Goal: Task Accomplishment & Management: Complete application form

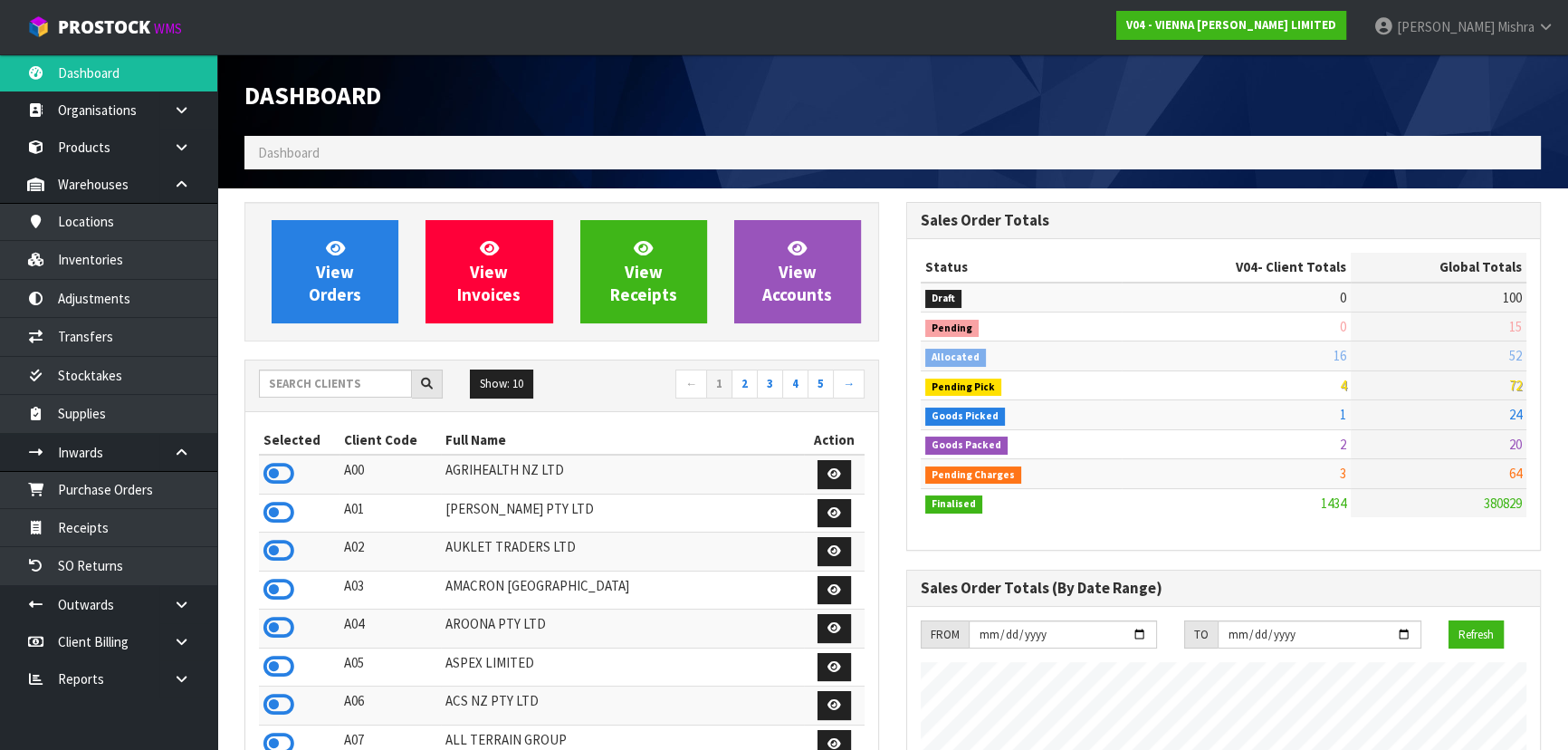
scroll to position [1446, 661]
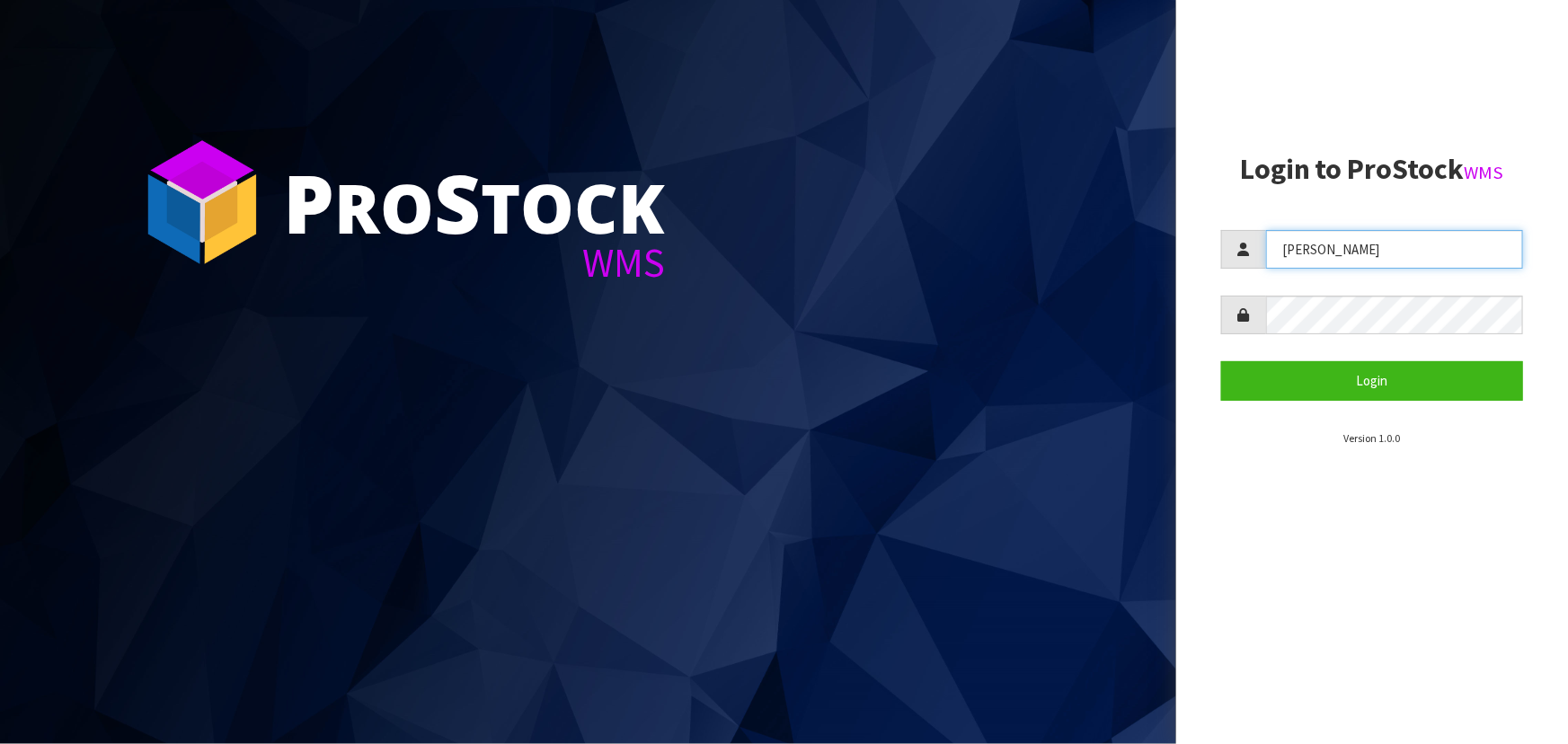
drag, startPoint x: 1331, startPoint y: 245, endPoint x: 1254, endPoint y: 247, distance: 77.0
click at [1254, 247] on div "[PERSON_NAME]" at bounding box center [1372, 249] width 302 height 38
type input "[PERSON_NAME]"
click at [1221, 361] on button "Login" at bounding box center [1372, 380] width 302 height 38
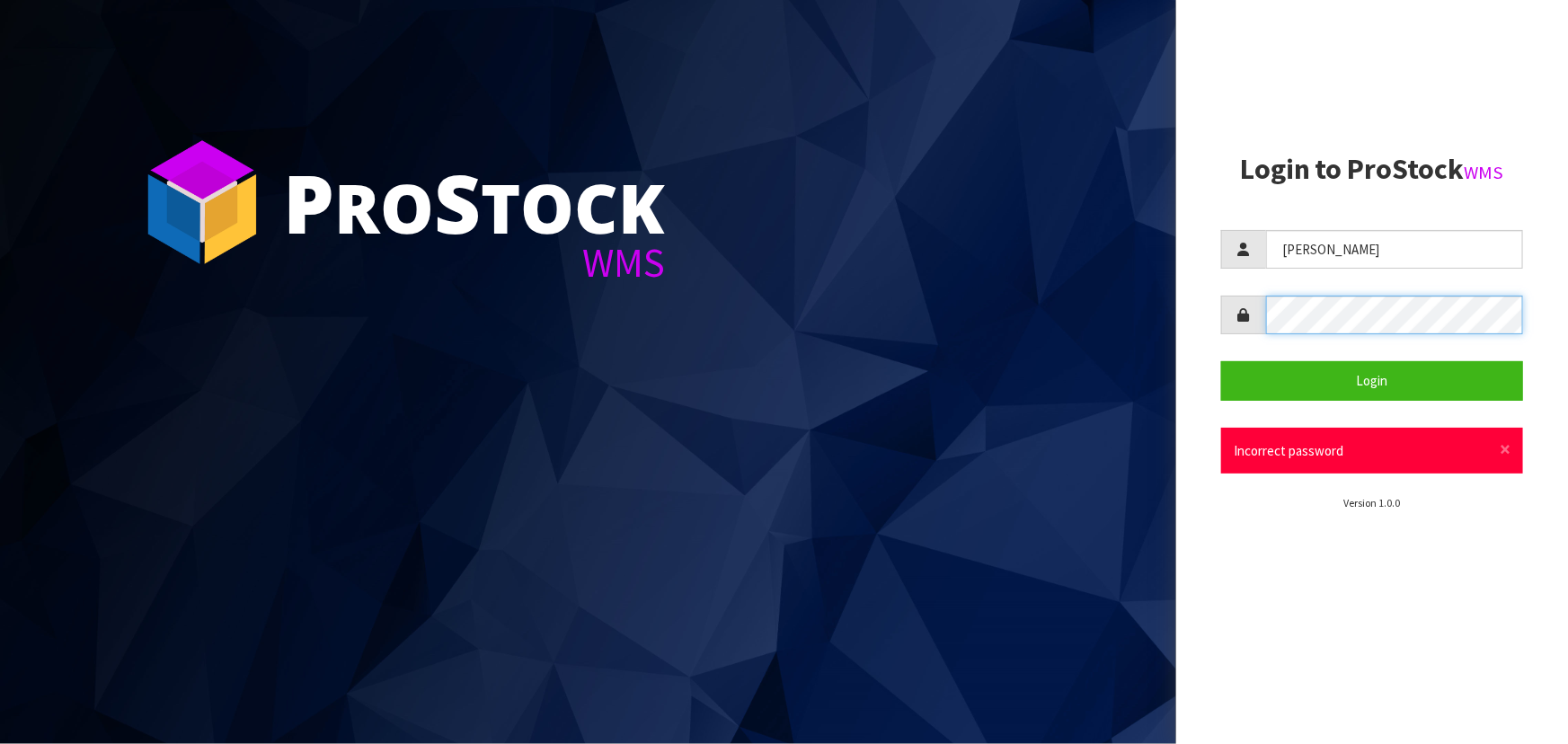
click at [1246, 330] on div at bounding box center [1372, 314] width 302 height 38
click at [1221, 361] on button "Login" at bounding box center [1372, 380] width 302 height 38
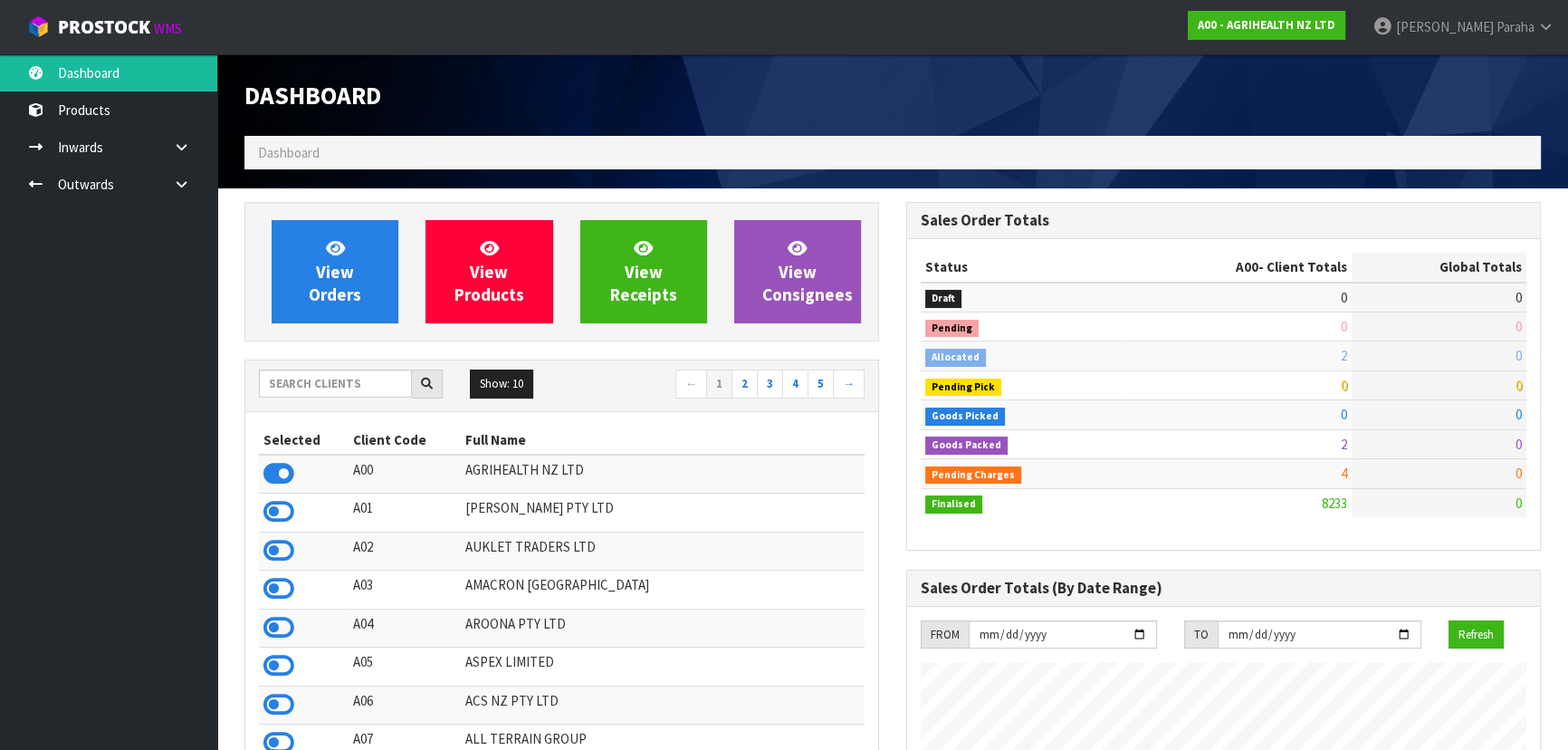
scroll to position [1369, 661]
click at [357, 392] on input "text" at bounding box center [336, 384] width 153 height 28
click at [389, 378] on input "text" at bounding box center [336, 384] width 153 height 28
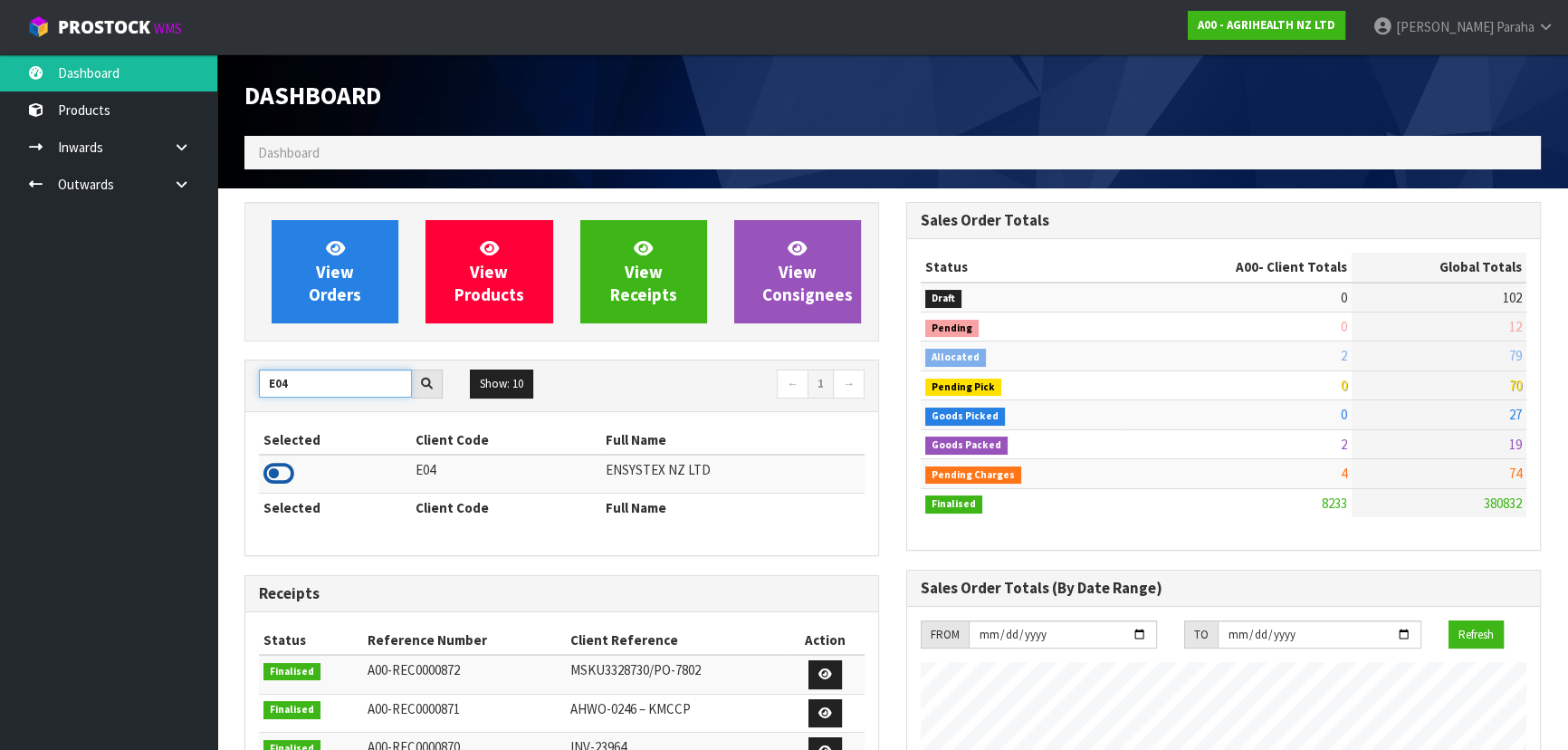
type input "E04"
click at [289, 473] on icon at bounding box center [279, 473] width 31 height 27
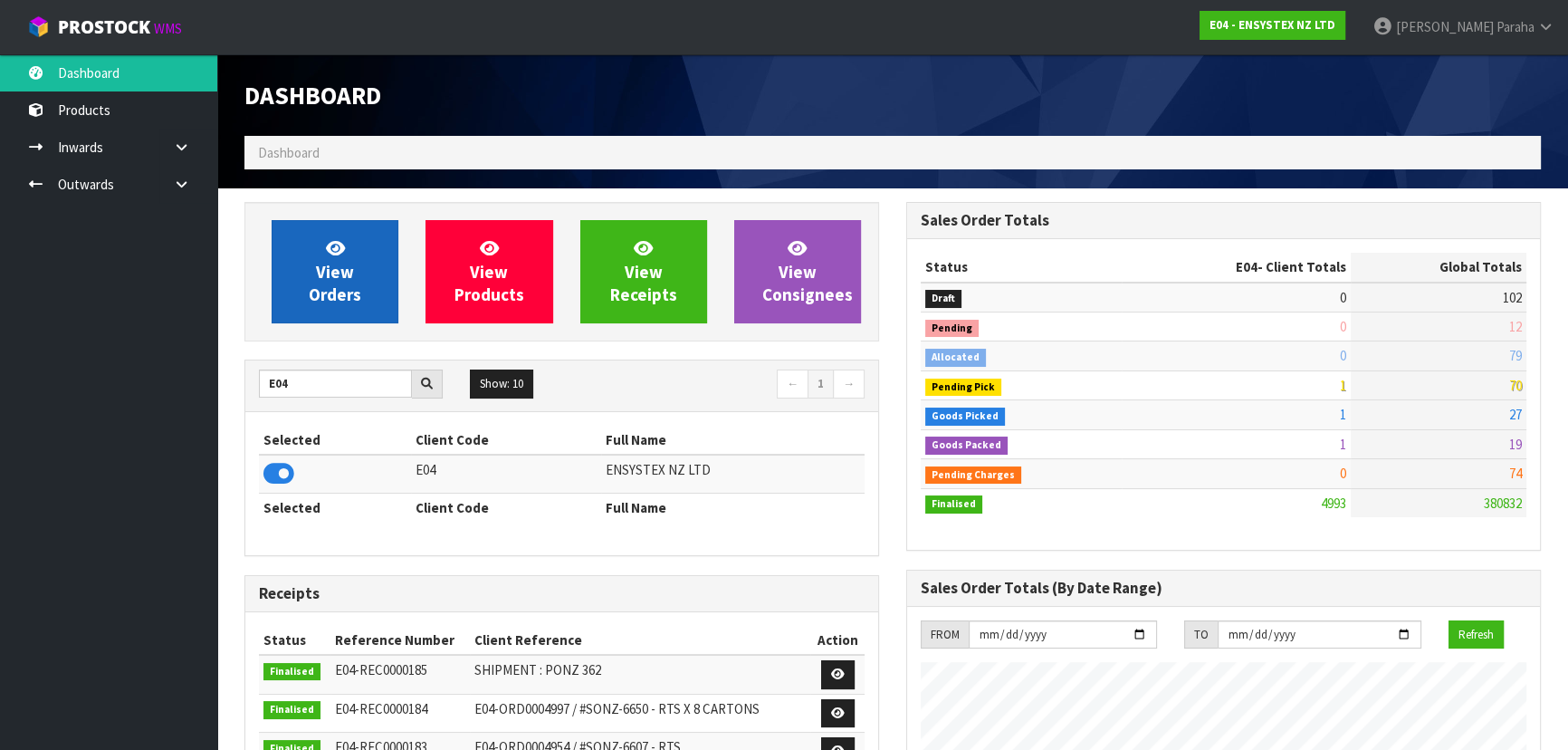
scroll to position [1427, 661]
click at [327, 292] on span "View Orders" at bounding box center [335, 271] width 53 height 68
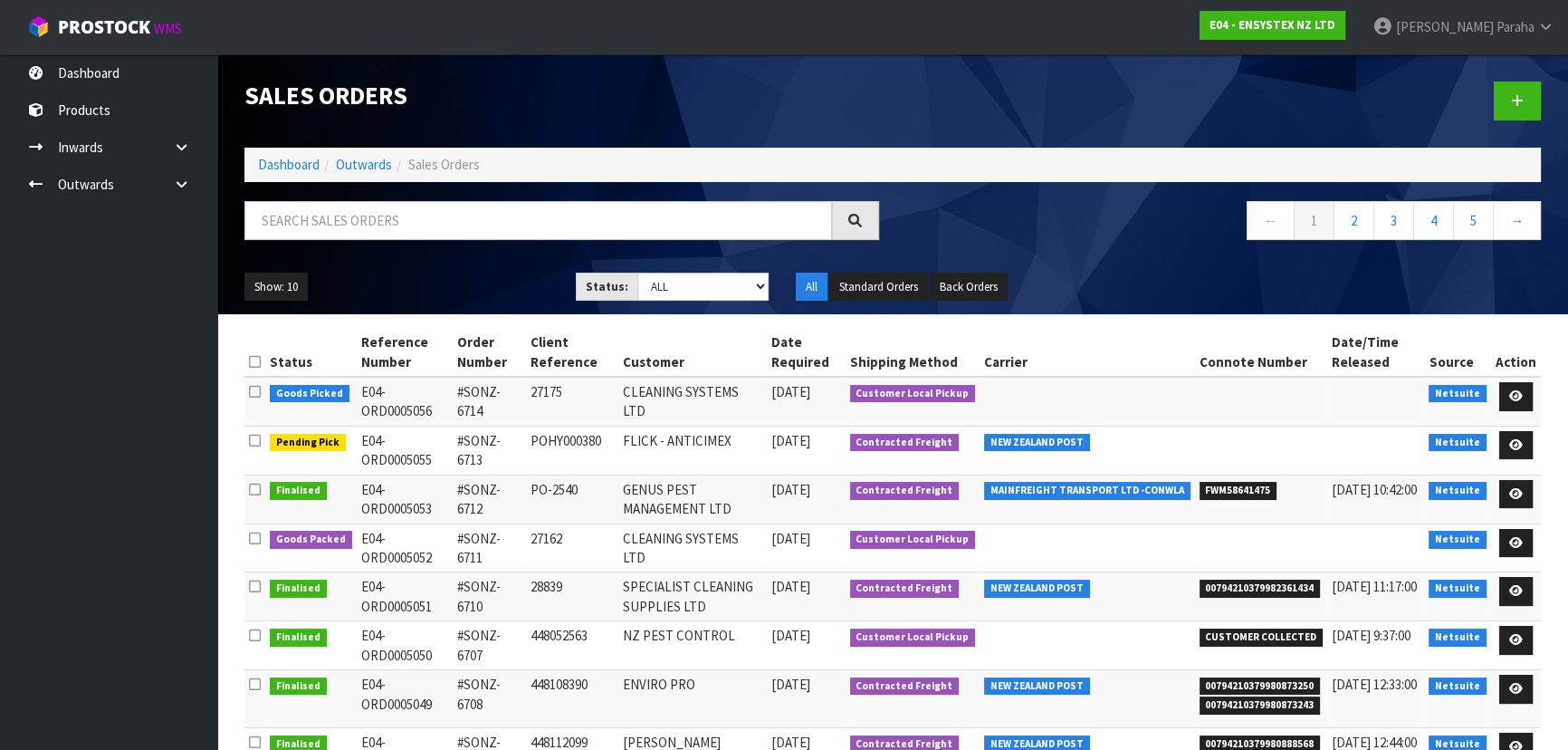
drag, startPoint x: 327, startPoint y: 292, endPoint x: 154, endPoint y: 335, distance: 178.3
click at [154, 335] on ul "Dashboard Products Categories Serial Numbers Kitsets Packagings Inwards Purchas…" at bounding box center [109, 401] width 218 height 695
click at [294, 222] on input "text" at bounding box center [537, 220] width 587 height 39
drag, startPoint x: 294, startPoint y: 222, endPoint x: 275, endPoint y: 223, distance: 19.0
click at [275, 223] on input "text" at bounding box center [537, 220] width 587 height 39
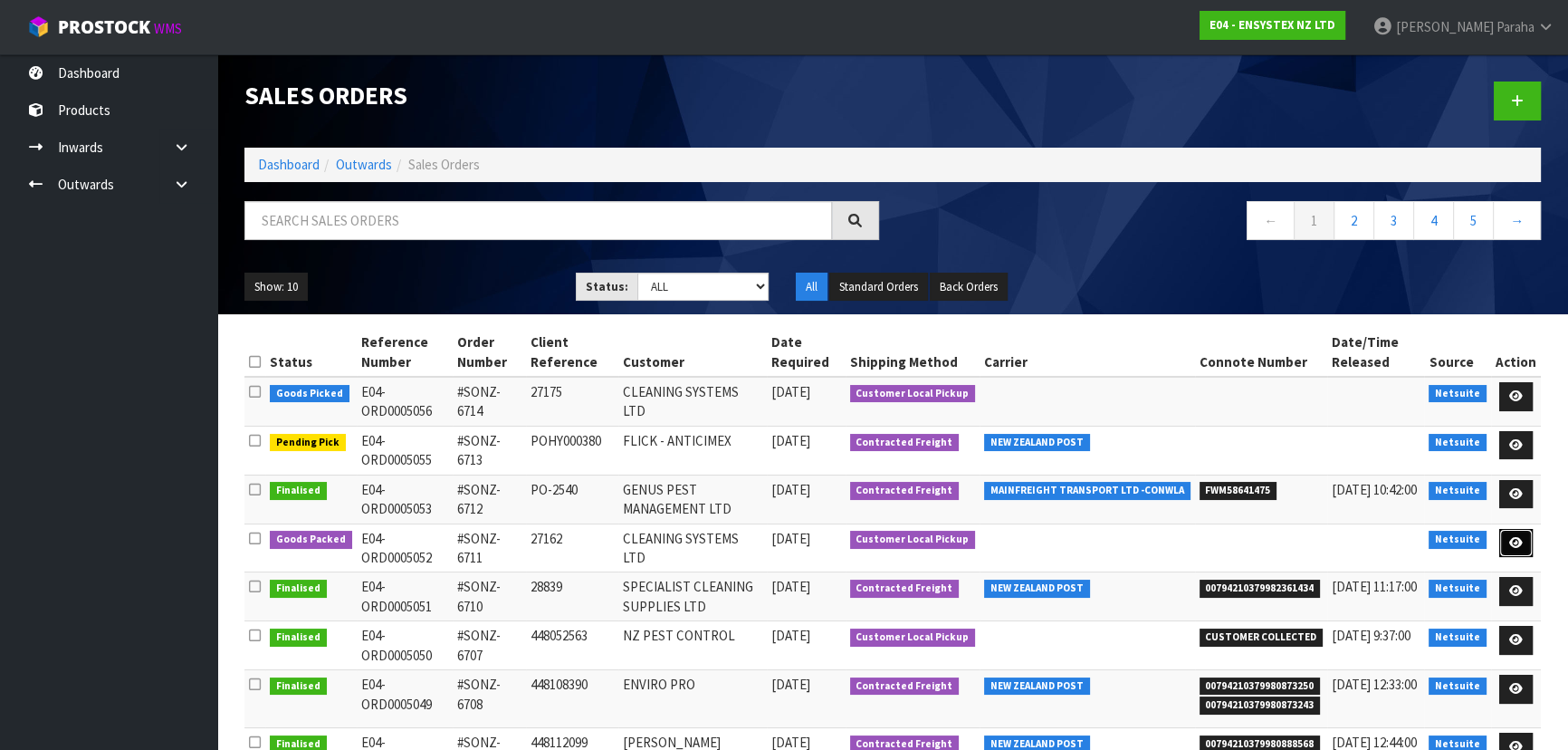
click at [1524, 545] on link at bounding box center [1515, 543] width 33 height 29
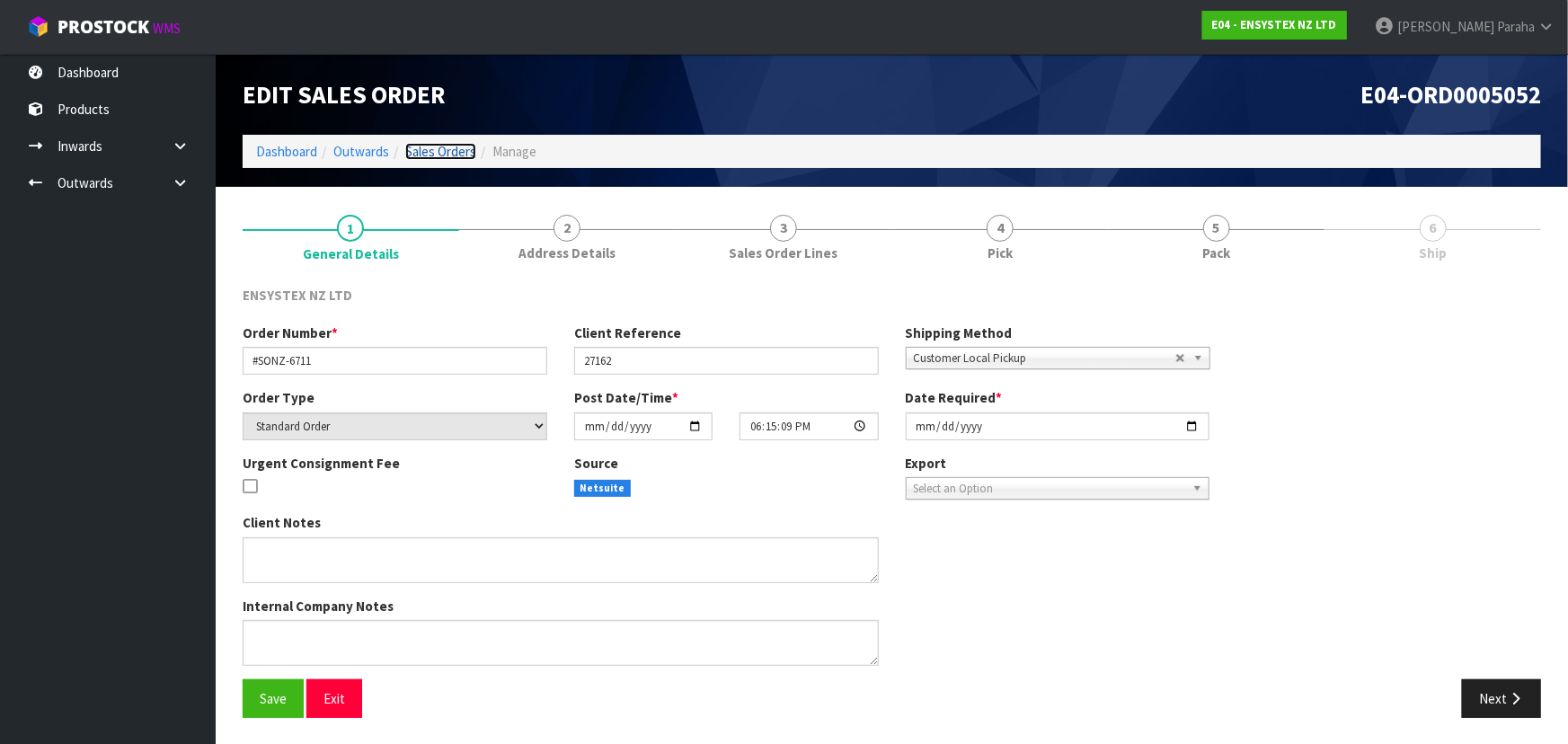
click at [434, 148] on link "Sales Orders" at bounding box center [441, 151] width 71 height 17
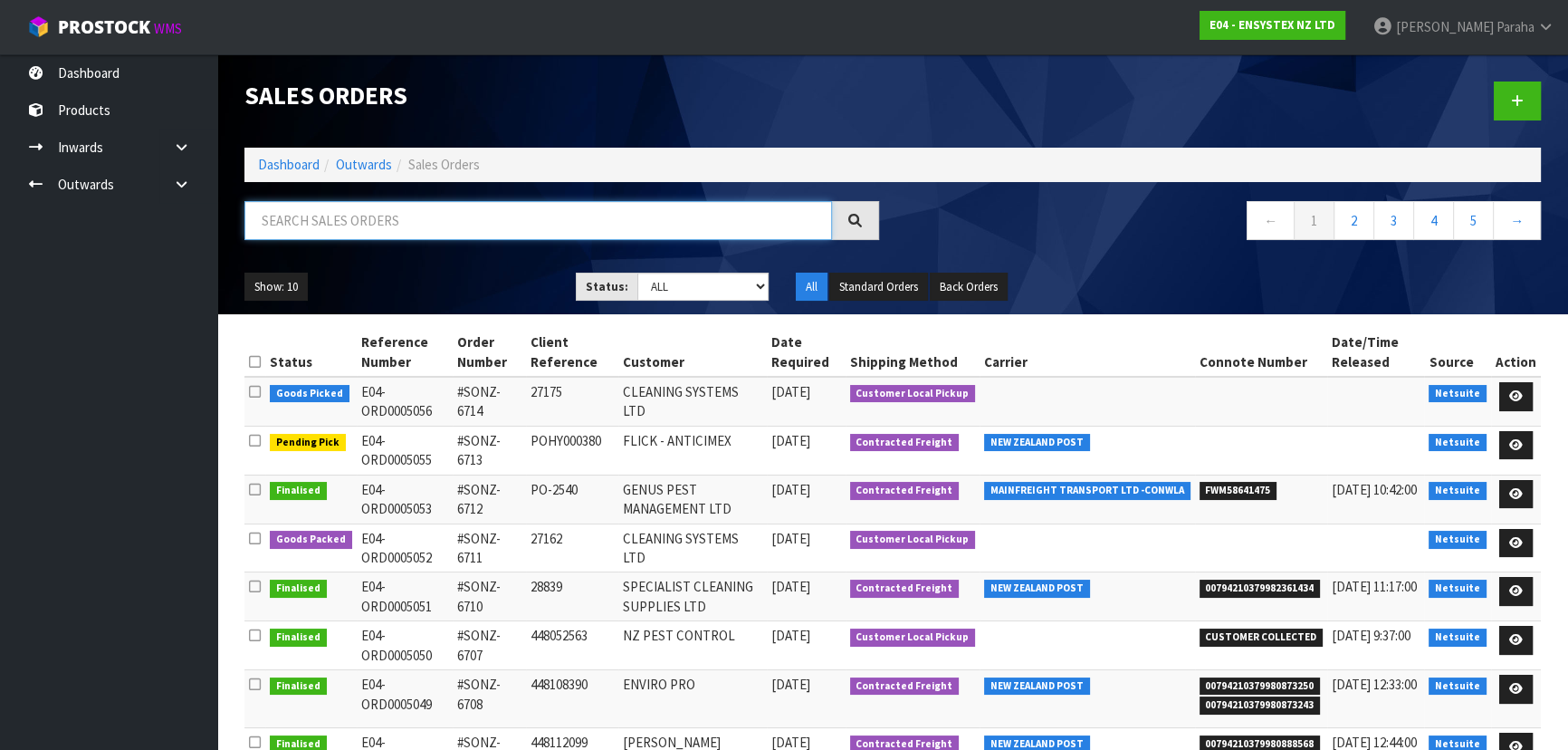
click at [389, 225] on input "text" at bounding box center [537, 220] width 587 height 39
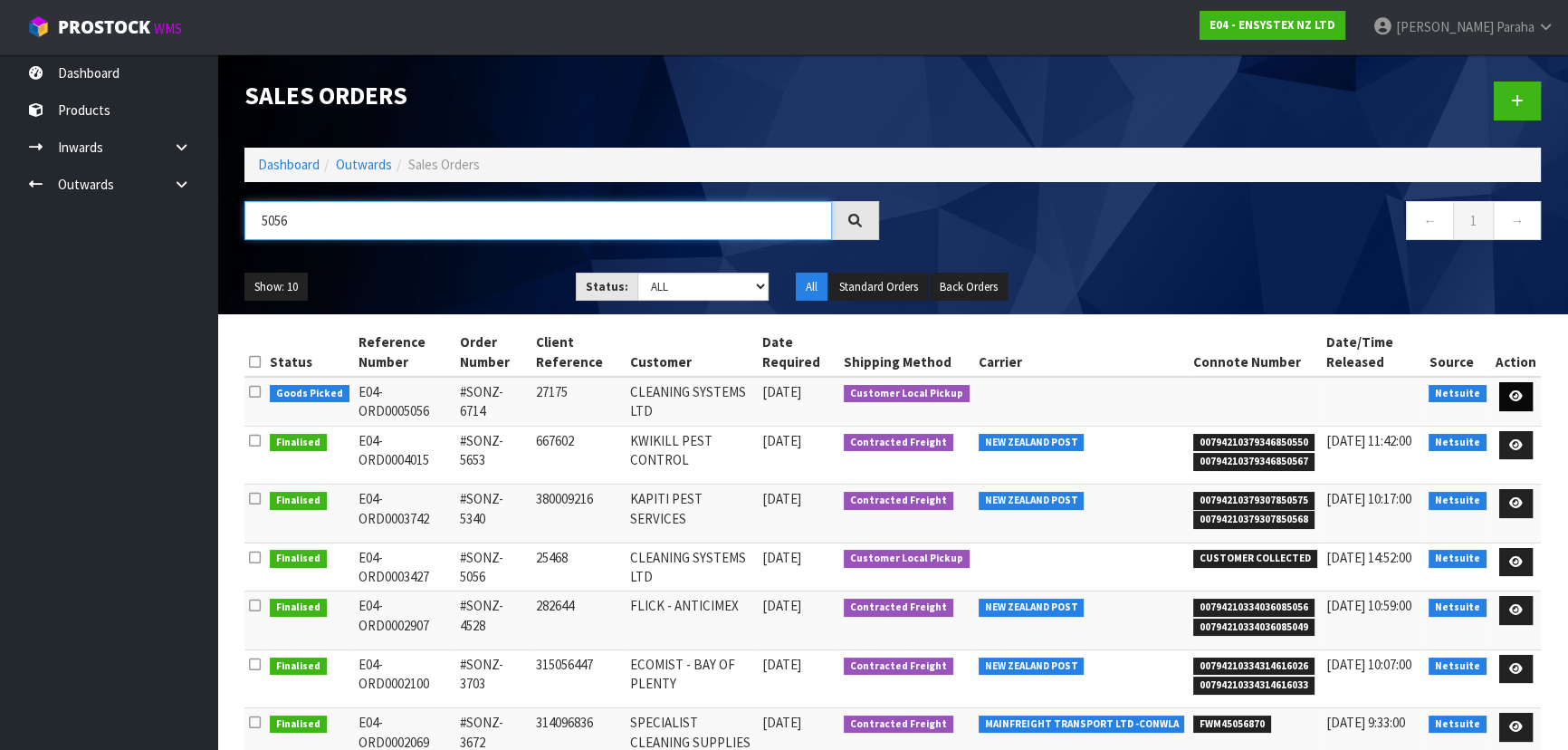
type input "5056"
click at [1515, 393] on icon at bounding box center [1516, 396] width 13 height 11
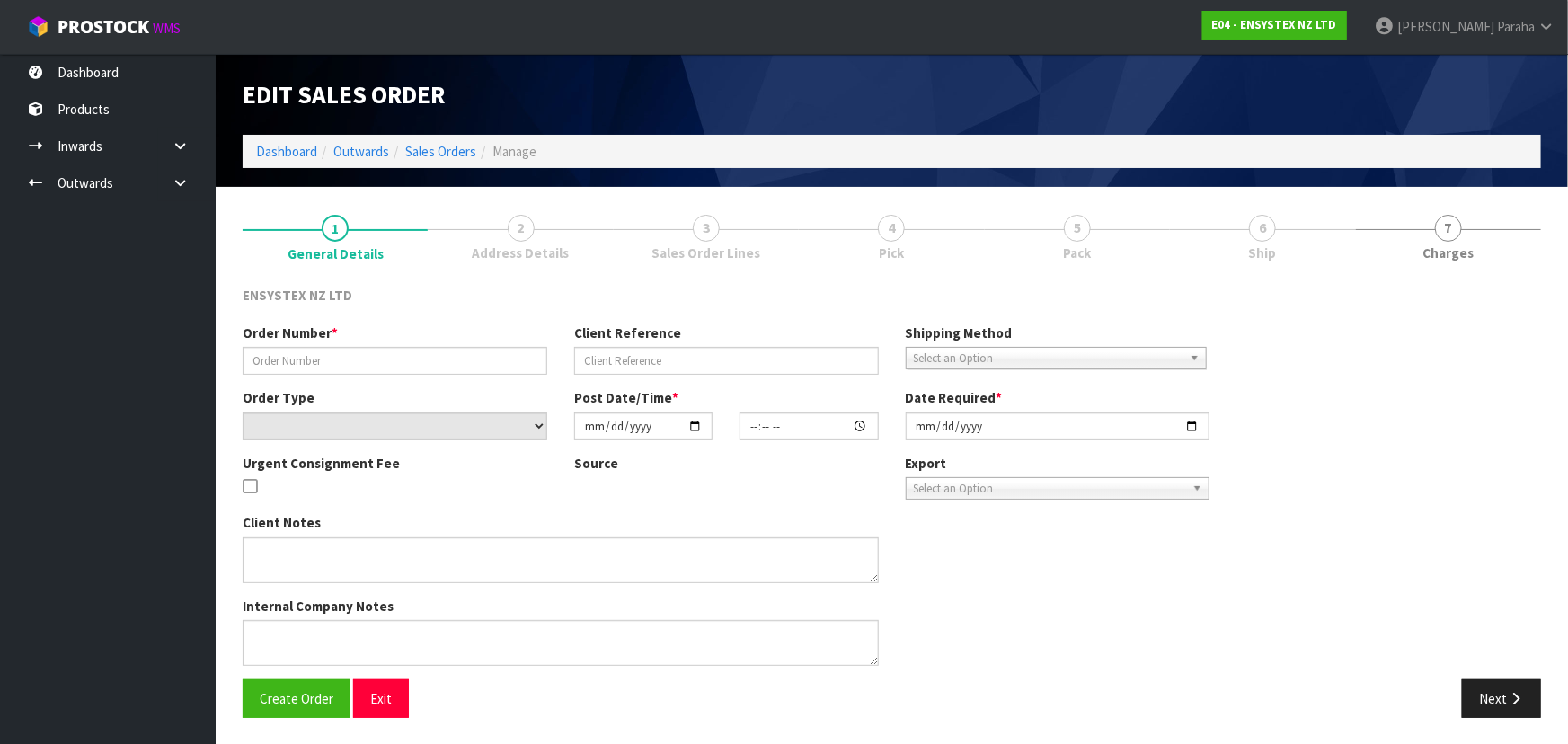
type input "#SONZ-6714"
type input "27175"
select select "number:0"
type input "[DATE]"
type input "14:15:11.000"
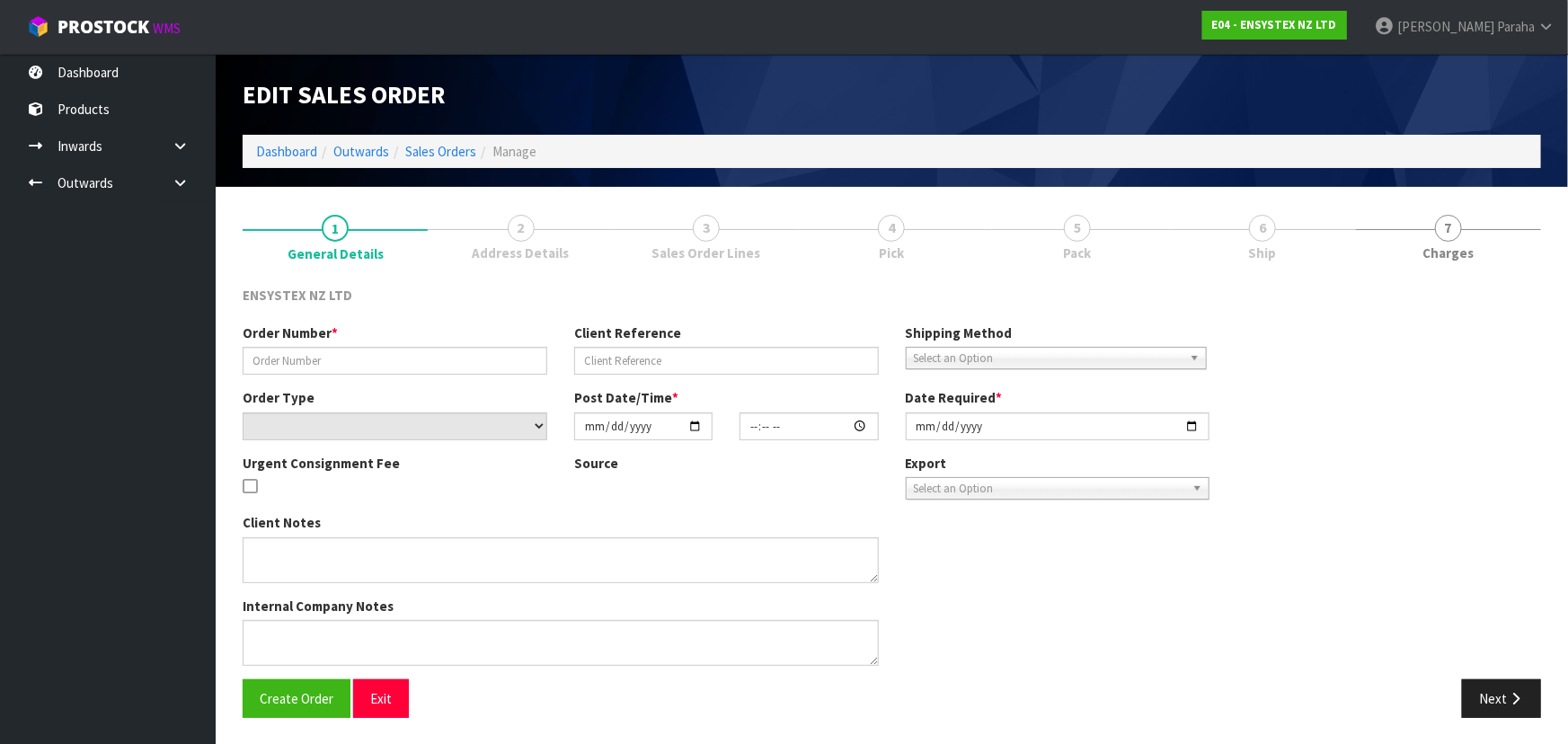
type input "[DATE]"
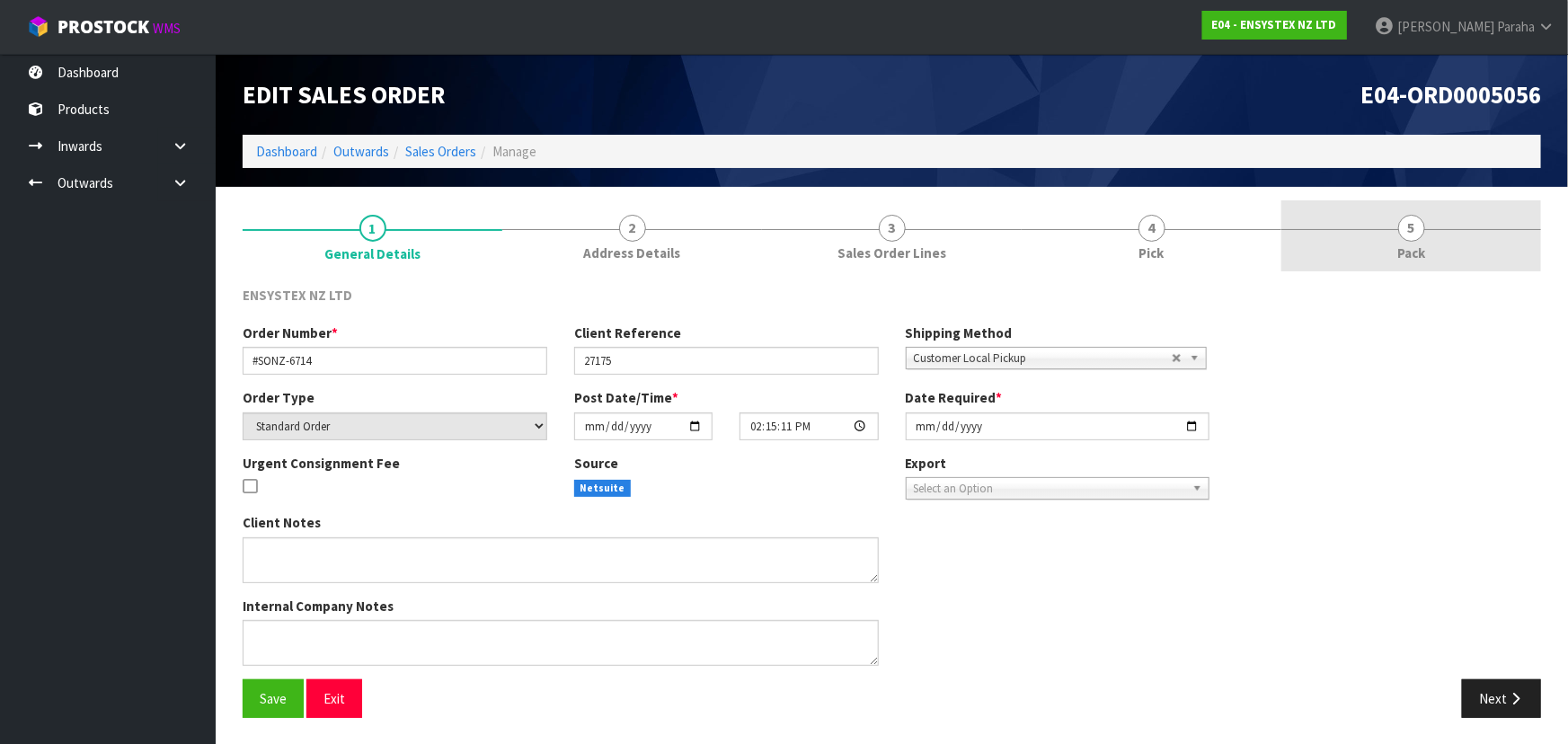
click at [1408, 221] on span "5" at bounding box center [1411, 228] width 27 height 27
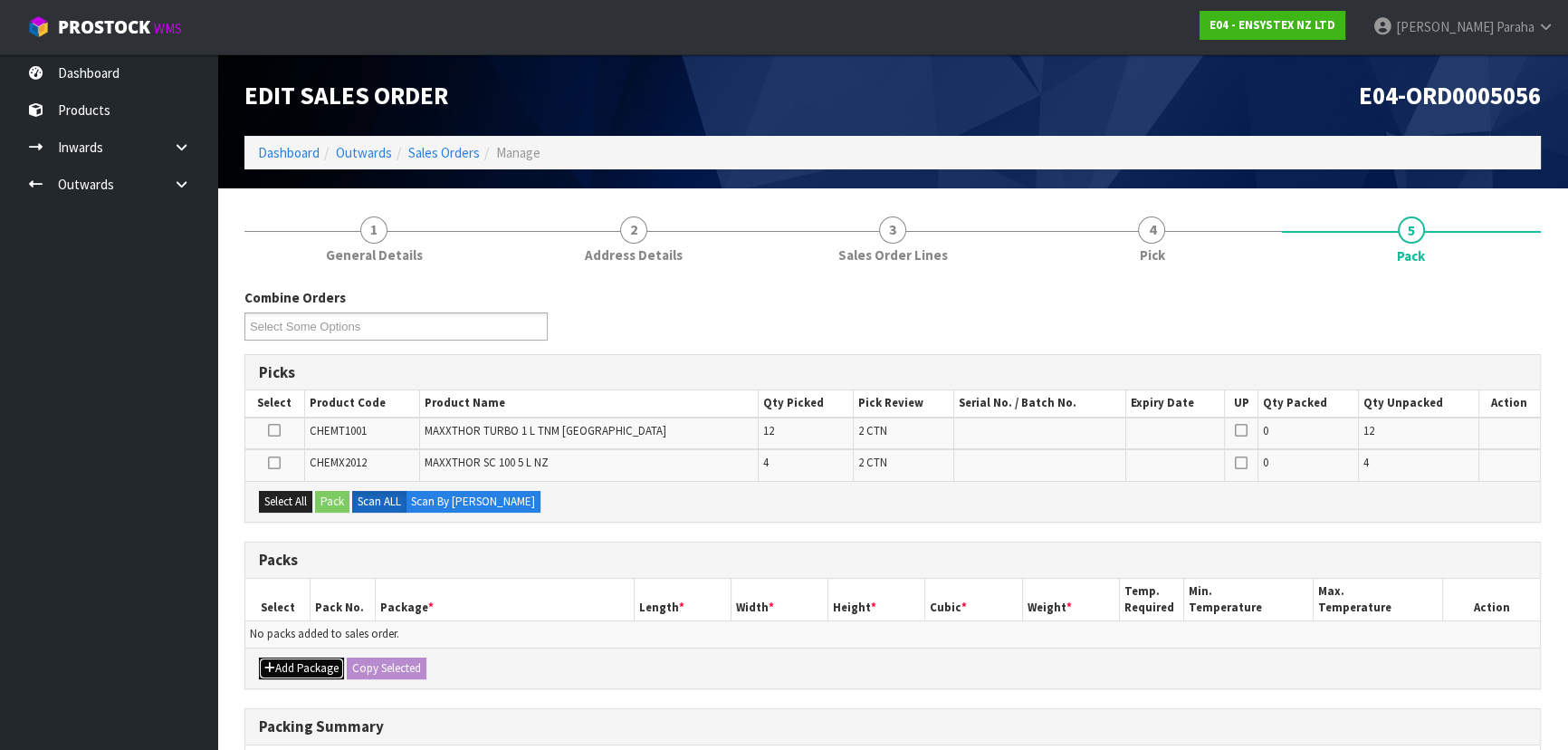
click at [304, 669] on button "Add Package" at bounding box center [302, 668] width 85 height 22
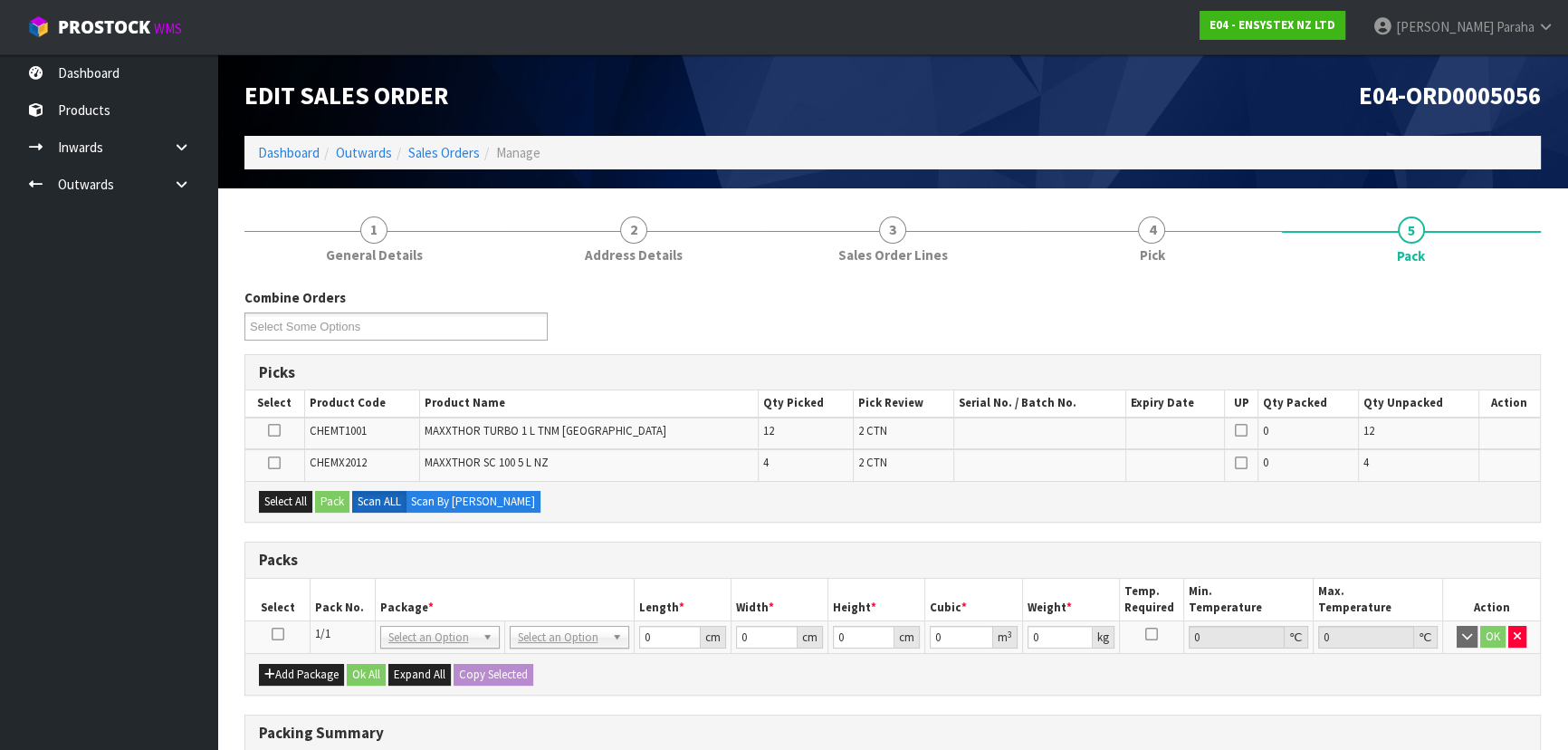
click at [278, 634] on icon at bounding box center [277, 634] width 12 height 1
click at [279, 430] on icon at bounding box center [273, 430] width 12 height 1
click at [0, 0] on input "checkbox" at bounding box center [0, 0] width 0 height 0
click at [336, 498] on button "Pack" at bounding box center [332, 501] width 34 height 22
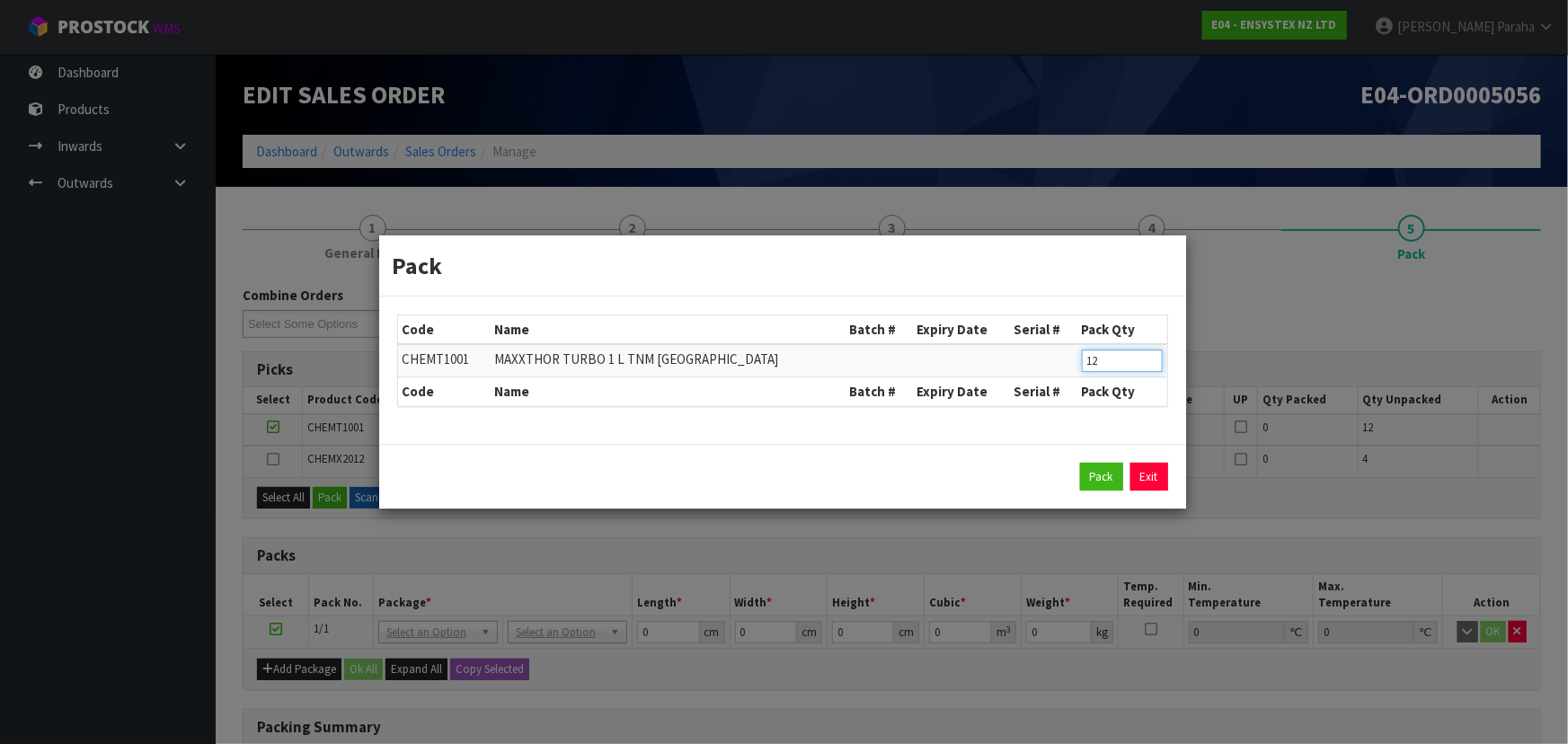
drag, startPoint x: 1100, startPoint y: 359, endPoint x: 1058, endPoint y: 357, distance: 42.0
click at [1058, 357] on tr "CHEMT1001 MAXXTHOR TURBO 1 L TNM NZ 12" at bounding box center [782, 360] width 769 height 33
type input "6"
click at [1087, 468] on button "Pack" at bounding box center [1102, 477] width 43 height 29
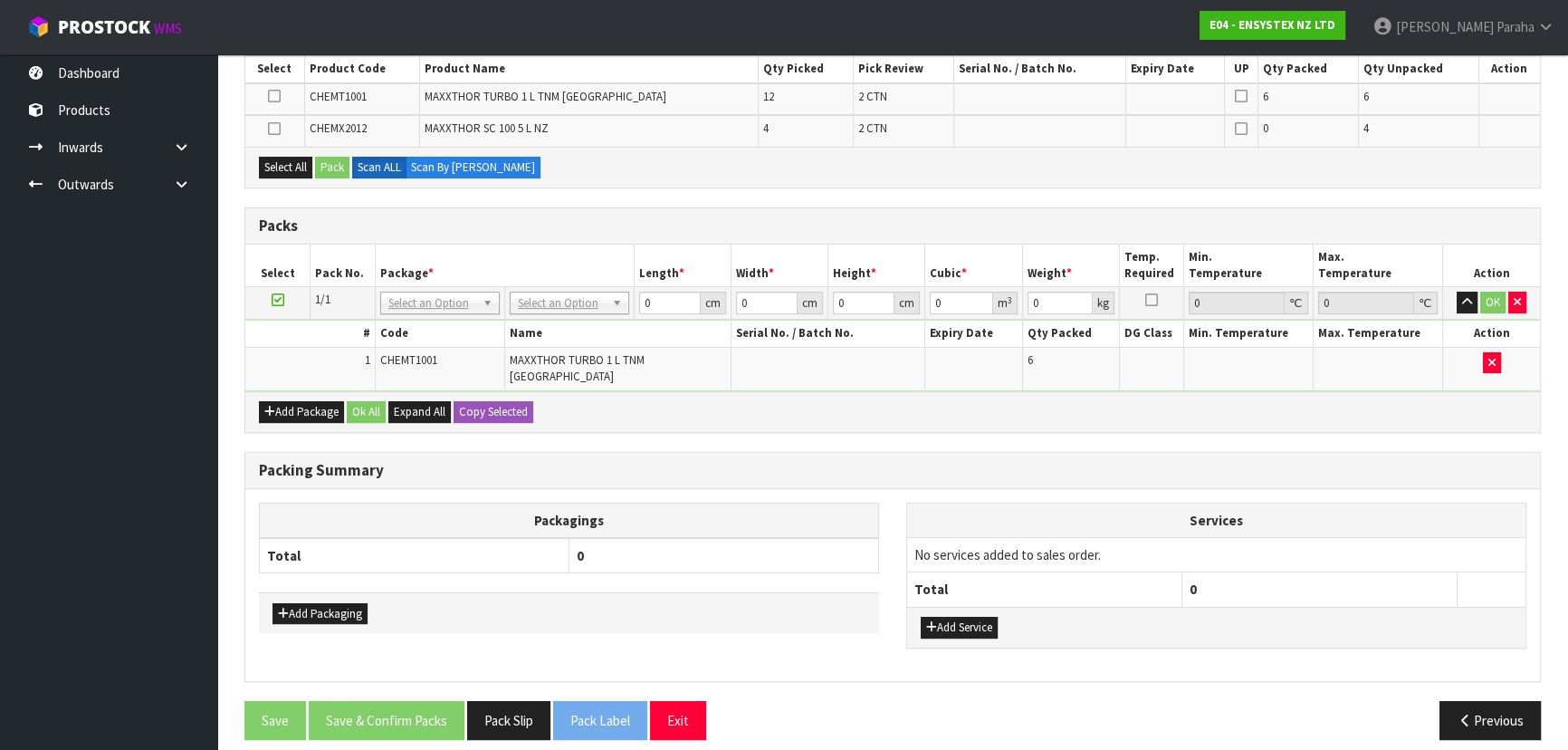
scroll to position [335, 0]
click at [307, 400] on button "Add Package" at bounding box center [302, 410] width 85 height 22
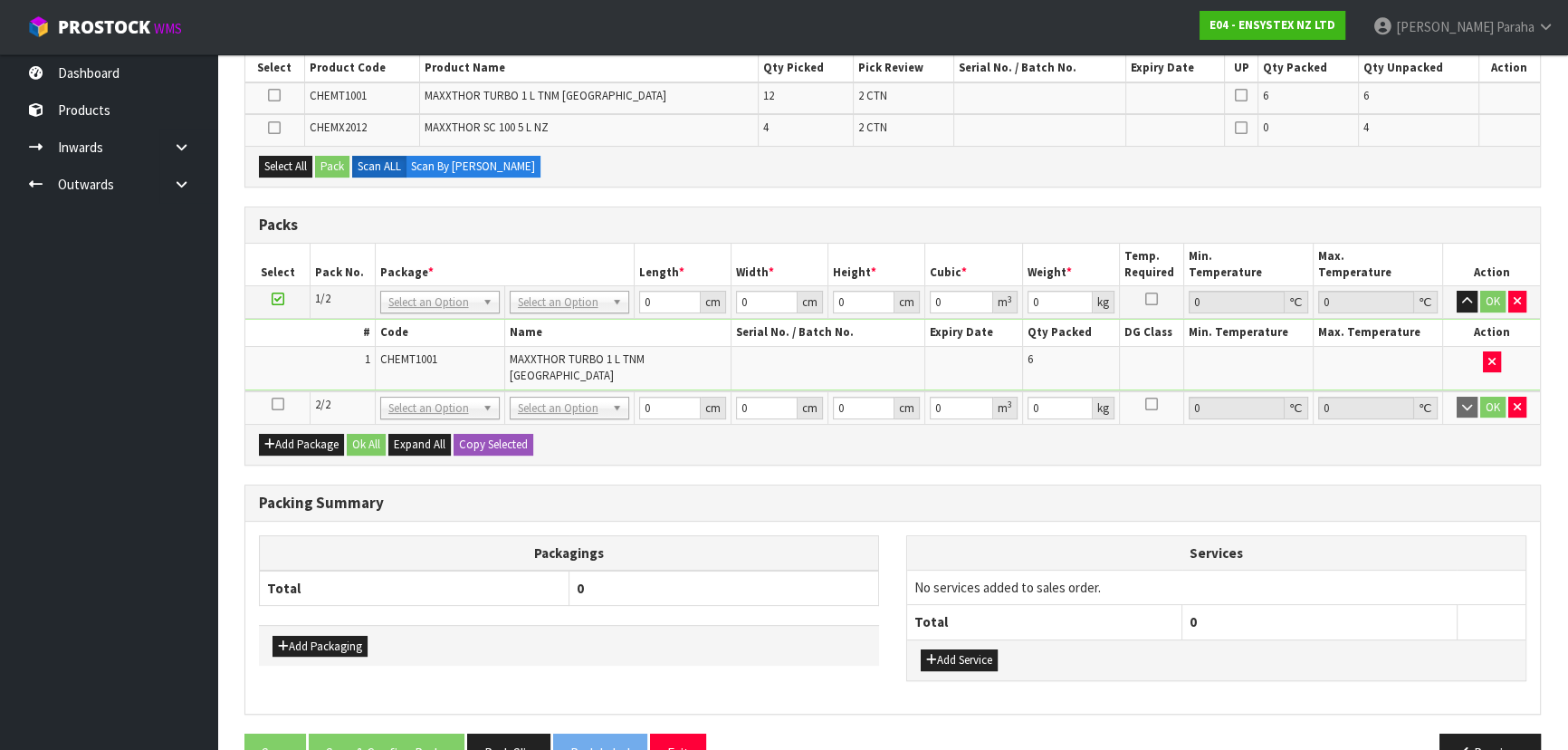
click at [274, 404] on icon at bounding box center [277, 404] width 12 height 1
click at [281, 96] on icon at bounding box center [273, 96] width 12 height 1
click at [0, 0] on input "checkbox" at bounding box center [0, 0] width 0 height 0
click at [336, 163] on button "Pack" at bounding box center [332, 166] width 34 height 22
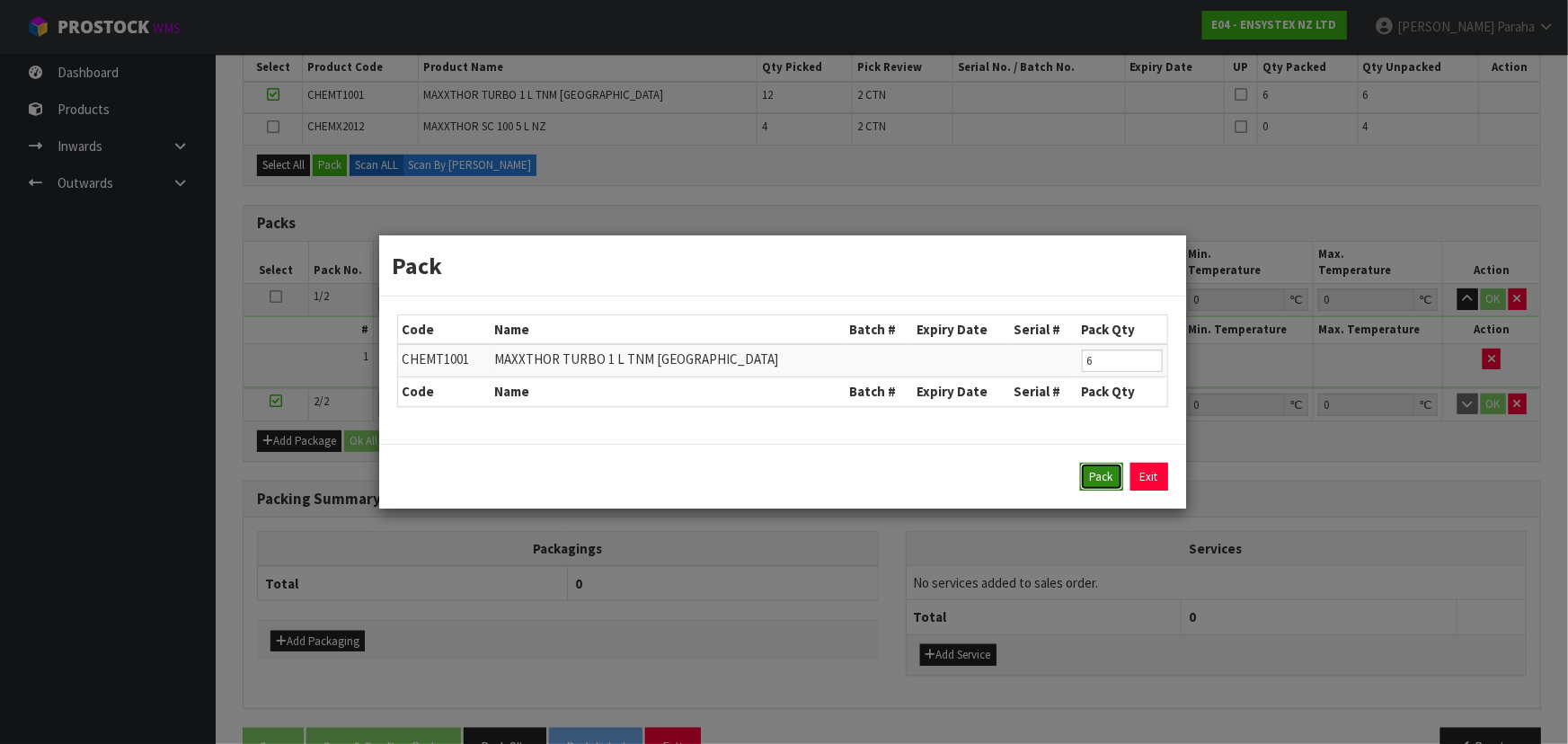
click at [1098, 481] on button "Pack" at bounding box center [1102, 477] width 43 height 29
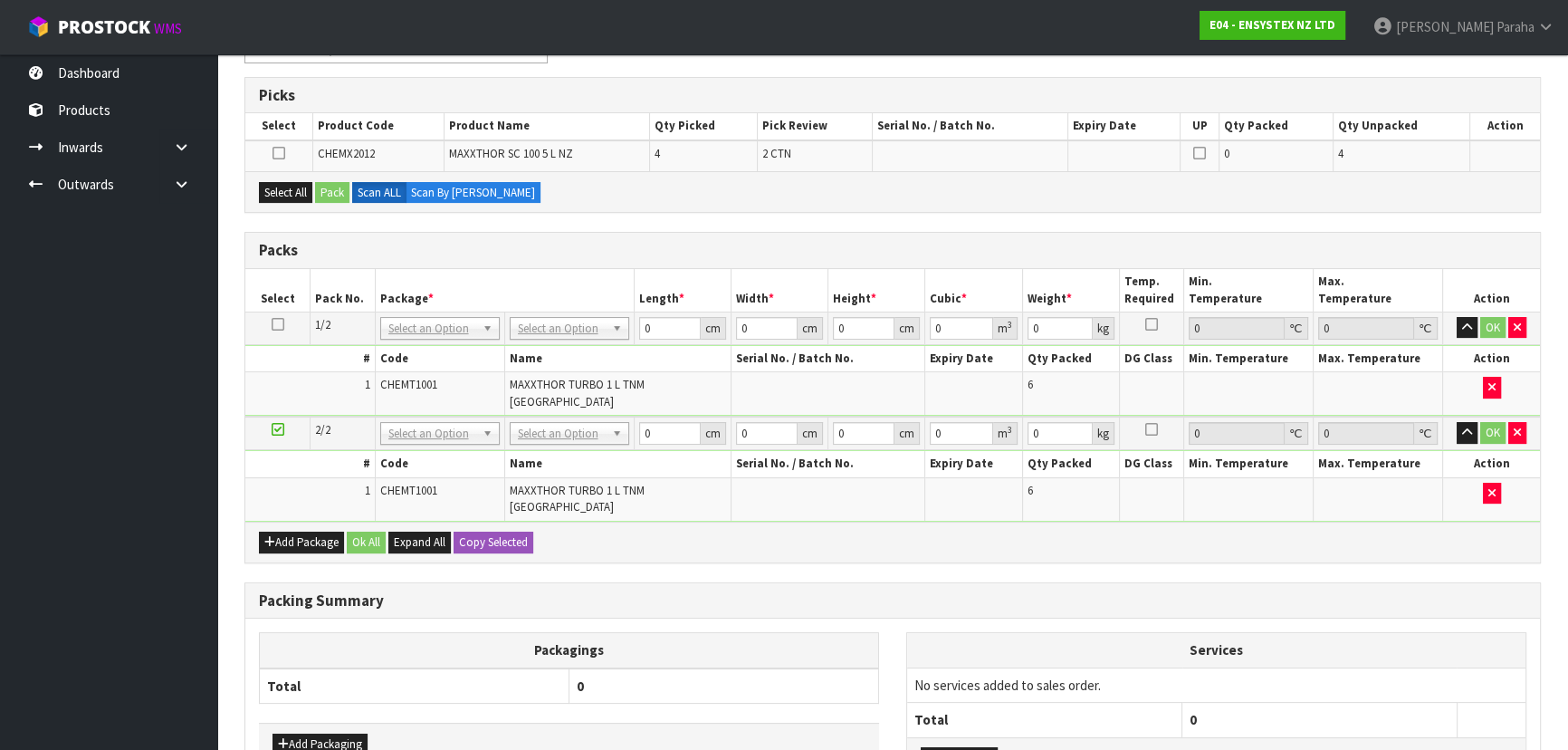
scroll to position [253, 0]
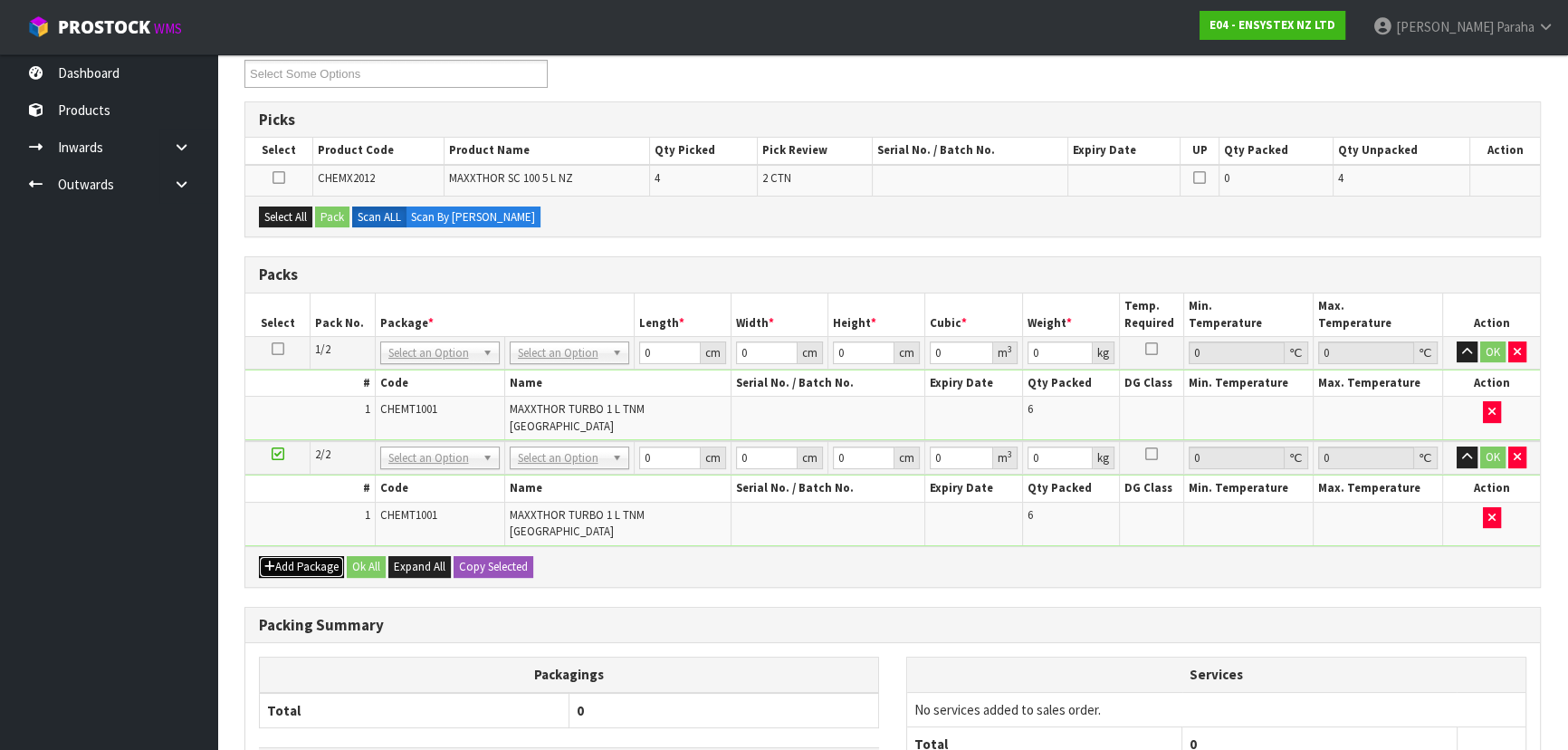
click at [298, 556] on button "Add Package" at bounding box center [302, 567] width 85 height 22
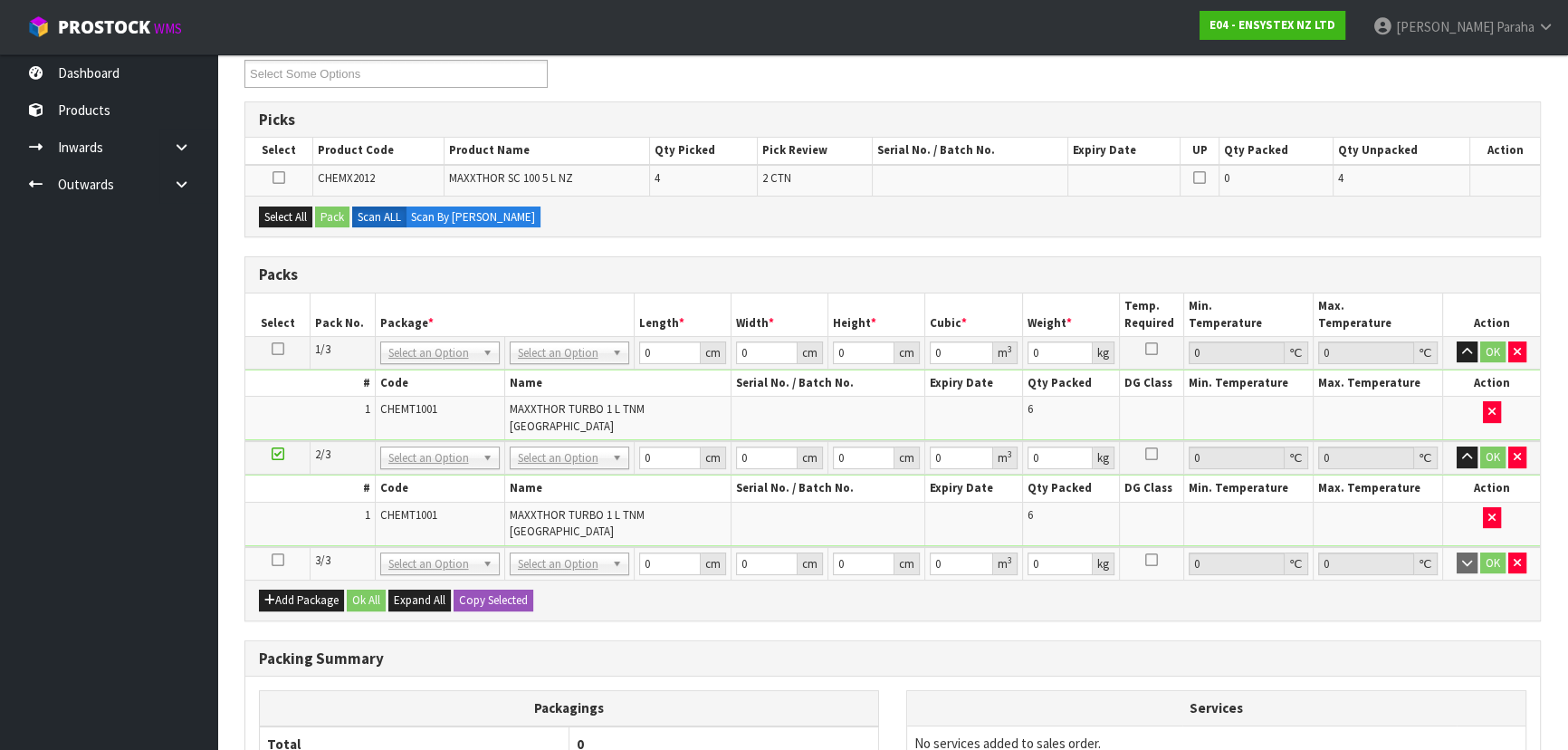
click at [277, 560] on icon at bounding box center [277, 560] width 12 height 1
click at [282, 207] on button "Select All" at bounding box center [286, 217] width 53 height 22
click at [340, 213] on button "Pack" at bounding box center [332, 217] width 34 height 22
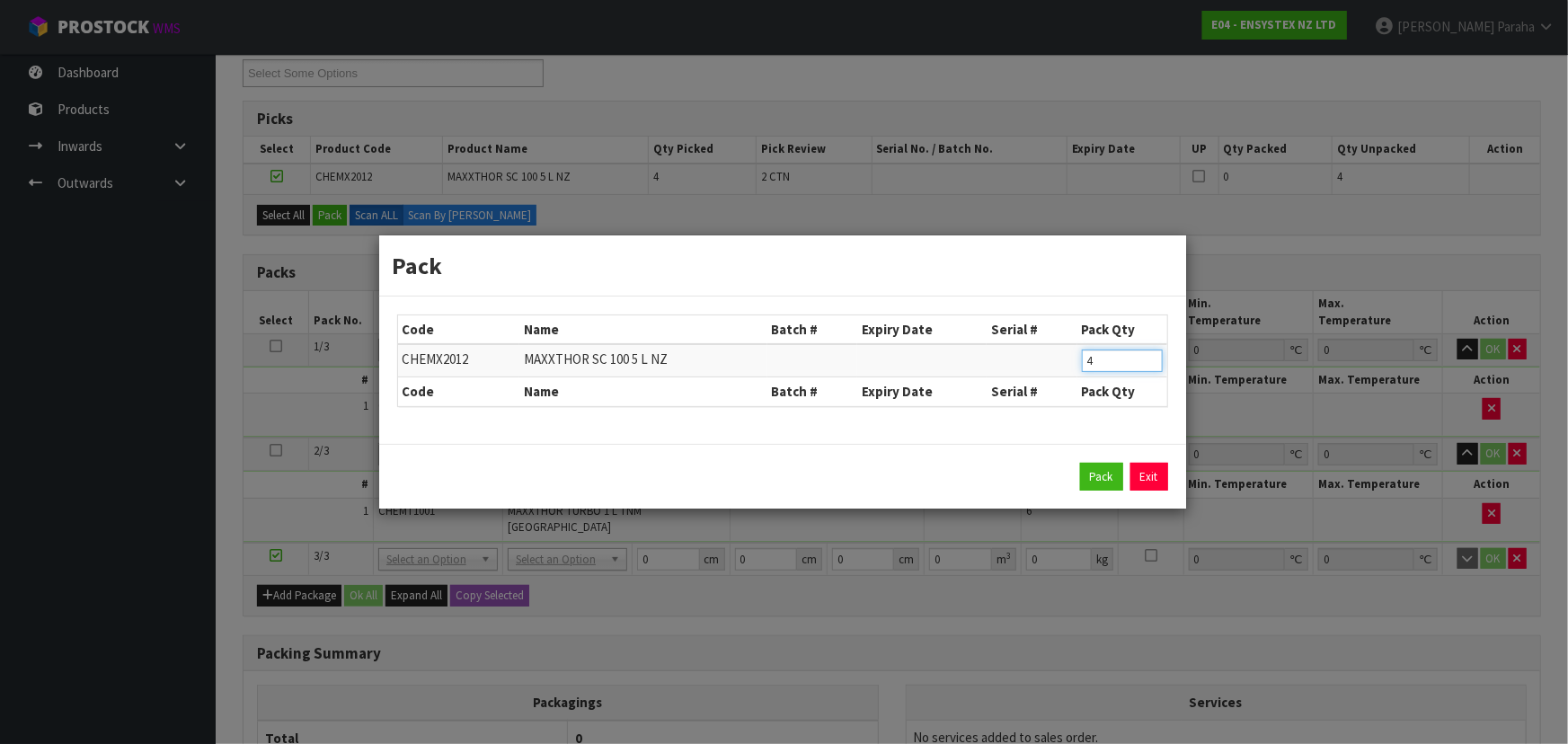
click at [1104, 360] on input "4" at bounding box center [1122, 360] width 81 height 23
type input "2"
click at [1105, 477] on button "Pack" at bounding box center [1102, 477] width 43 height 29
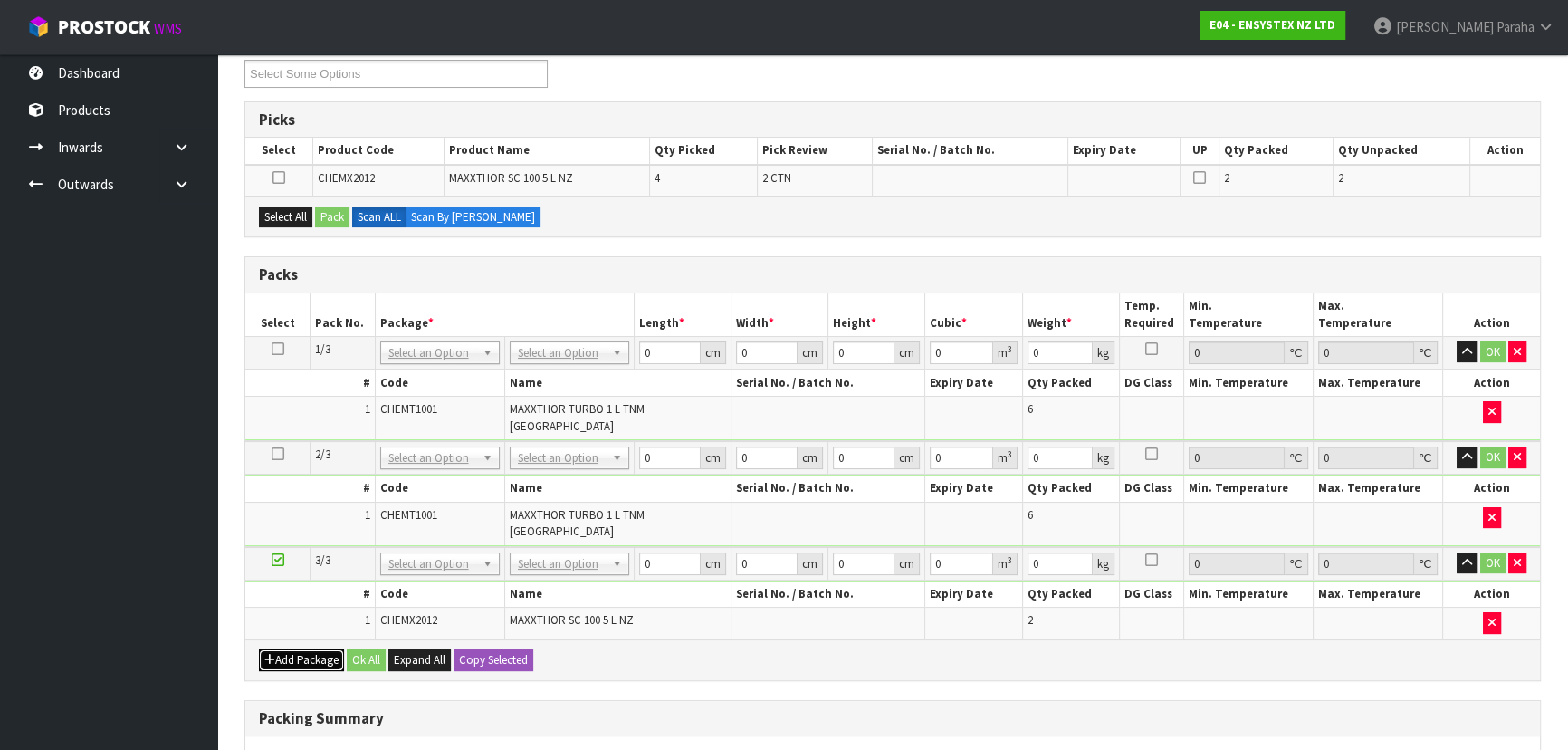
click at [305, 649] on button "Add Package" at bounding box center [302, 659] width 85 height 22
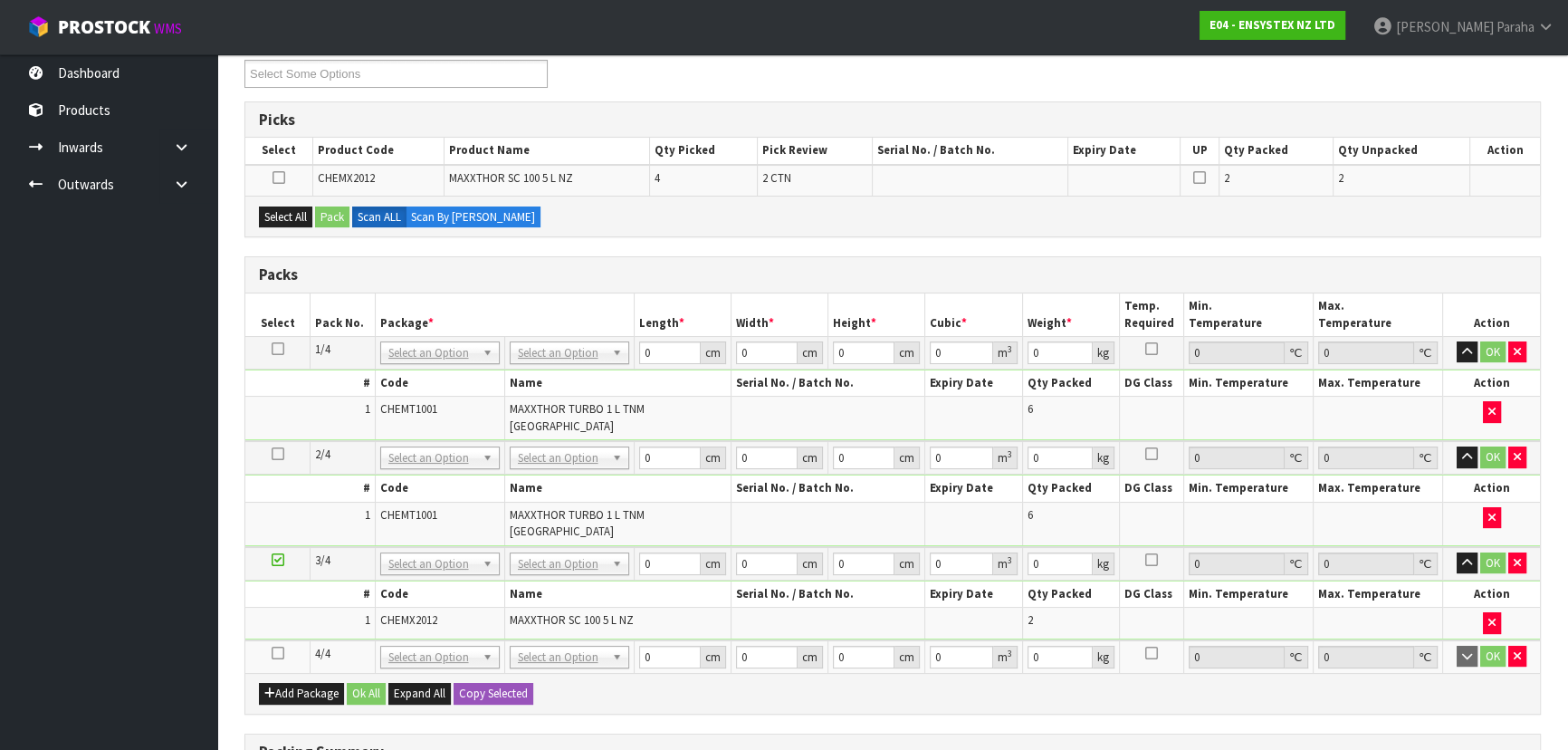
click at [280, 653] on icon at bounding box center [277, 653] width 12 height 1
click at [263, 220] on button "Select All" at bounding box center [286, 217] width 53 height 22
click at [332, 218] on button "Pack" at bounding box center [332, 217] width 34 height 22
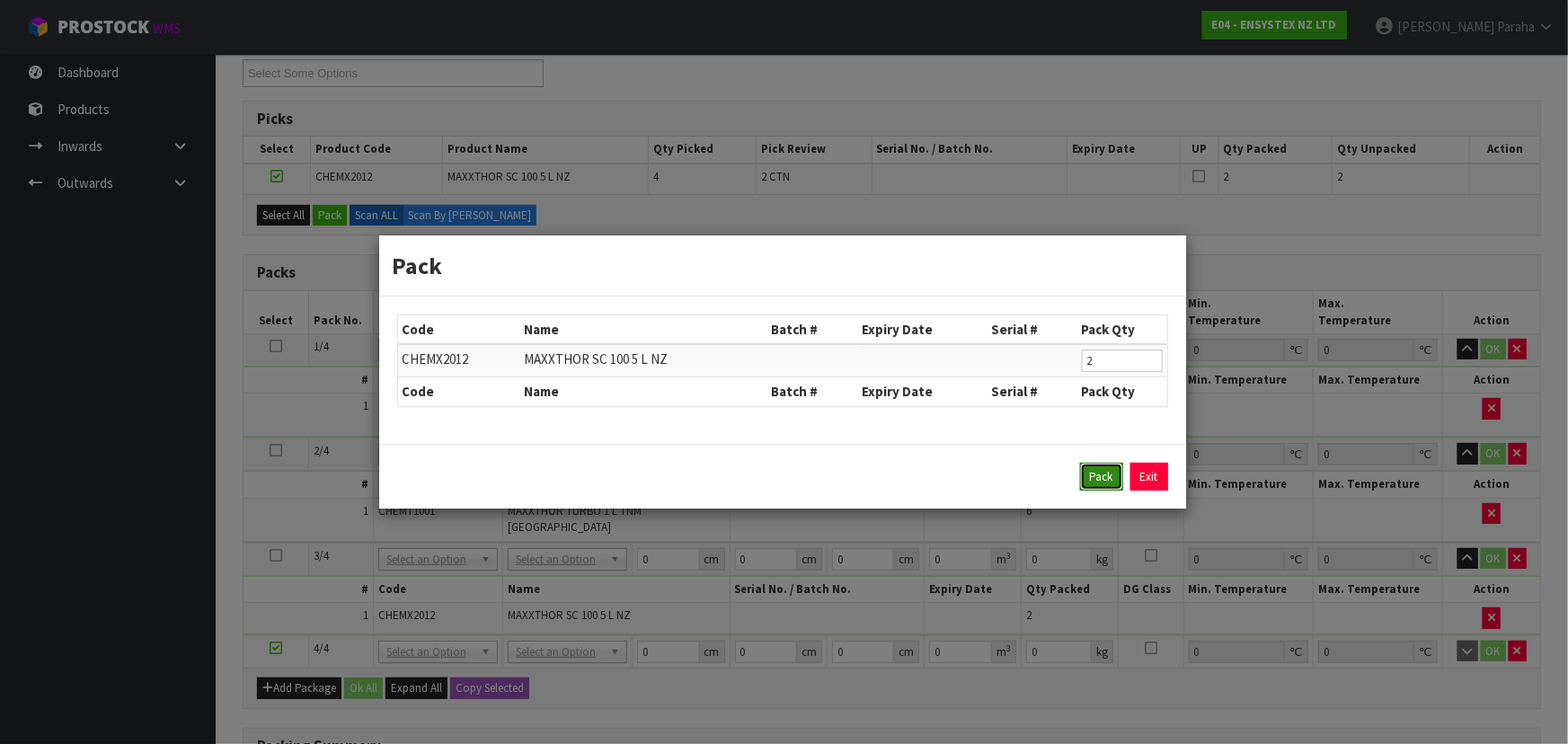
click at [1088, 477] on button "Pack" at bounding box center [1102, 477] width 43 height 29
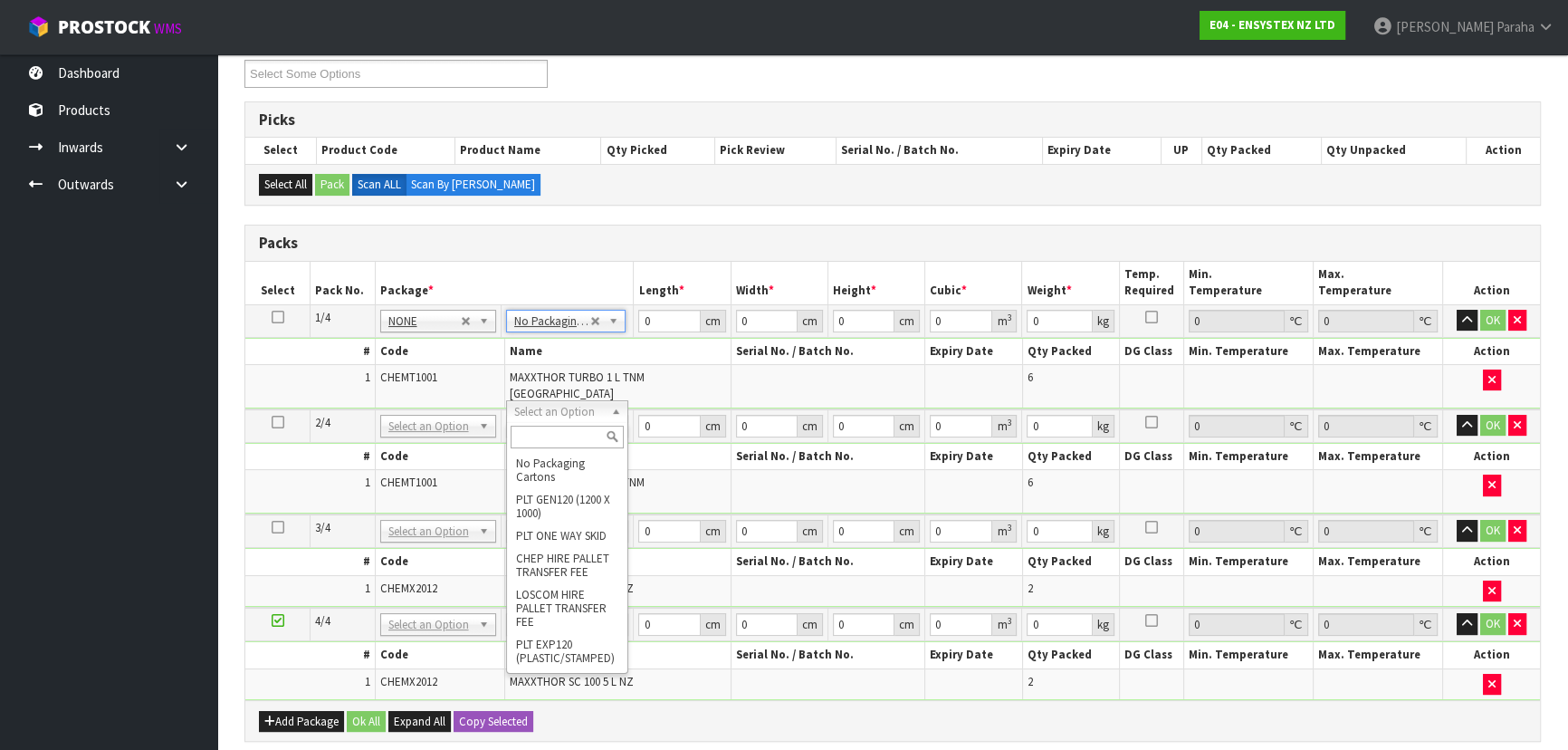
click at [271, 317] on icon at bounding box center [277, 317] width 12 height 1
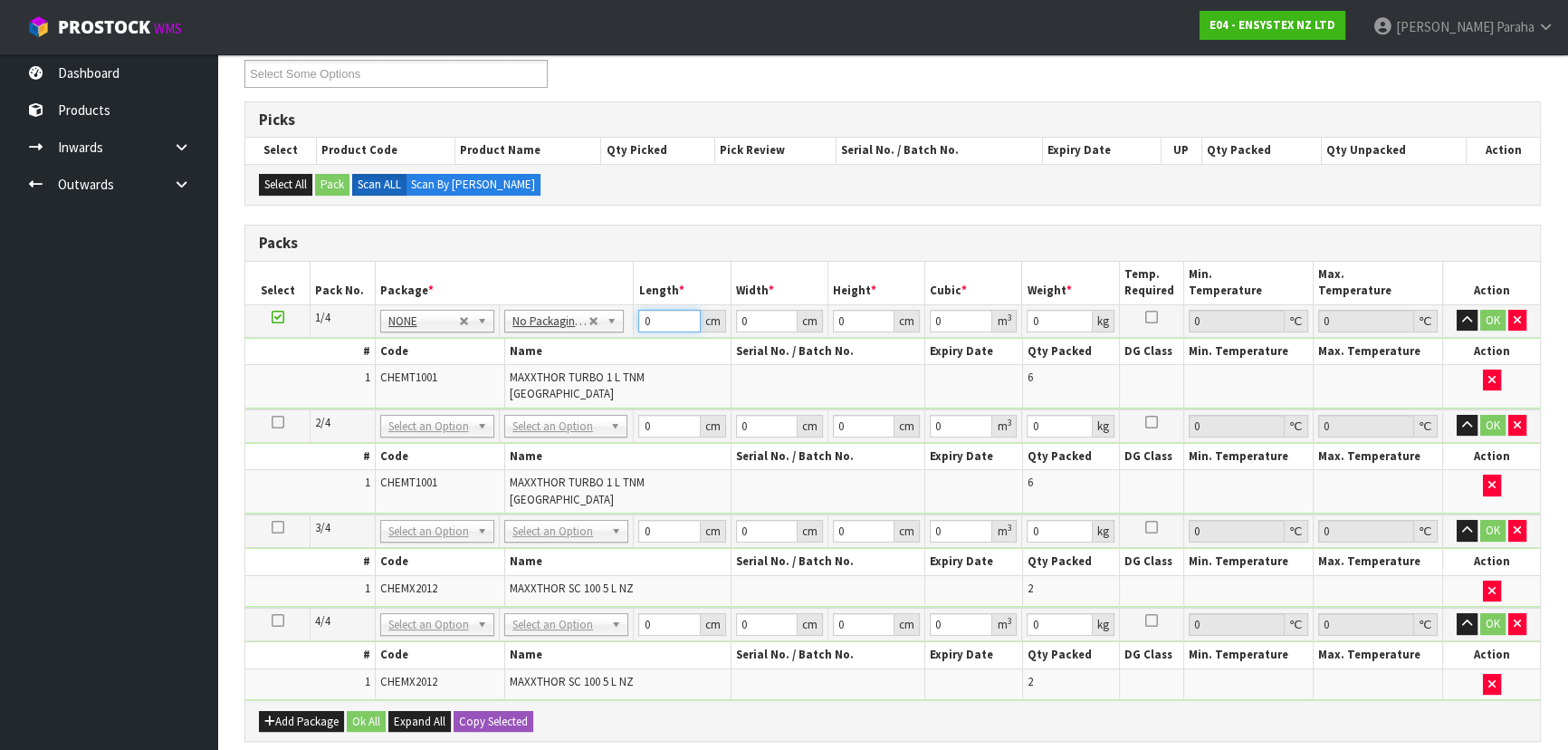
click at [659, 319] on input "0" at bounding box center [669, 321] width 61 height 23
type input "28"
type input "23"
type input "2"
type input "0.001288"
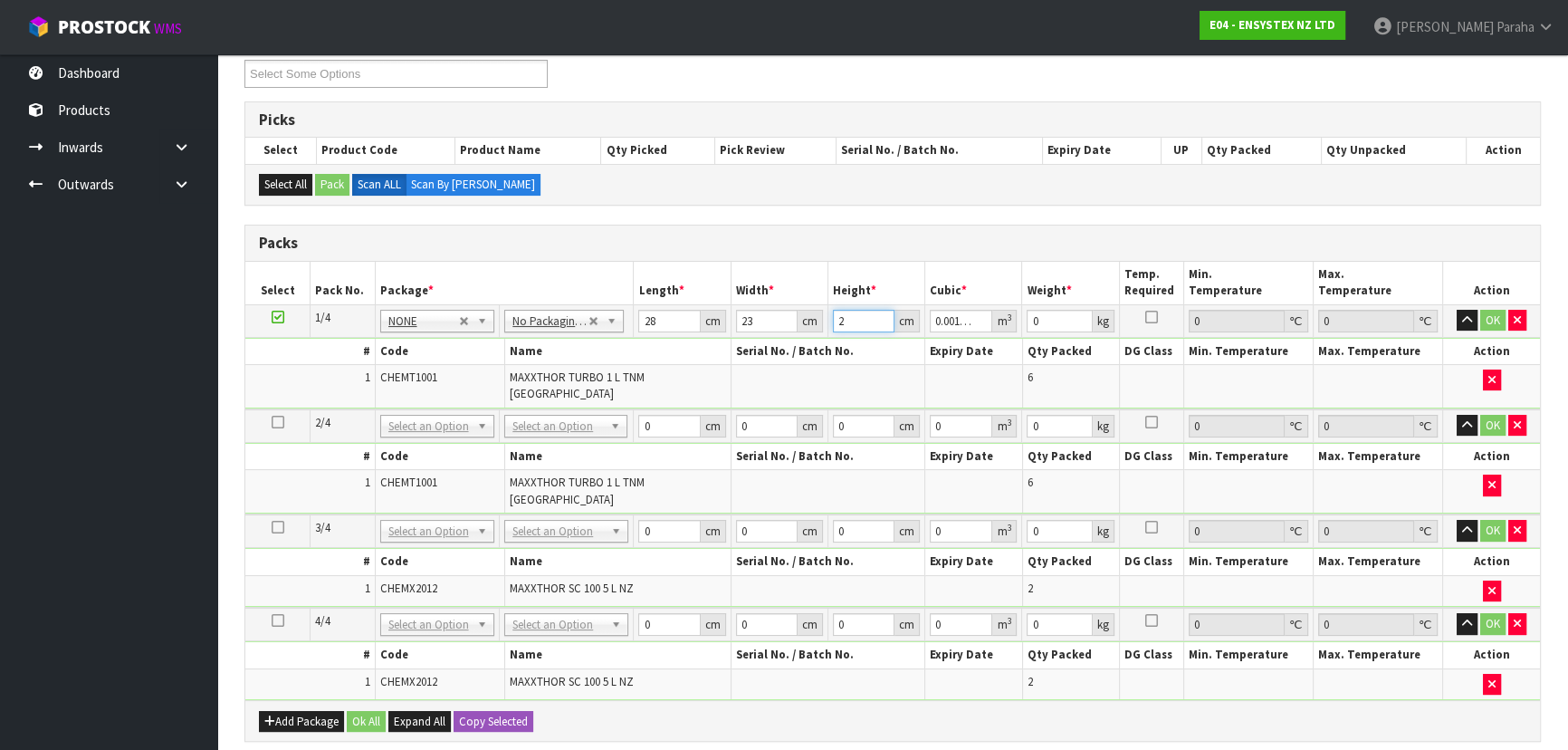
type input "28"
type input "0.018032"
type input "28"
type input "8"
click at [508, 711] on button "Copy Selected" at bounding box center [494, 722] width 79 height 22
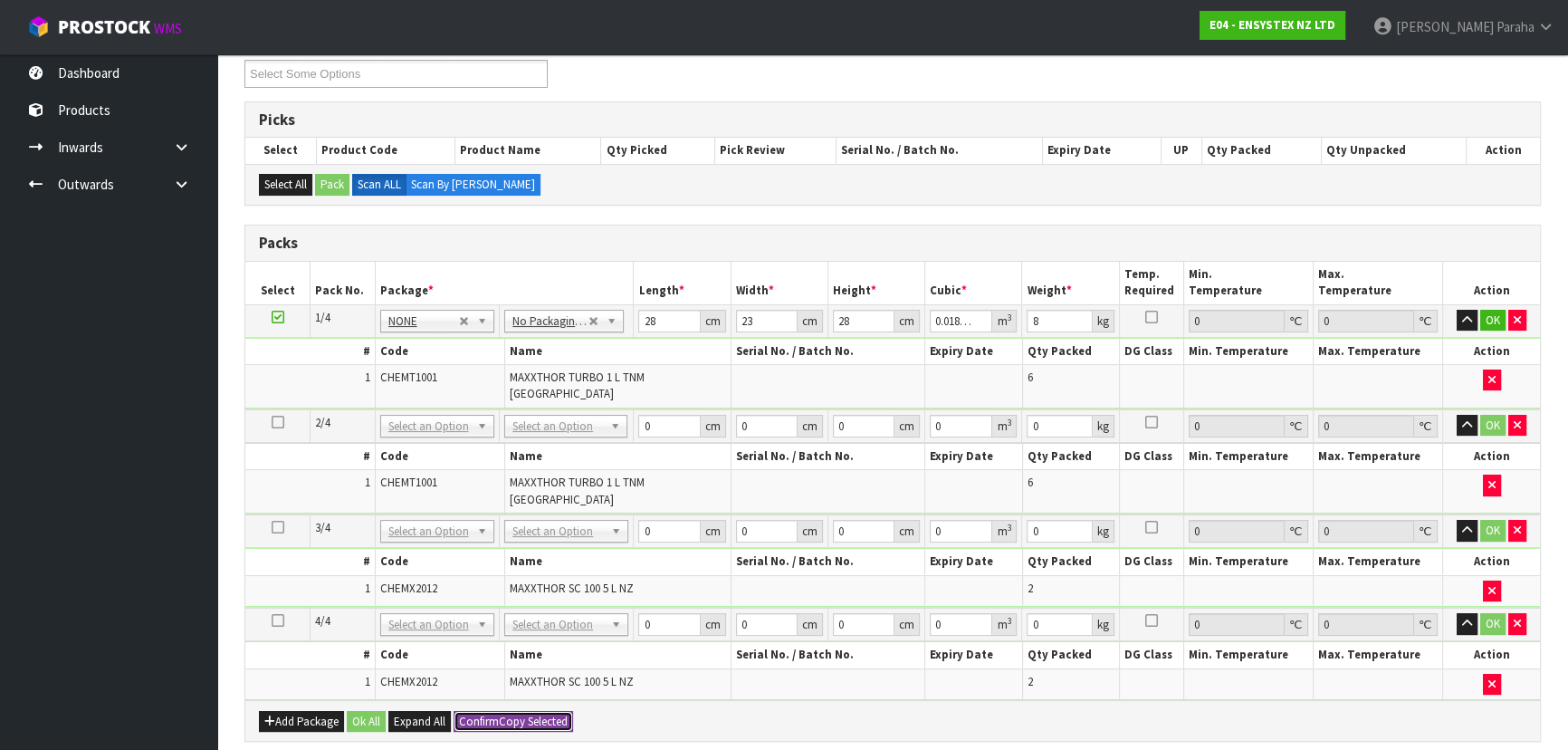
click at [508, 711] on button "Confirm Copy Selected" at bounding box center [514, 722] width 119 height 22
type input "28"
type input "23"
type input "28"
type input "0.018032"
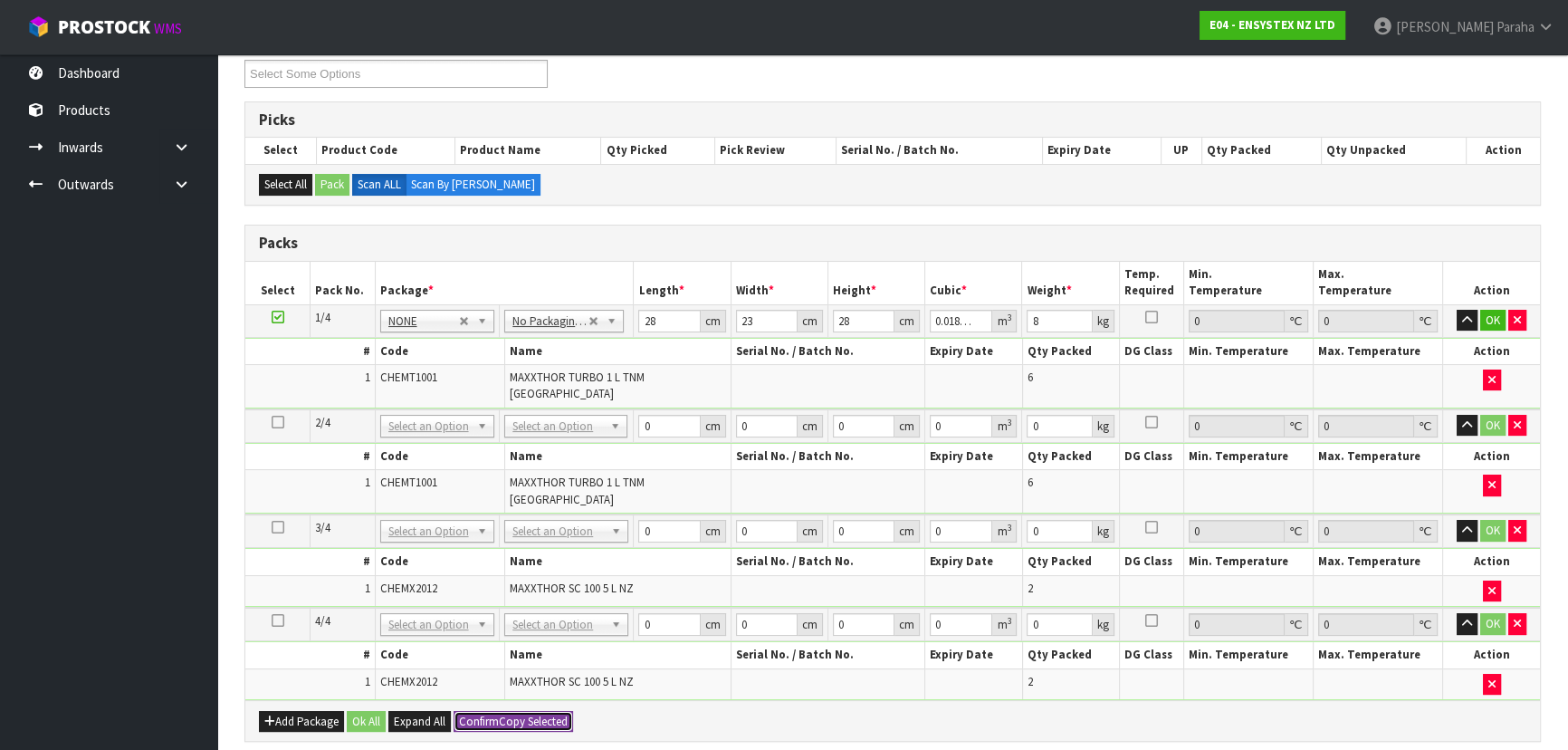
type input "8"
type input "28"
type input "23"
type input "28"
type input "0.018032"
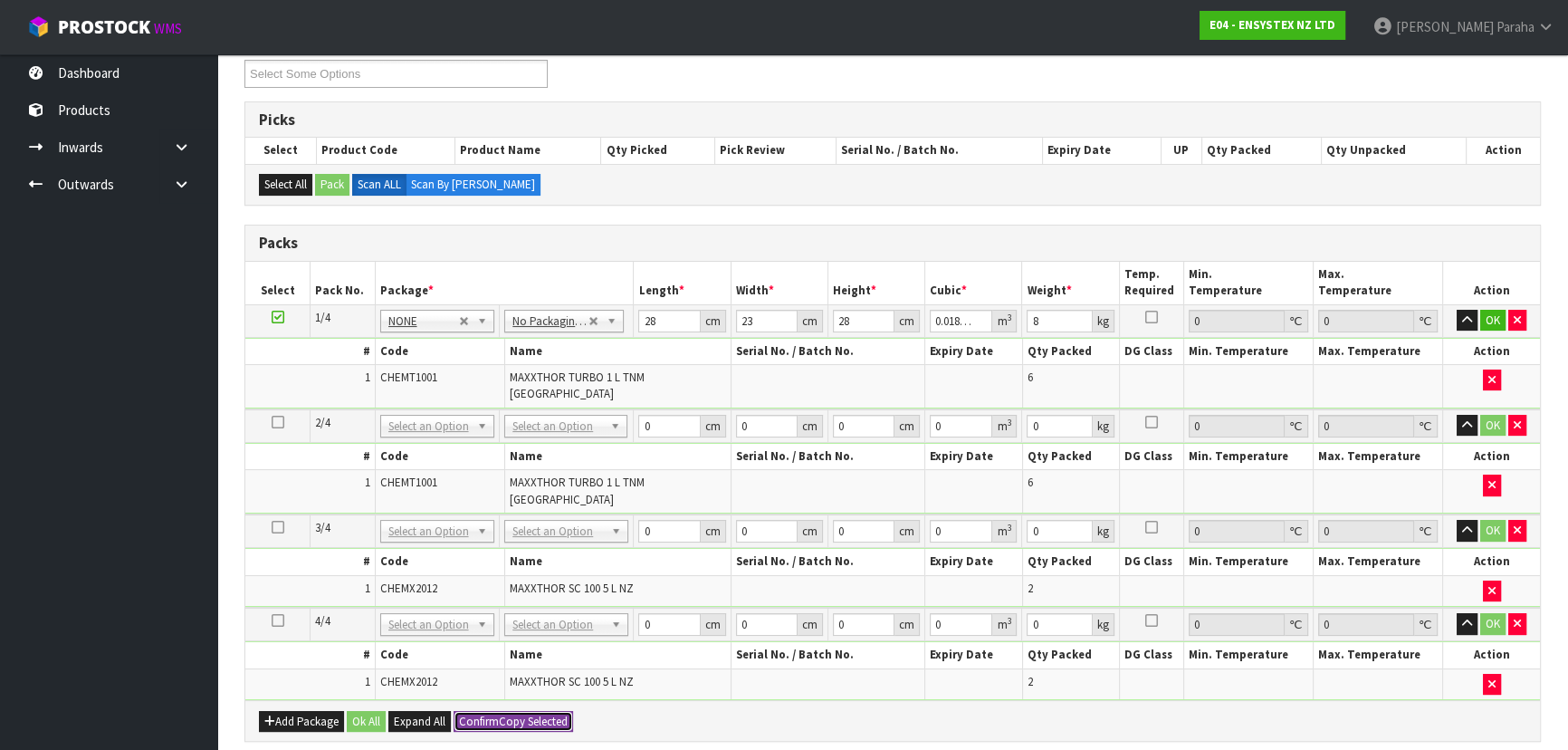
type input "8"
type input "28"
type input "23"
type input "28"
type input "0.018032"
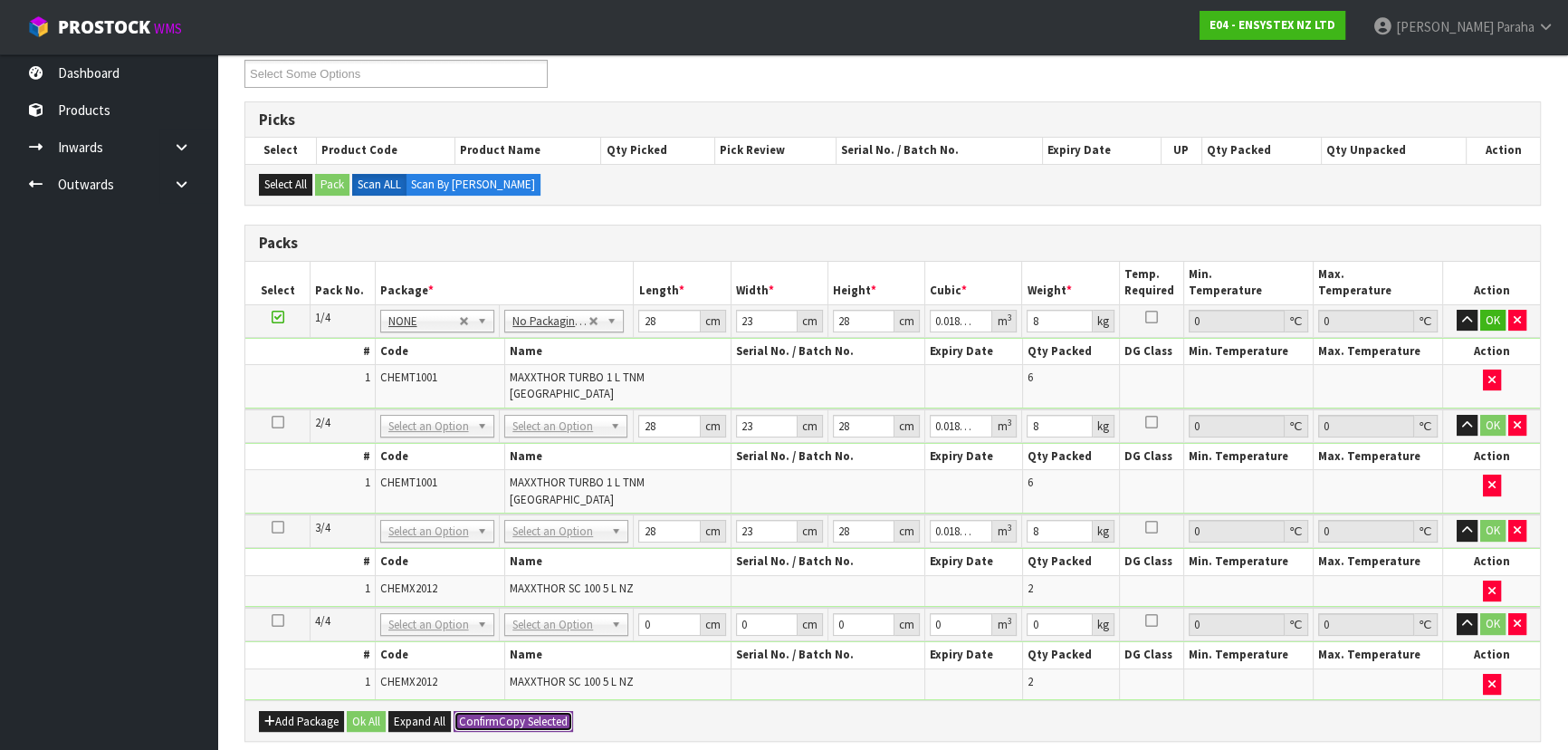
type input "8"
type input "4"
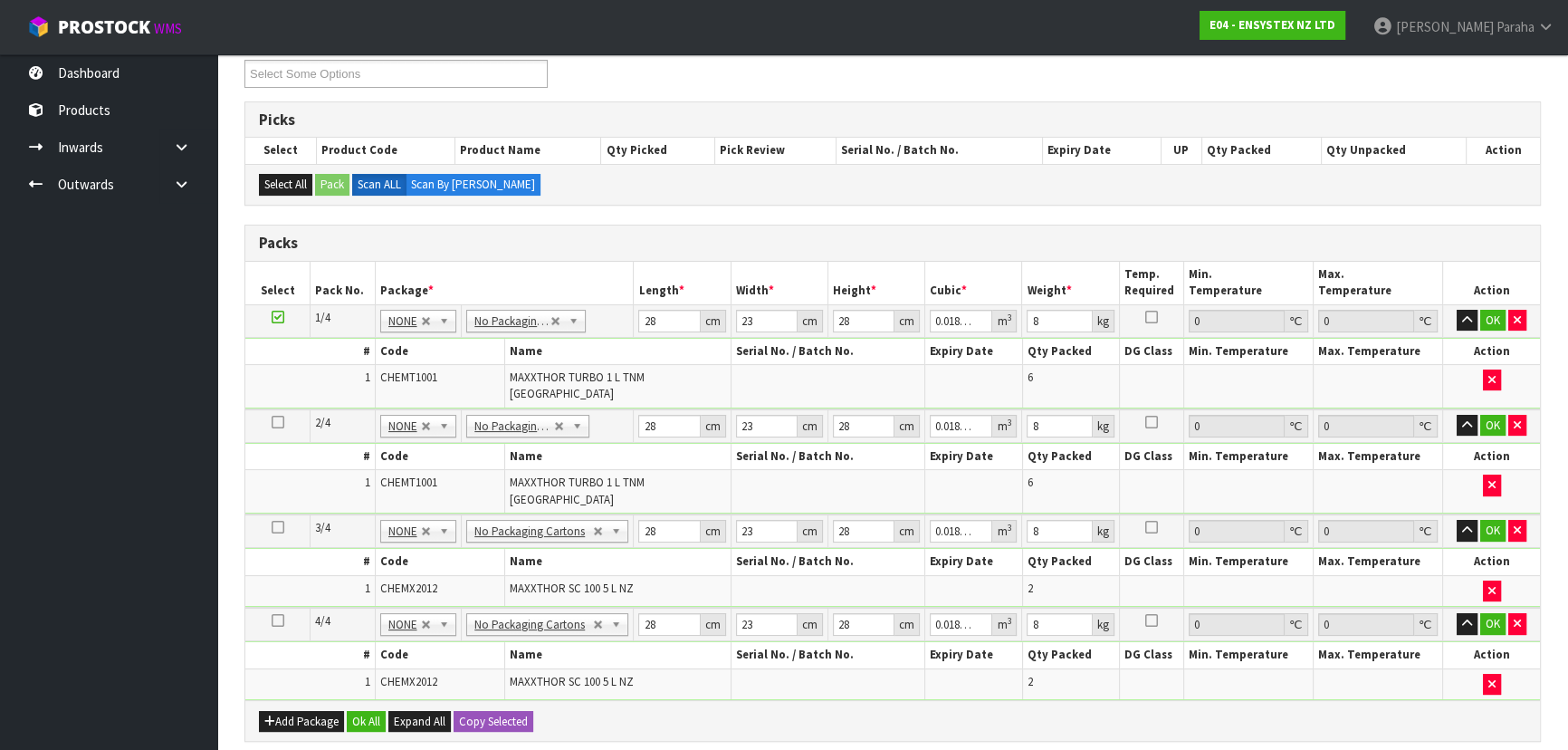
click at [274, 527] on icon at bounding box center [277, 527] width 12 height 1
click at [1494, 414] on button "OK" at bounding box center [1492, 425] width 26 height 22
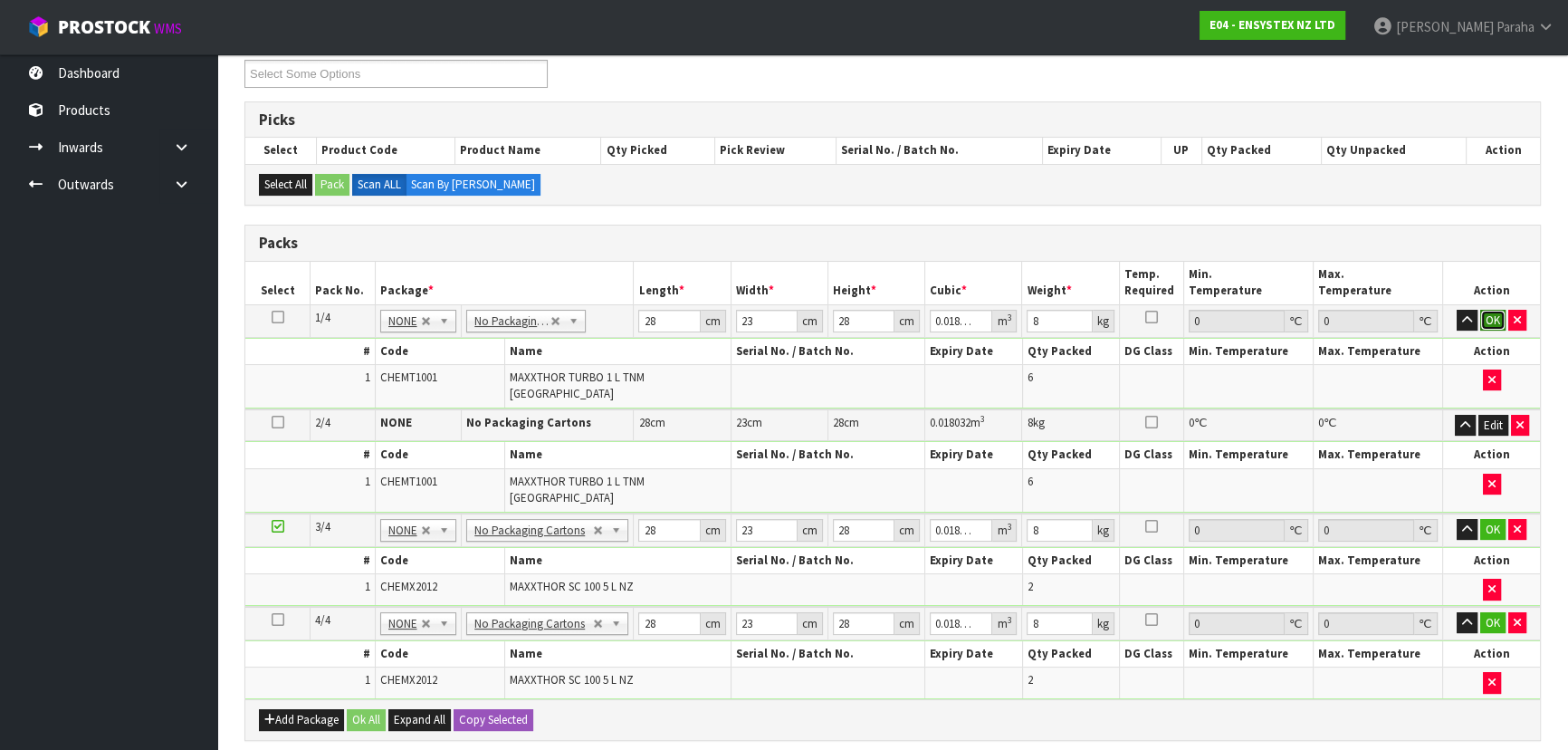
click at [1487, 320] on button "OK" at bounding box center [1492, 320] width 26 height 22
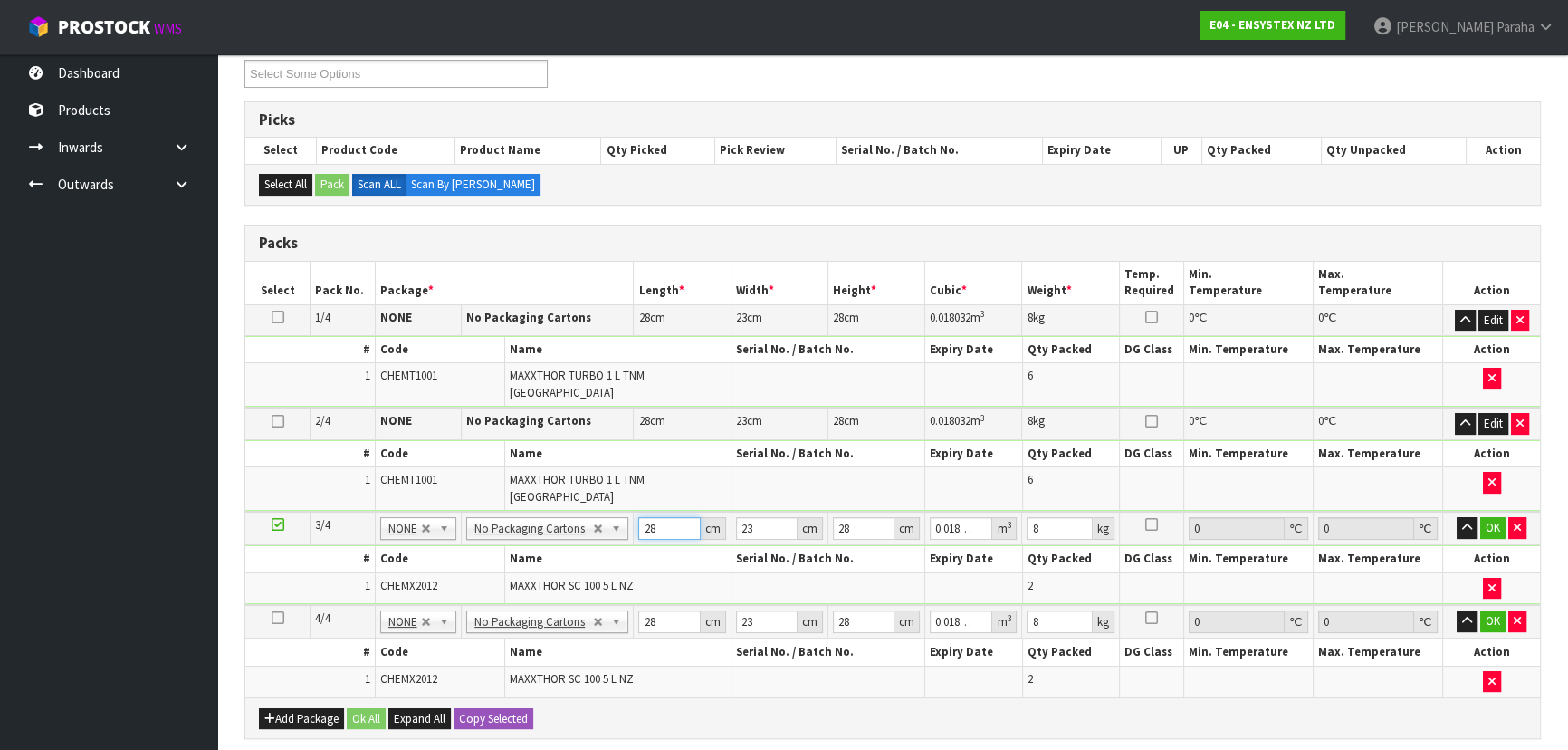
click at [670, 517] on input "28" at bounding box center [669, 529] width 61 height 23
type input "2"
type input "0.001288"
type input "25"
type input "0.0161"
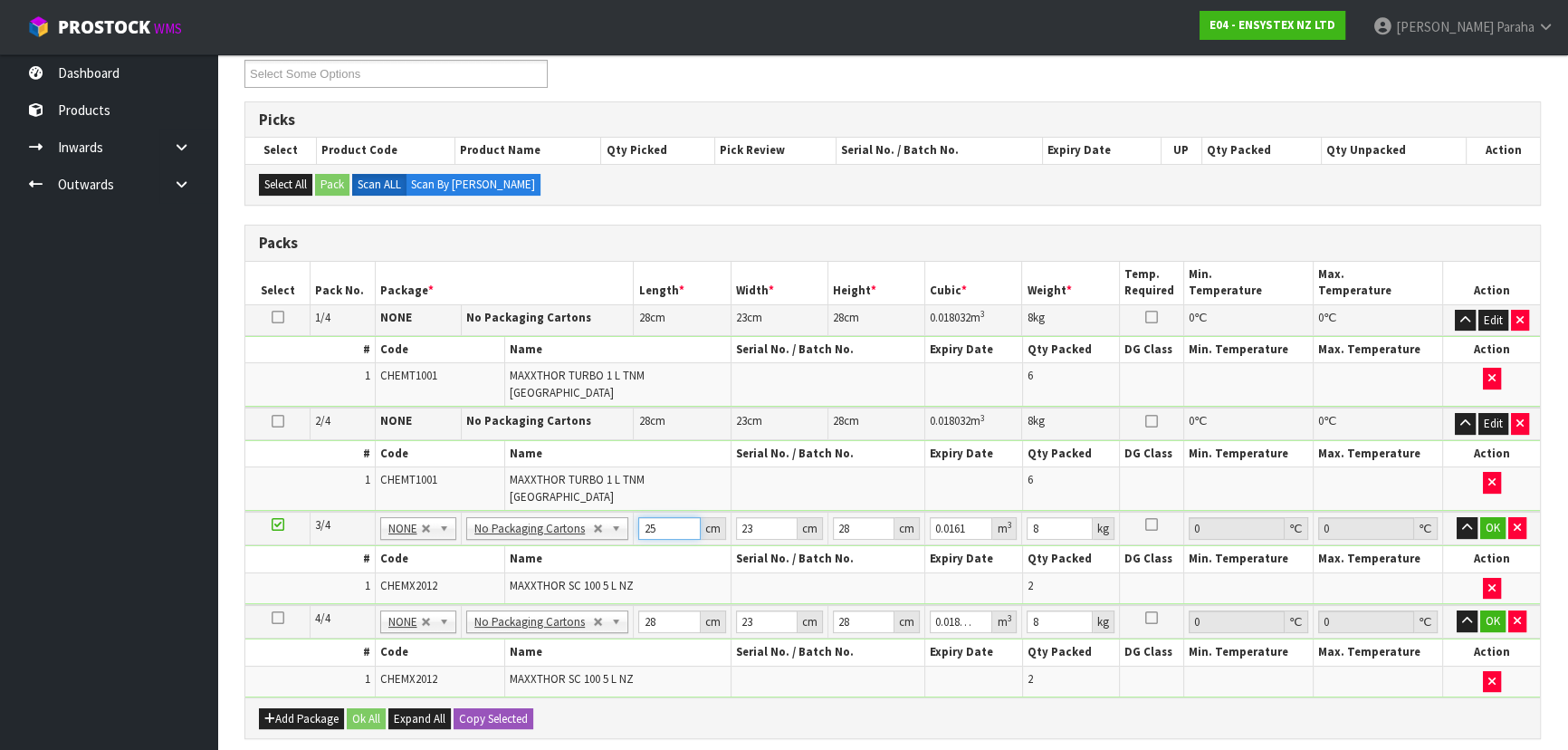
type input "25"
type input "2"
type input "0.0014"
type input "20"
type input "0.014"
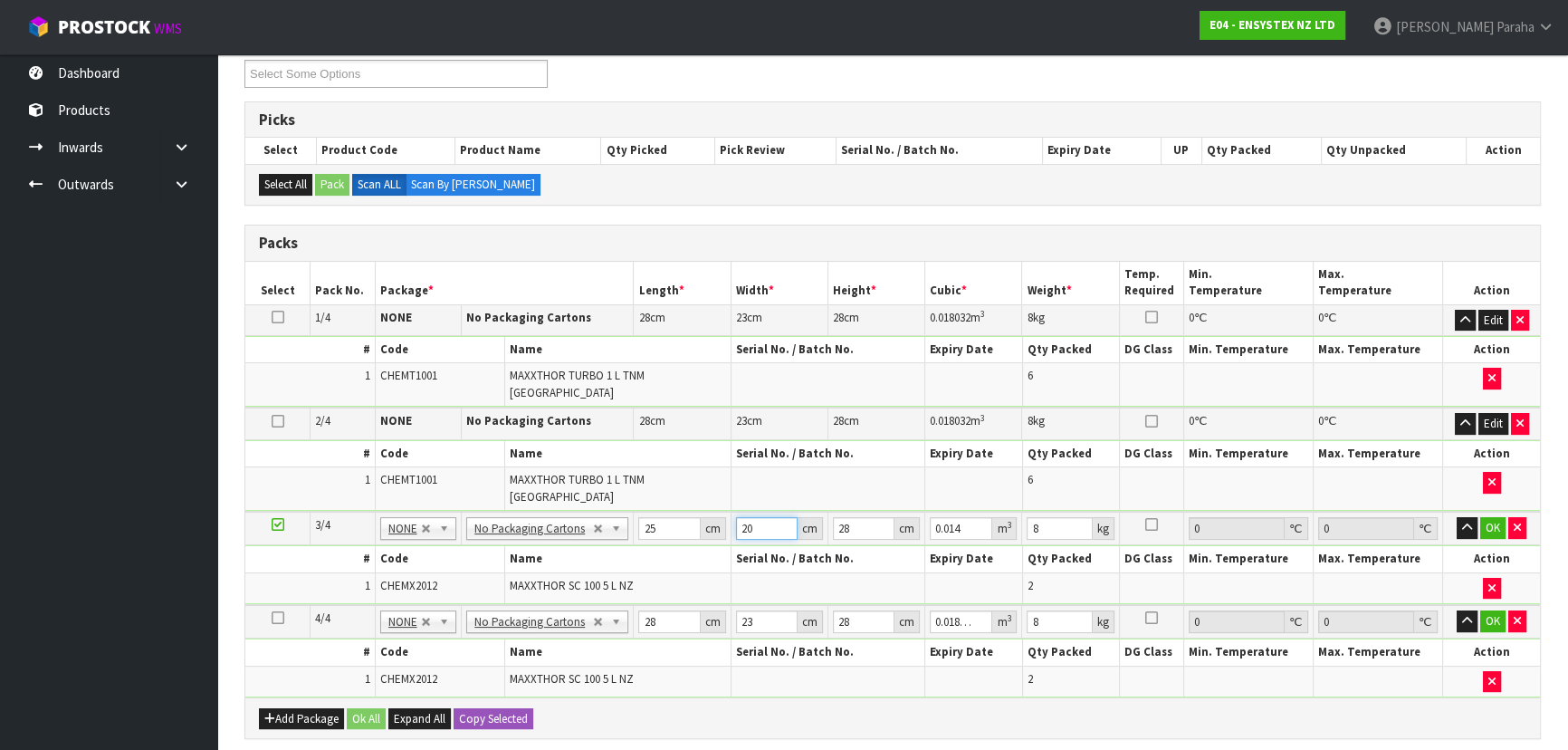
type input "20"
type input "3"
type input "0.0015"
type input "35"
type input "0.0175"
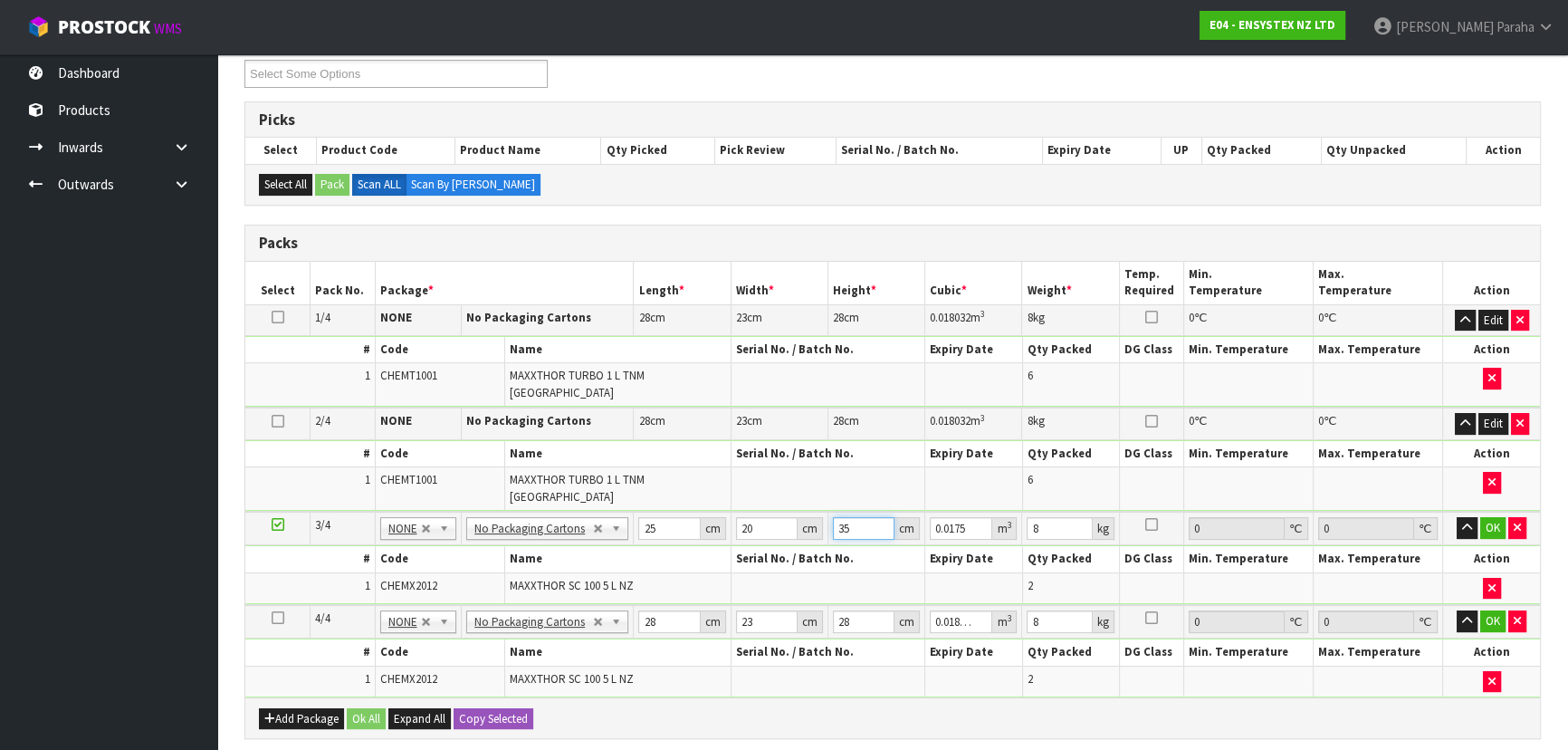
type input "35"
click at [1467, 317] on icon "button" at bounding box center [1465, 320] width 10 height 11
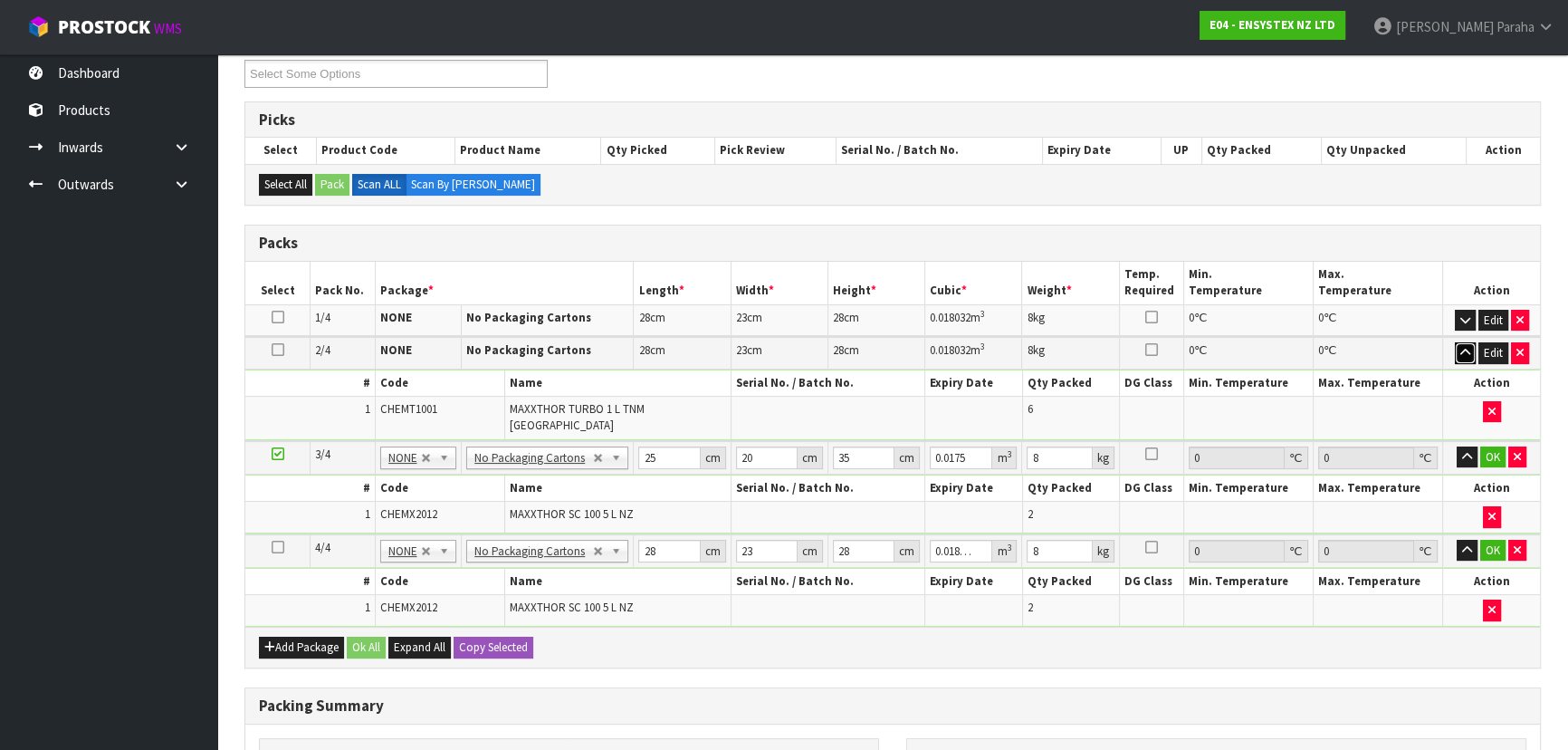
click at [1465, 347] on icon "button" at bounding box center [1465, 353] width 10 height 11
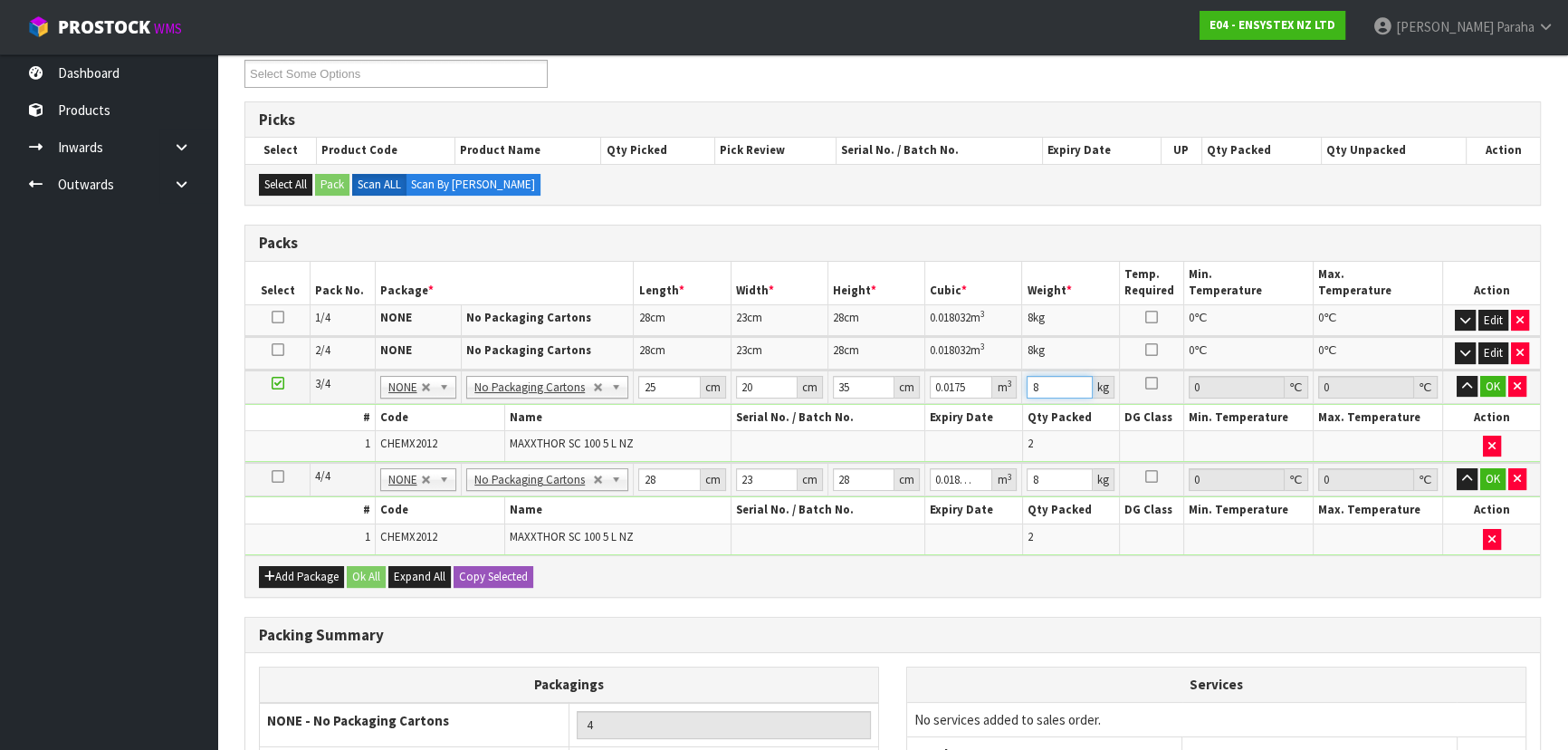
click at [1054, 388] on input "8" at bounding box center [1059, 387] width 65 height 23
type input "11"
click at [1456, 375] on button "button" at bounding box center [1467, 386] width 21 height 22
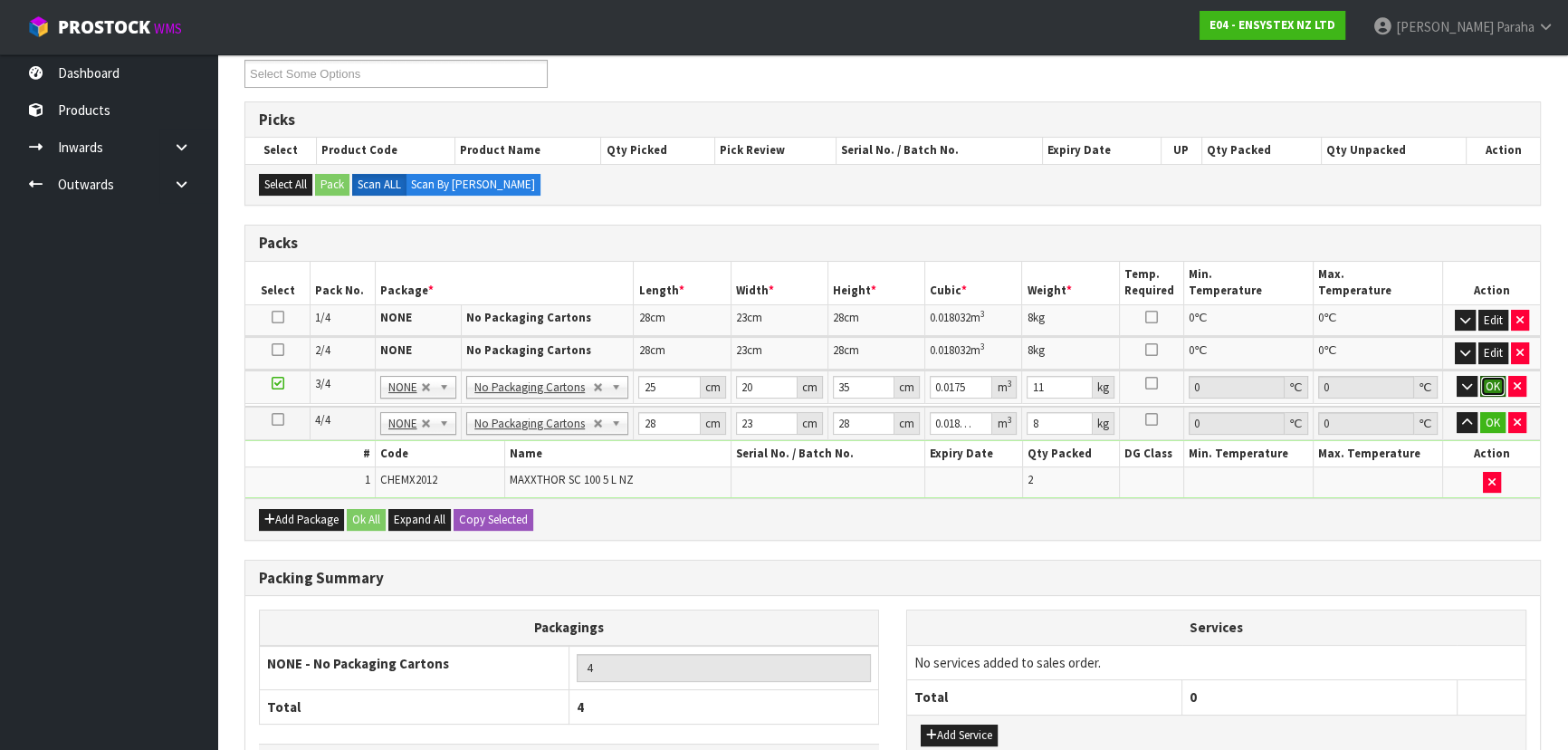
click button "OK" at bounding box center [1492, 386] width 26 height 22
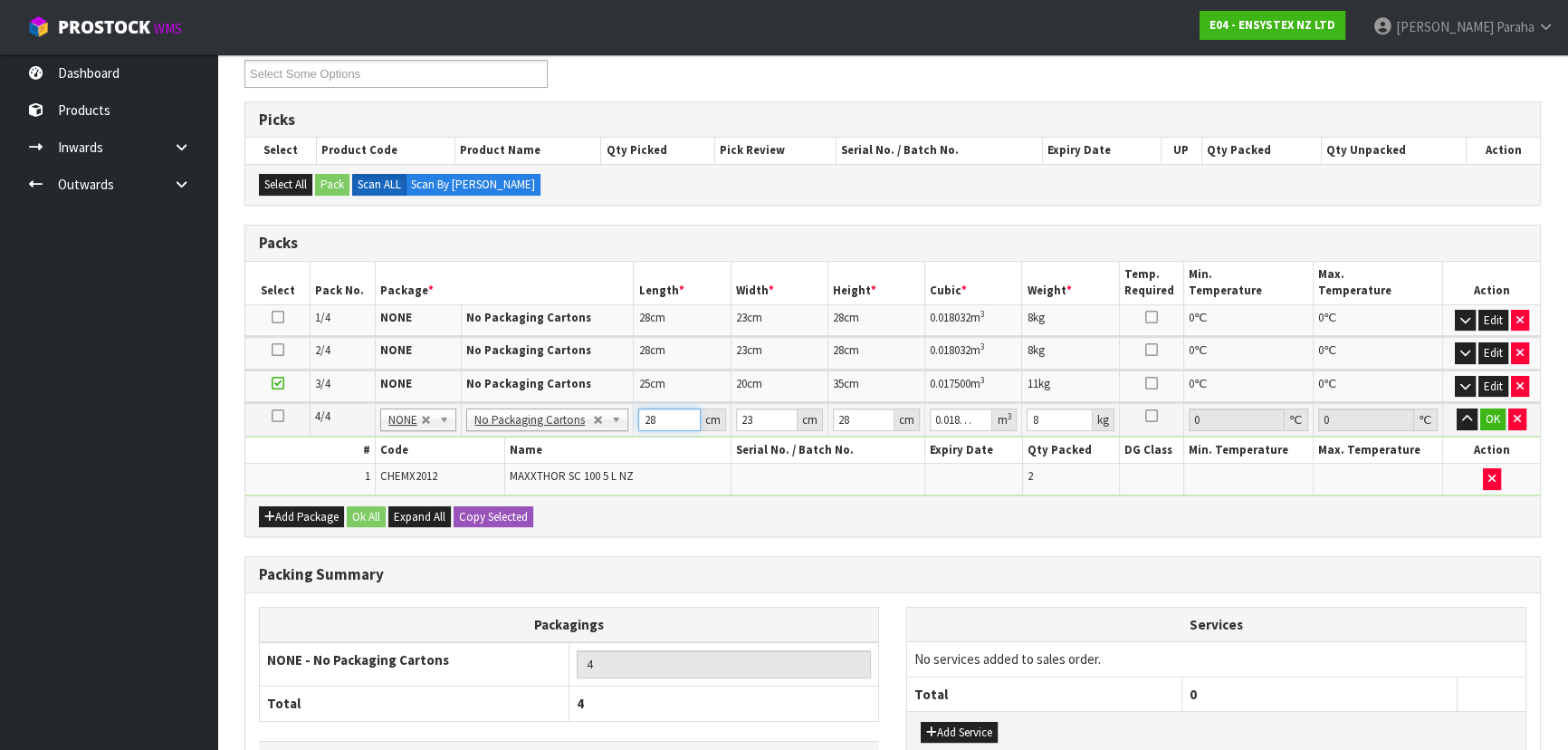
click at [658, 415] on input "28" at bounding box center [669, 420] width 61 height 23
type input "2"
type input "0.001288"
type input "26"
type input "0.016744"
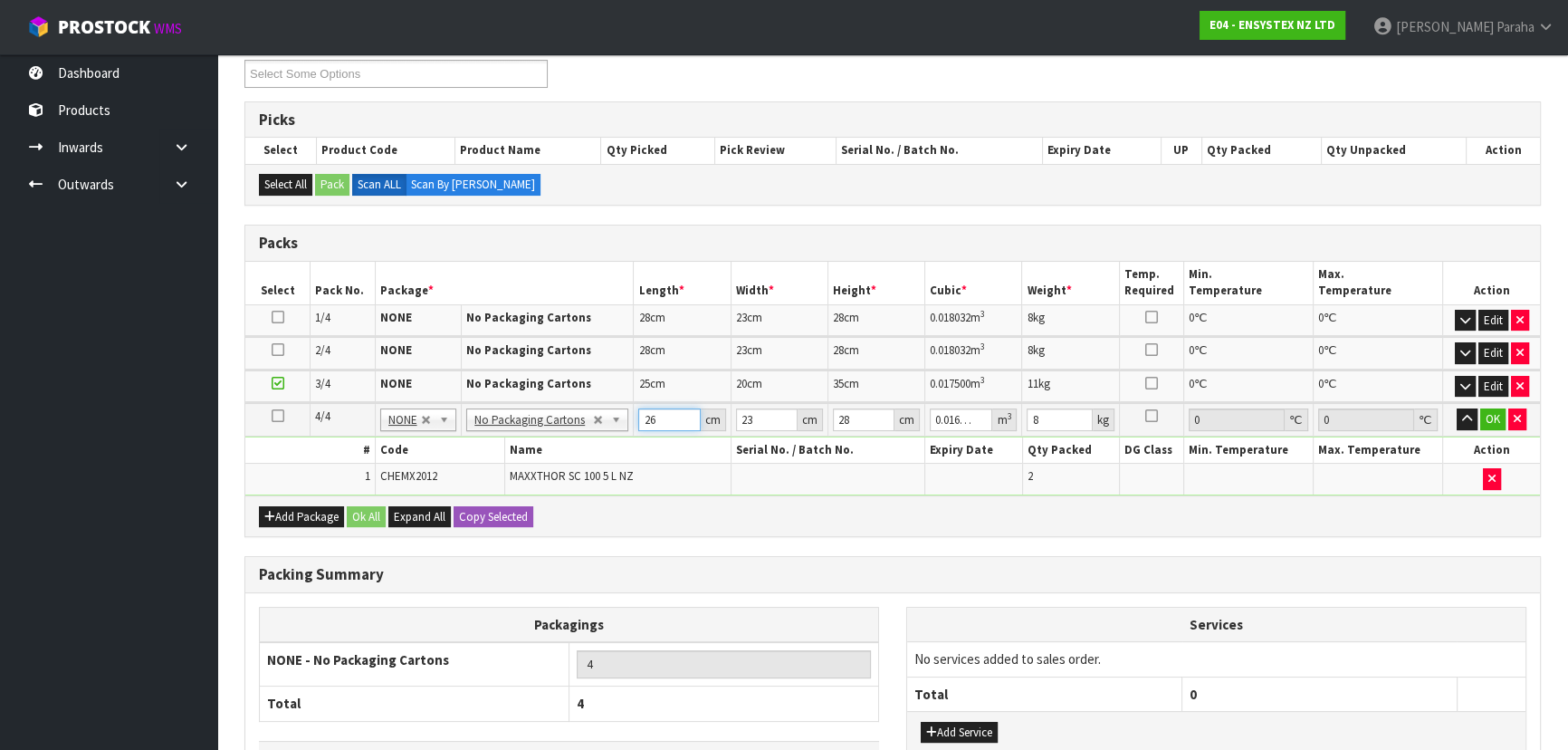
type input "26"
type input "2"
type input "0.001456"
type input "20"
type input "0.01456"
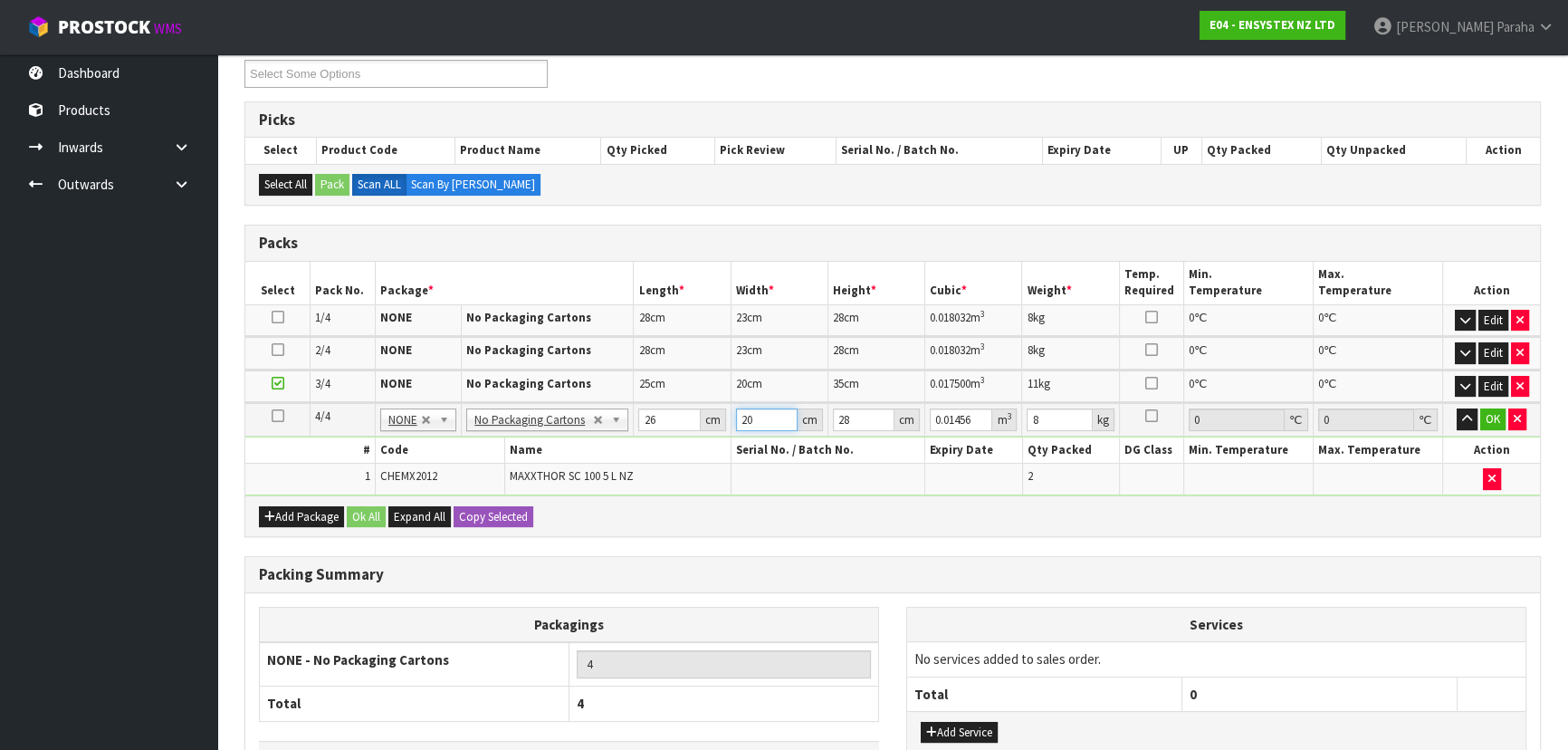
type input "20"
type input "3"
type input "0.00156"
type input "35"
type input "0.0182"
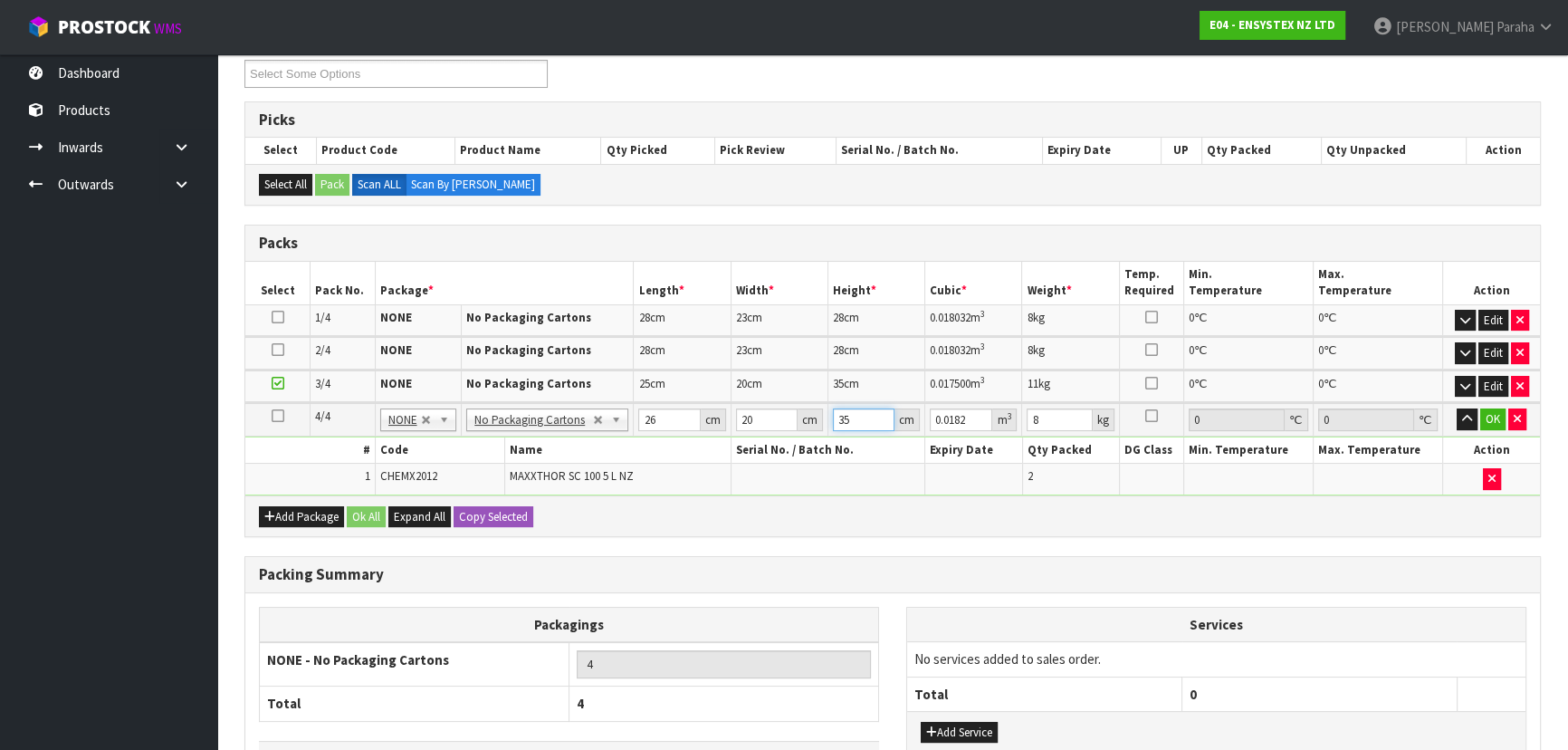
type input "35"
type input "11"
click at [1456, 409] on button "button" at bounding box center [1467, 419] width 21 height 22
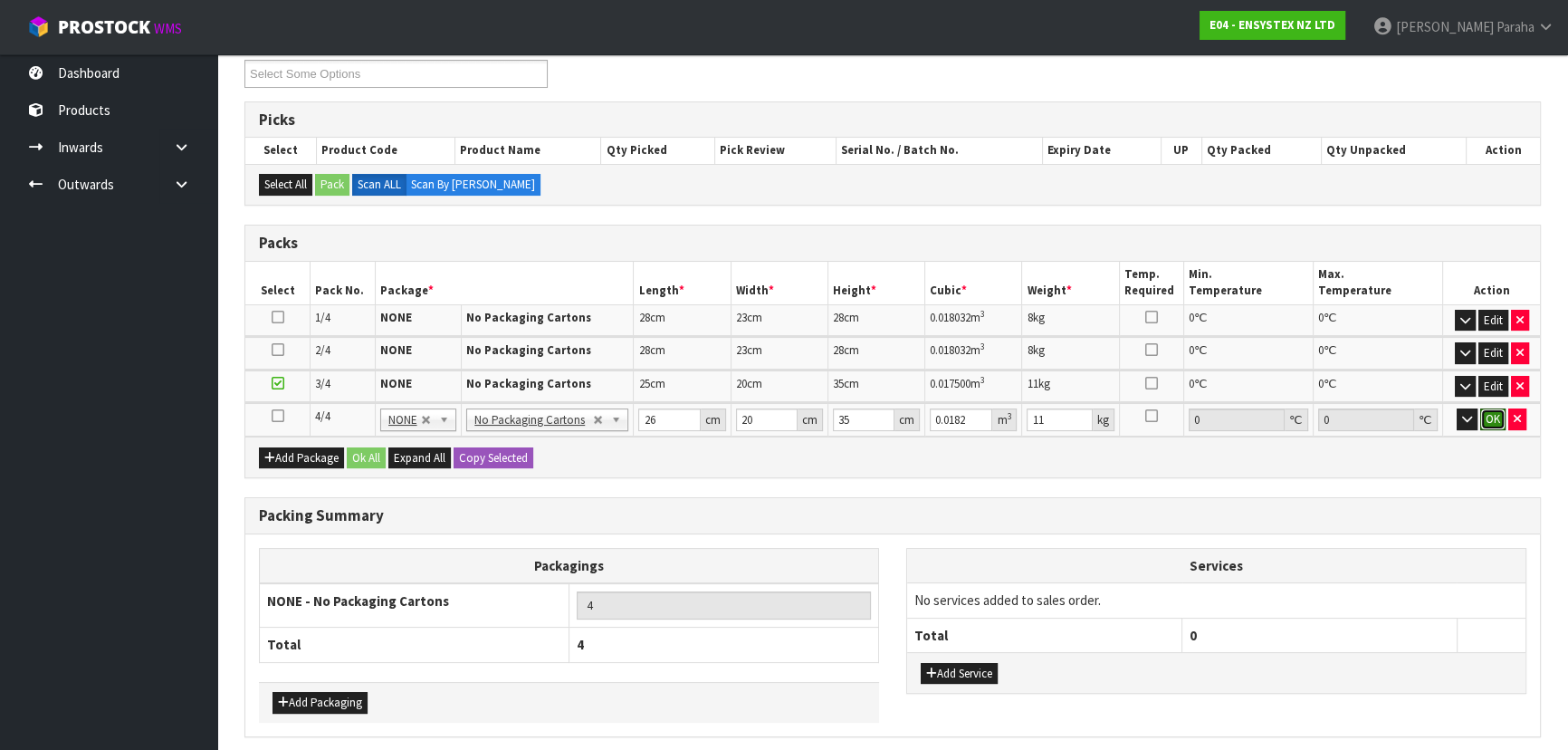
click button "OK" at bounding box center [1492, 419] width 26 height 22
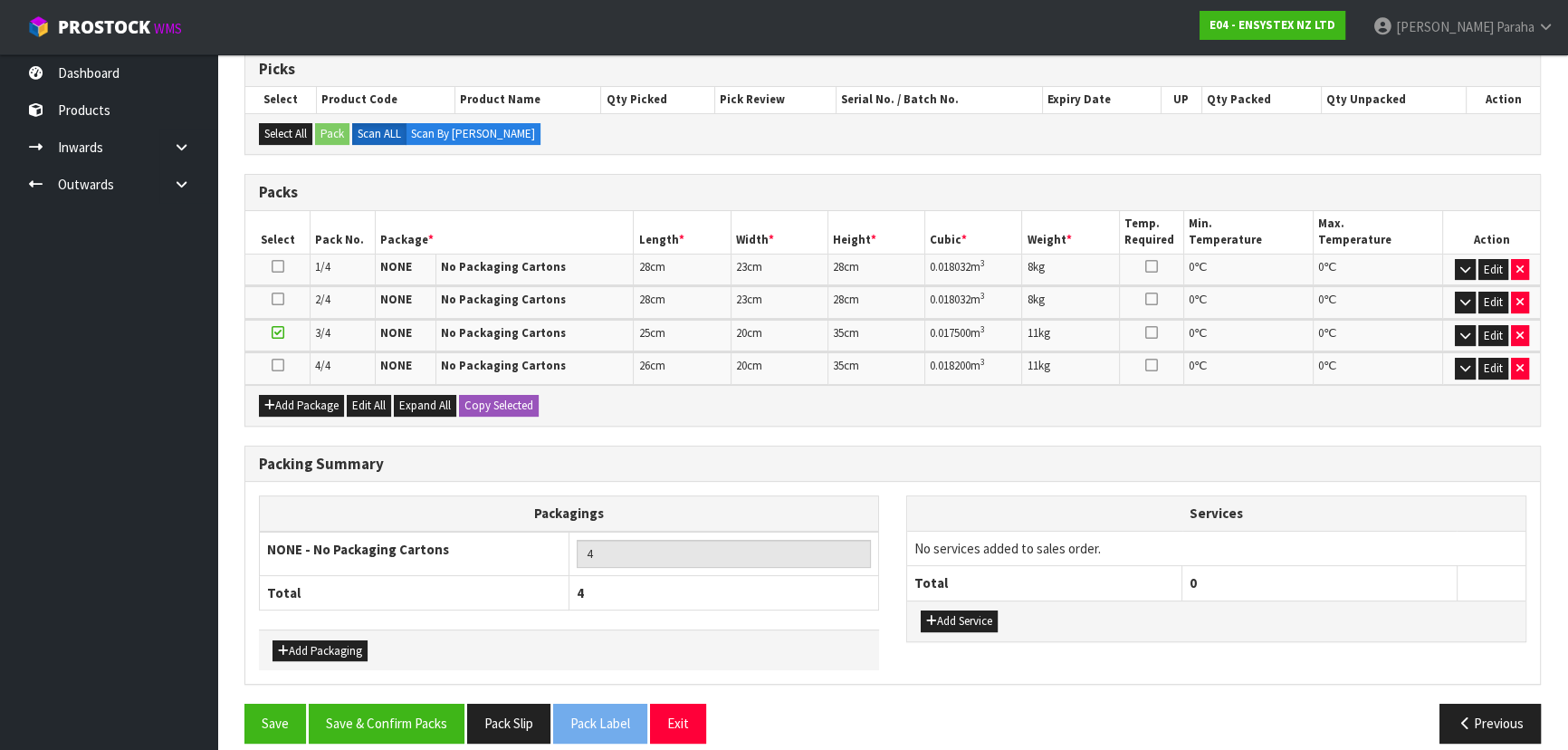
scroll to position [318, 0]
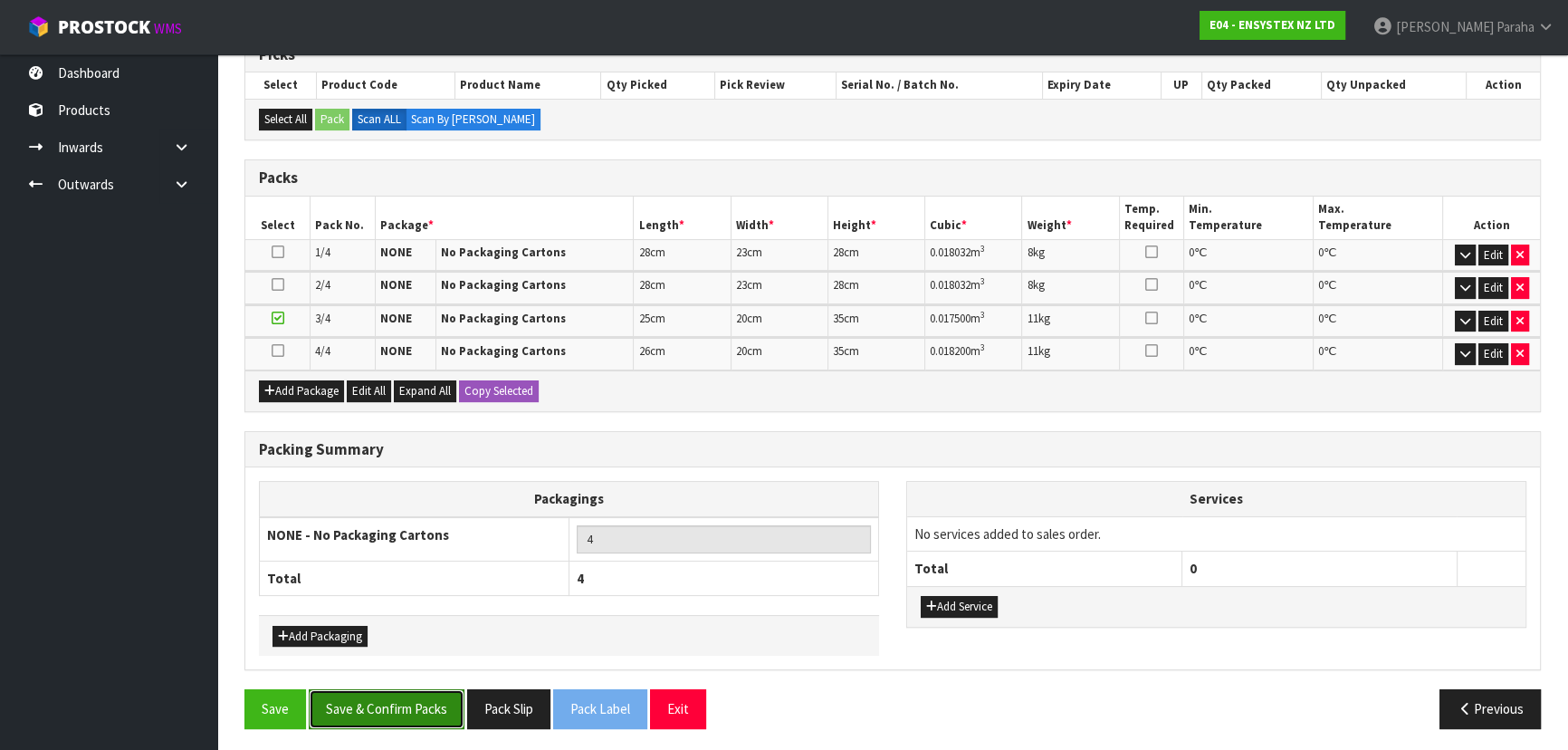
click at [433, 707] on button "Save & Confirm Packs" at bounding box center [386, 708] width 156 height 39
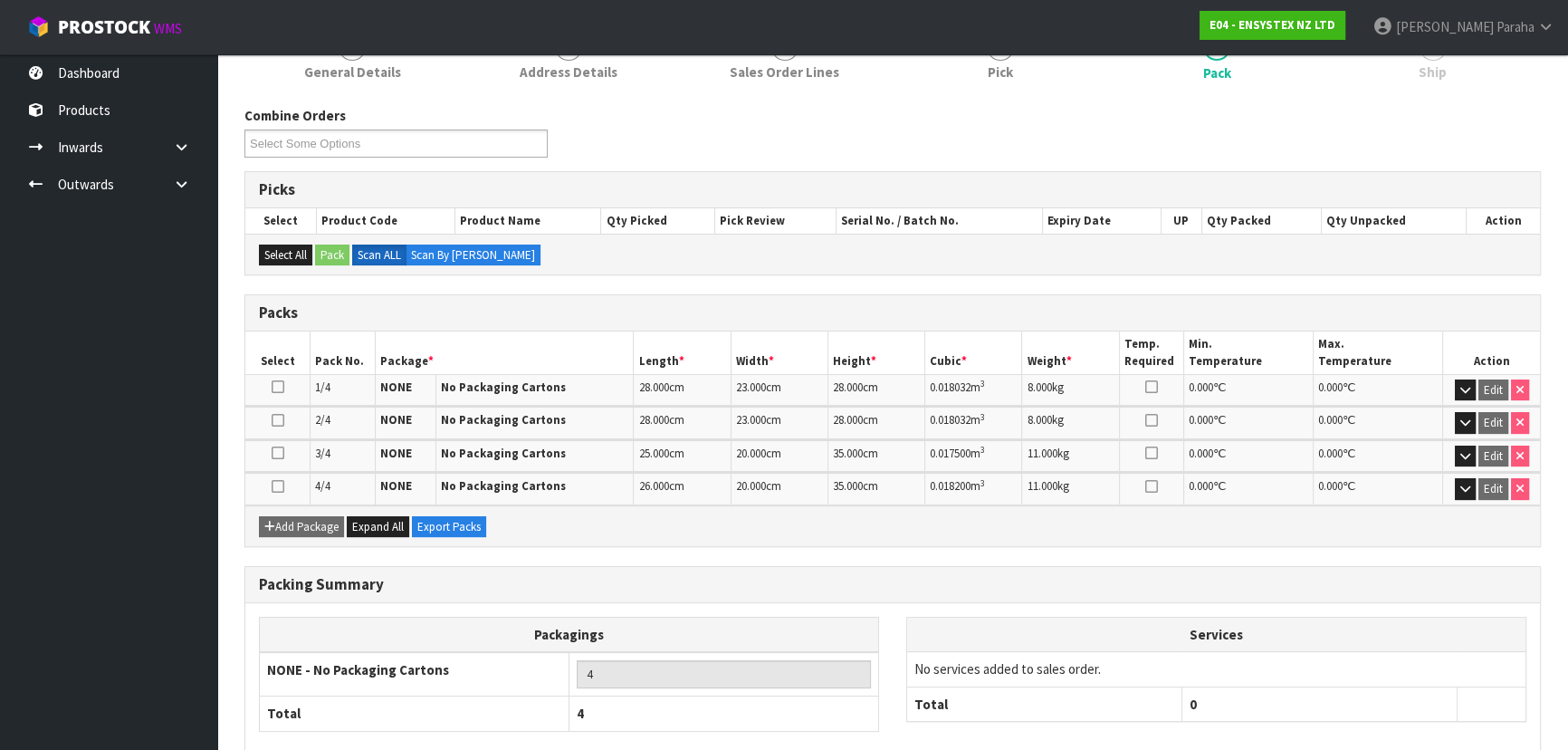
scroll to position [344, 0]
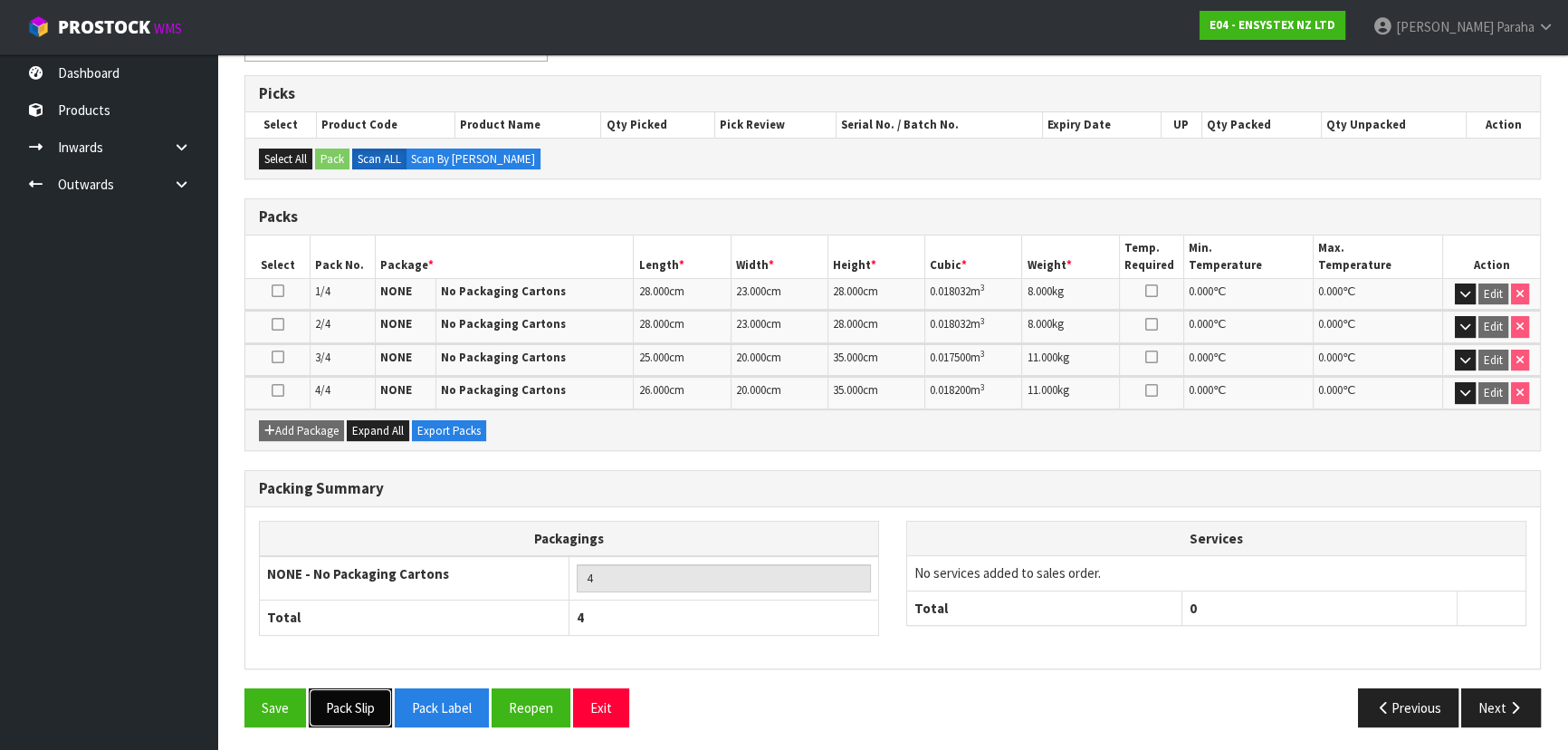
click at [358, 706] on button "Pack Slip" at bounding box center [350, 707] width 83 height 39
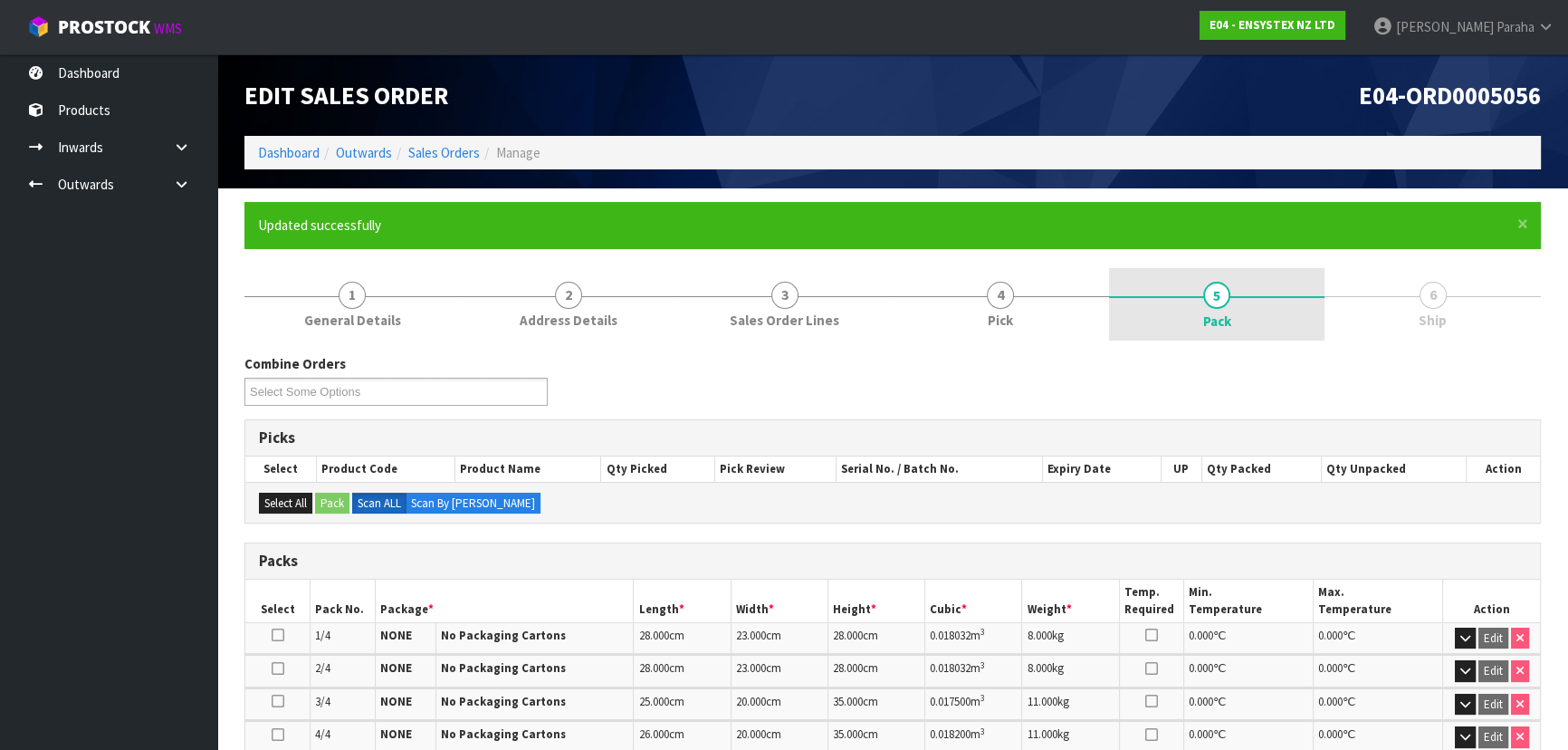
click at [1213, 305] on span "5" at bounding box center [1216, 295] width 27 height 27
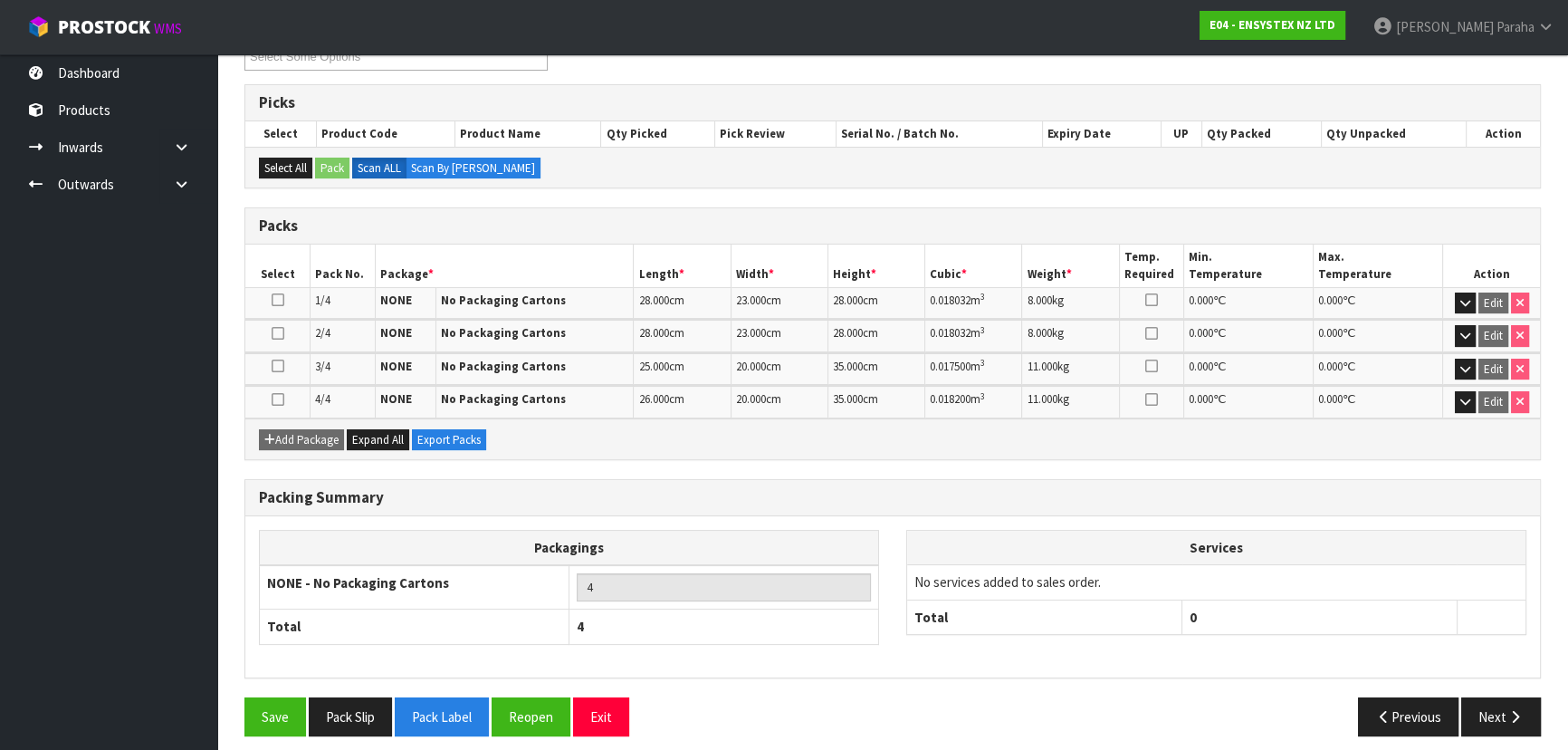
scroll to position [344, 0]
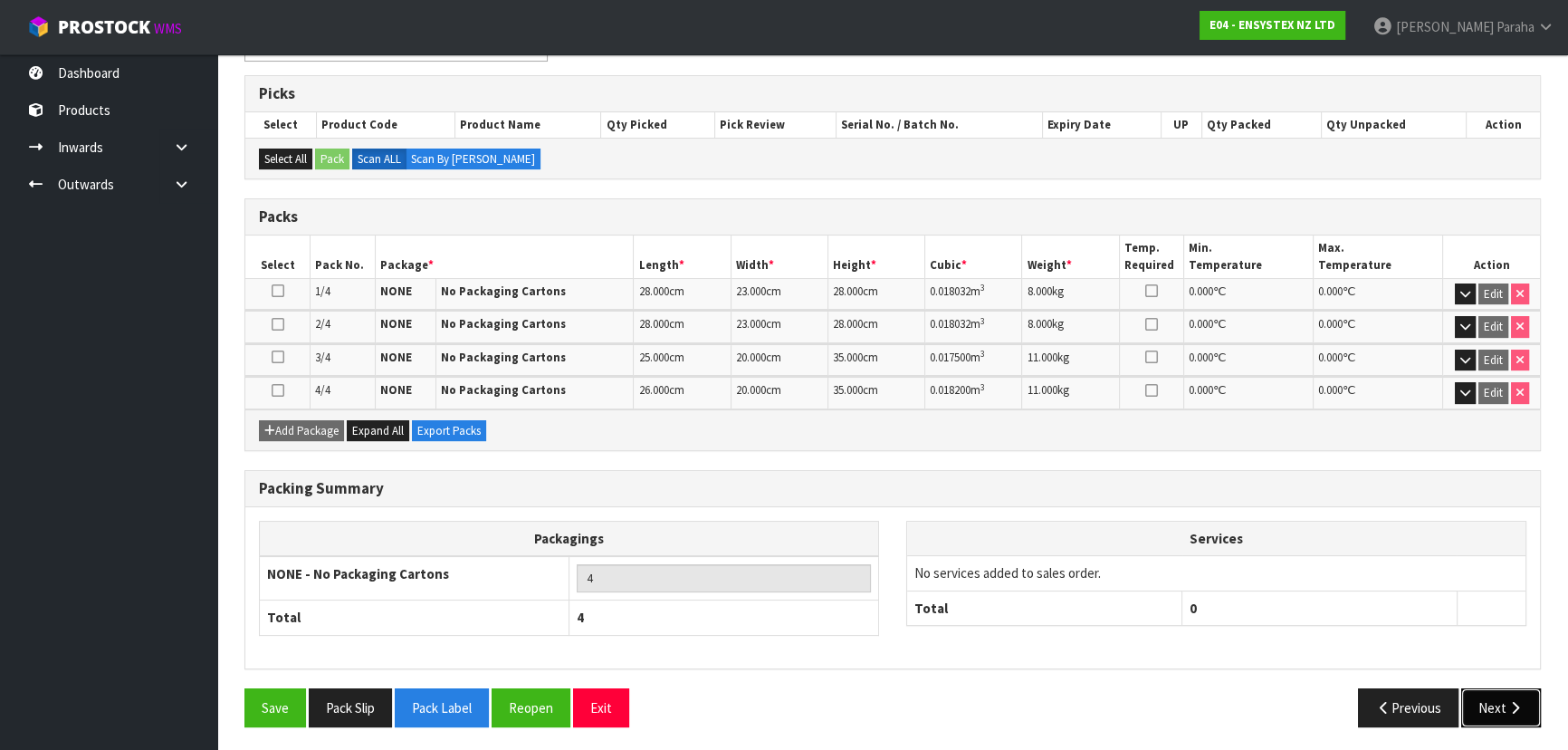
click at [1502, 698] on button "Next" at bounding box center [1501, 707] width 79 height 39
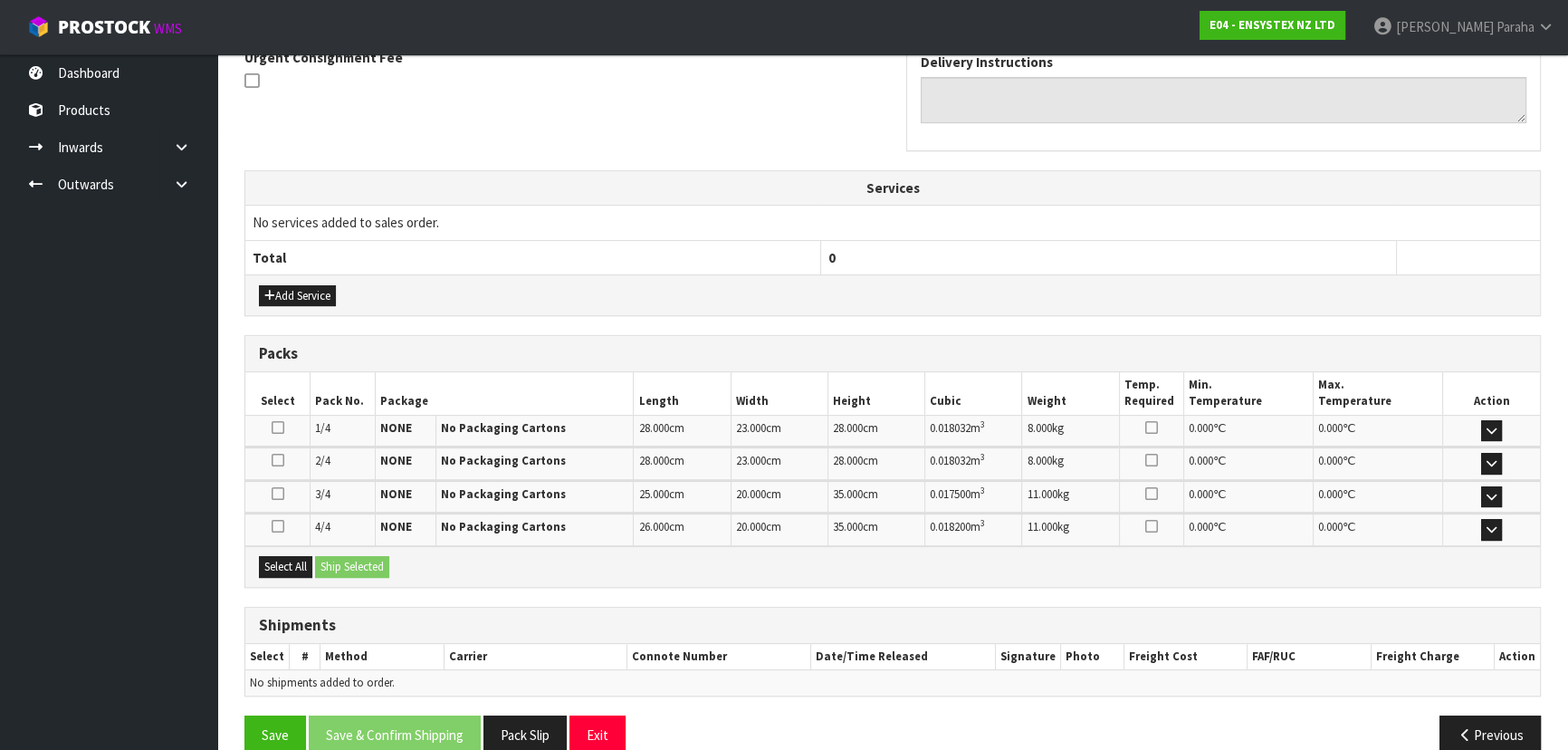
scroll to position [580, 0]
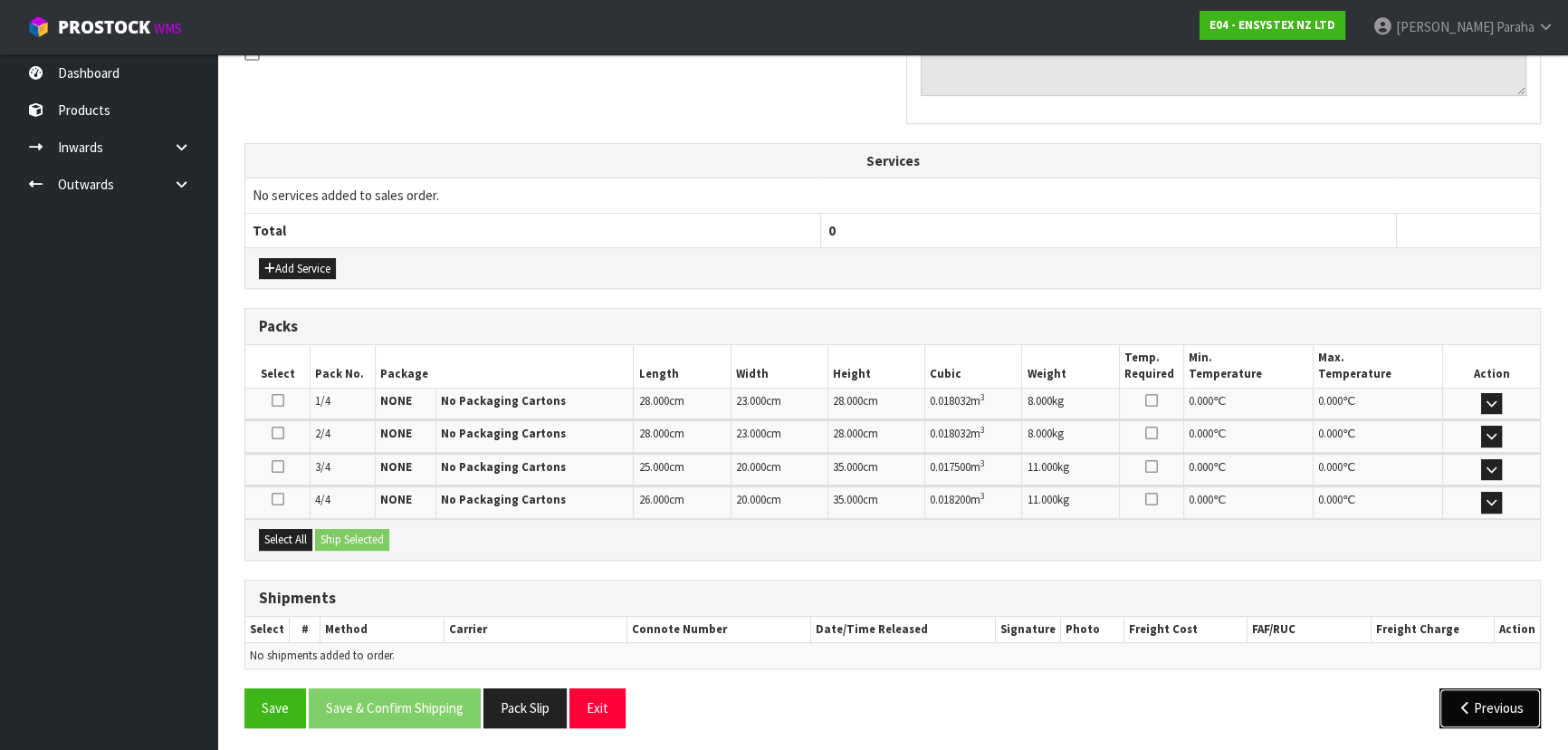
click at [1462, 701] on icon "button" at bounding box center [1465, 707] width 17 height 13
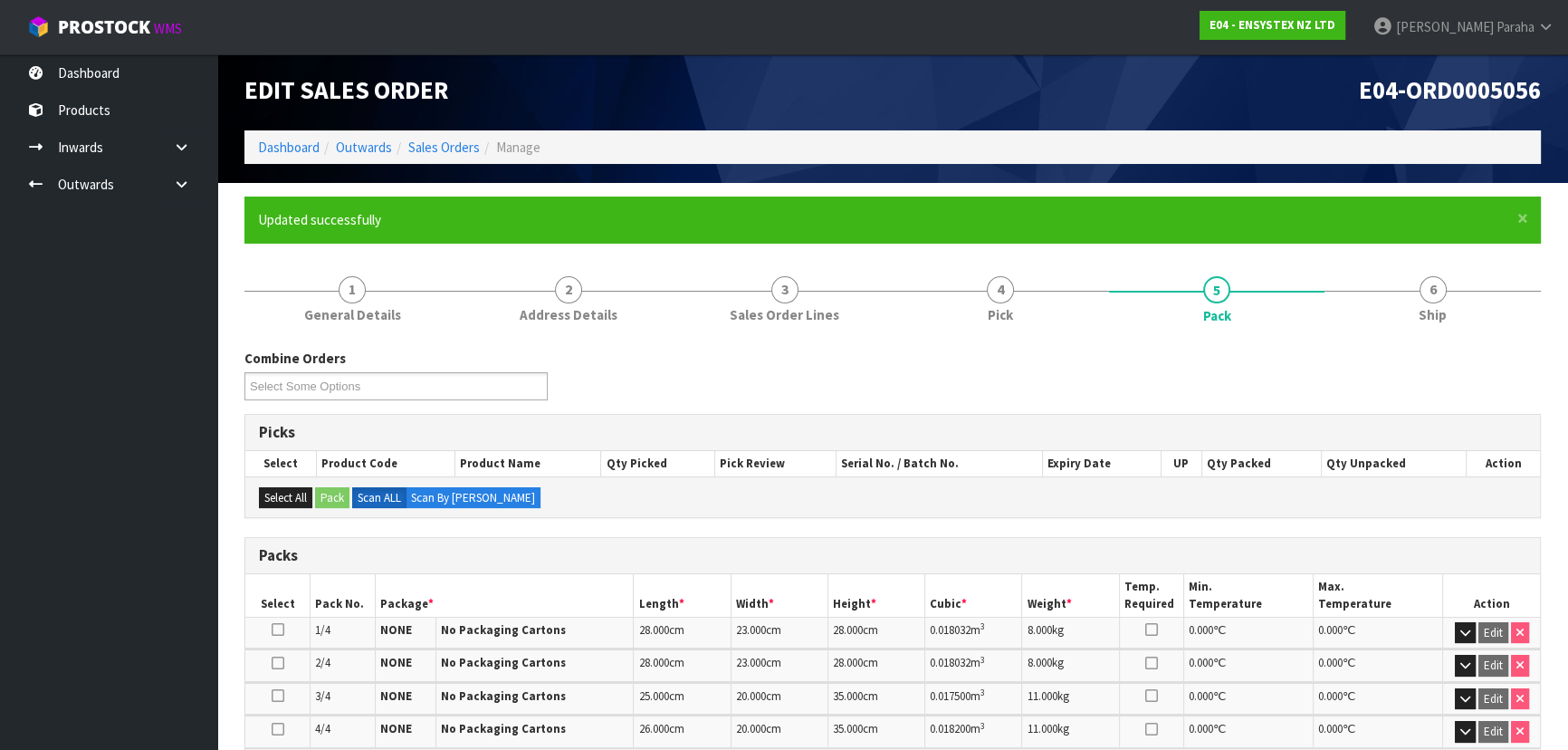
scroll to position [0, 0]
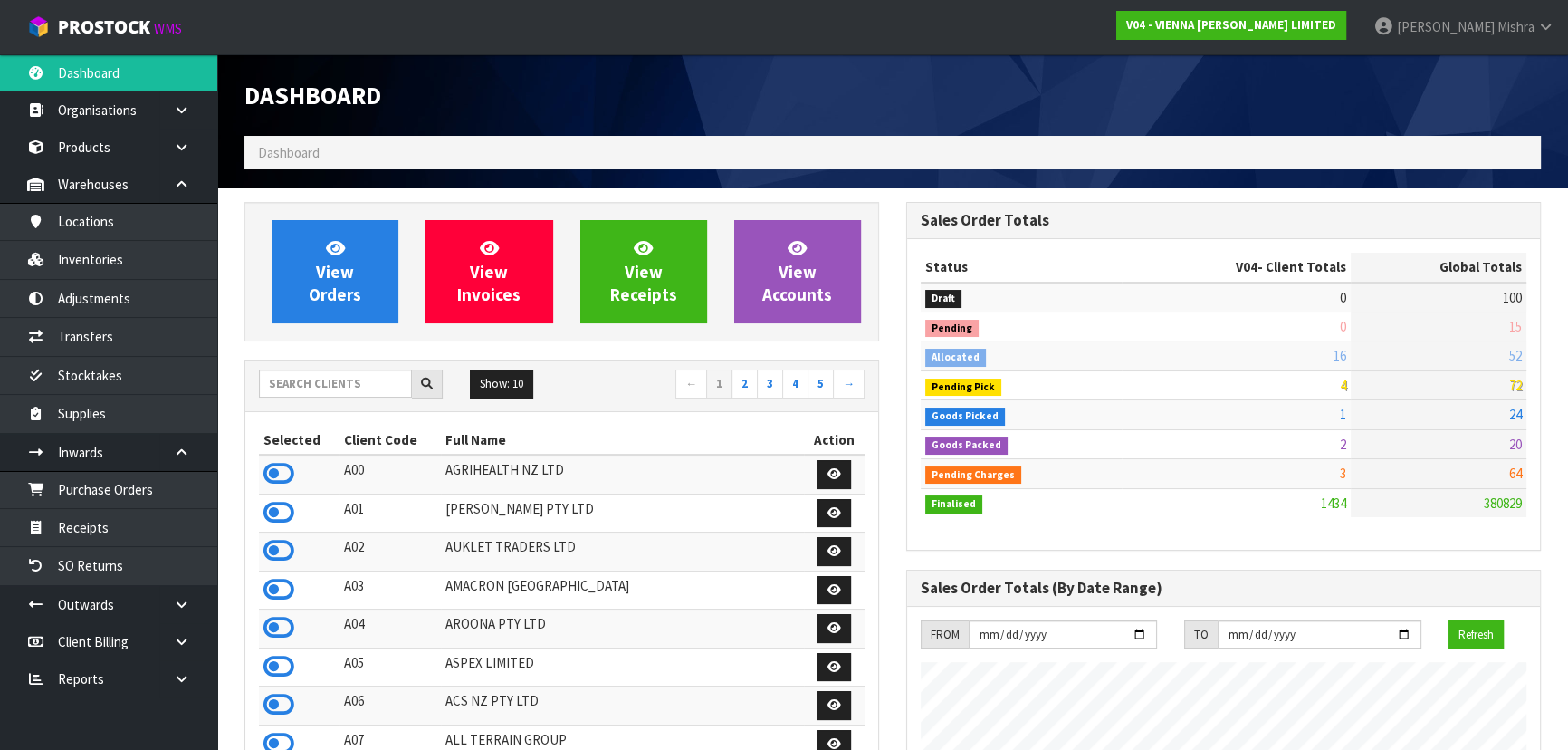
scroll to position [1446, 661]
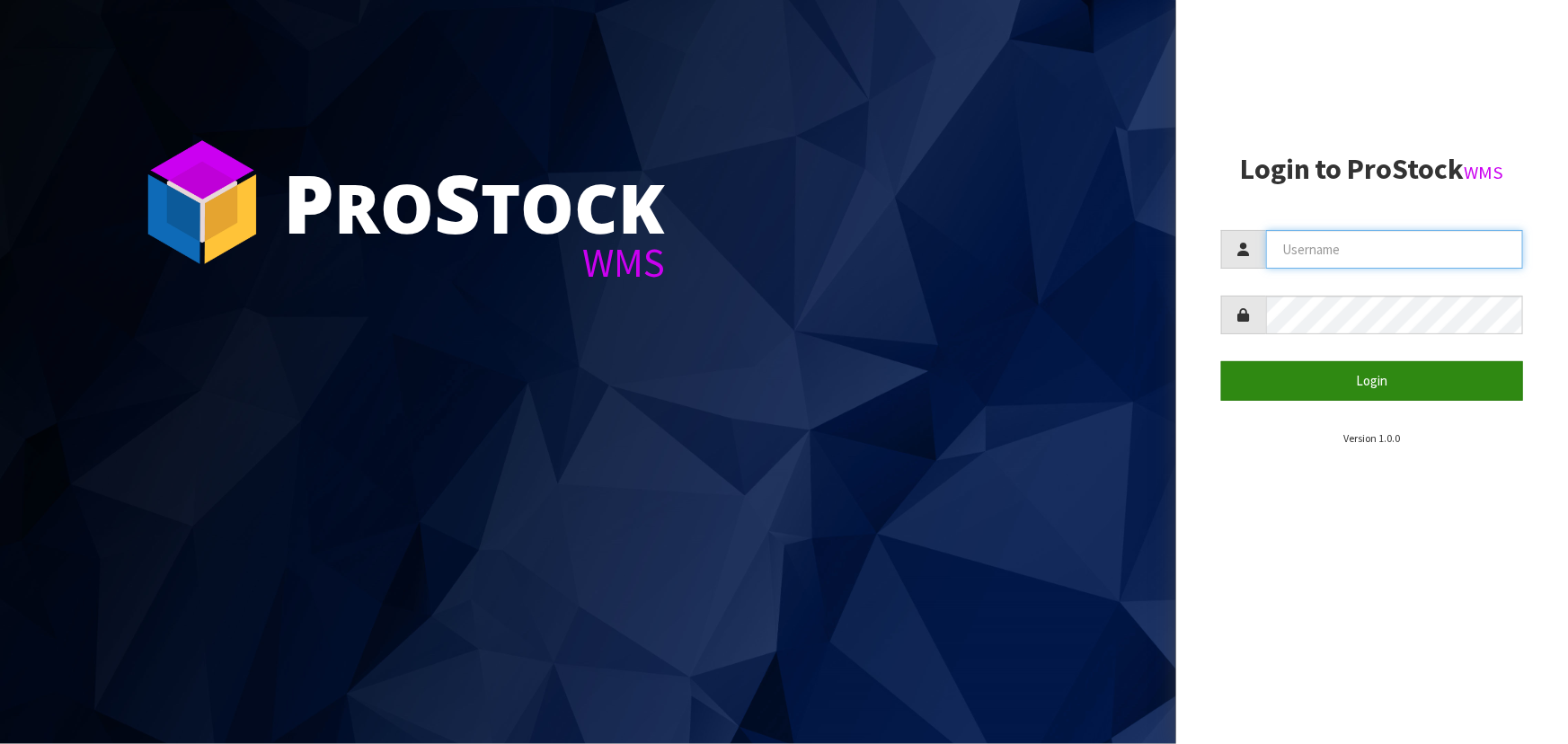
type input "[PERSON_NAME]"
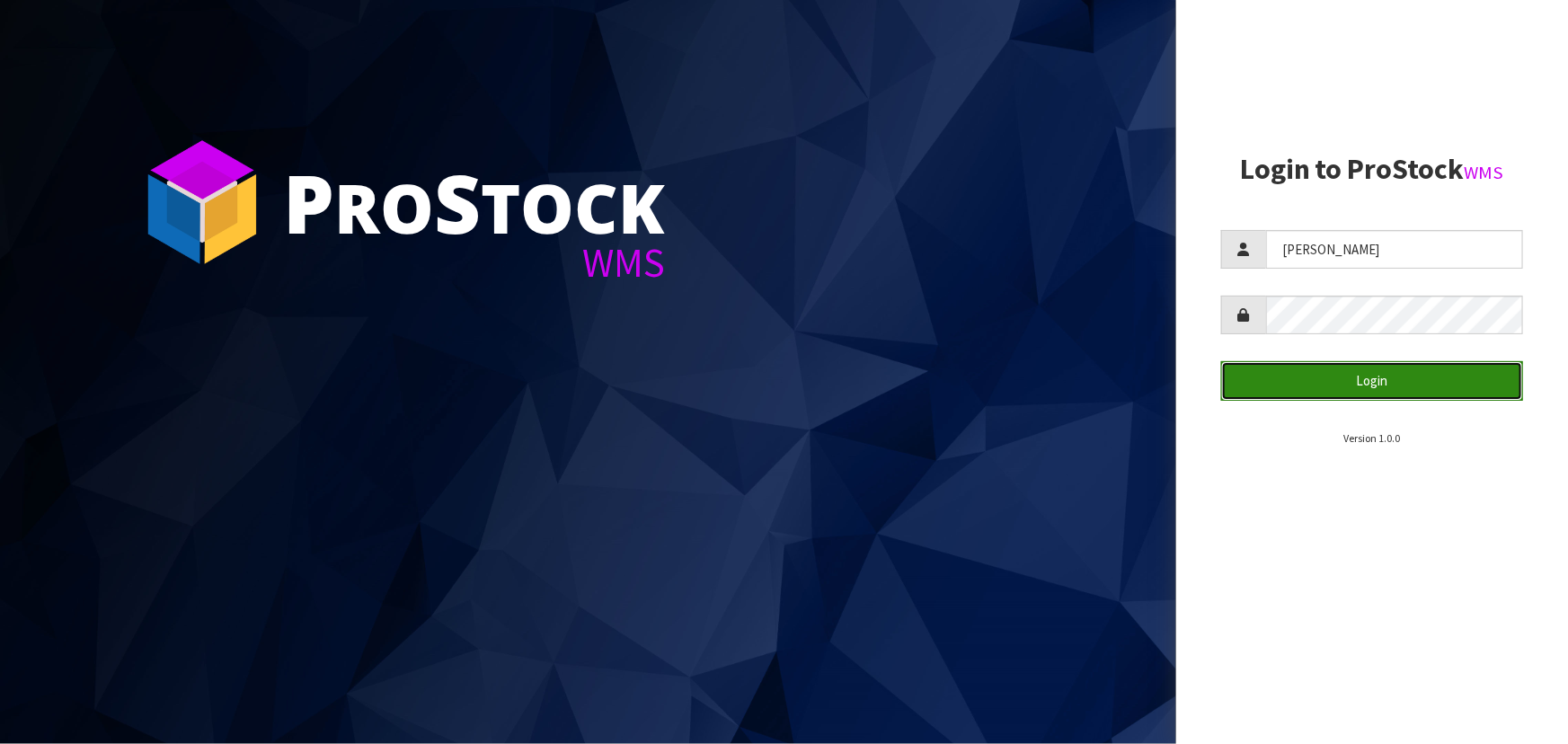
click at [1343, 394] on button "Login" at bounding box center [1372, 380] width 302 height 38
